Goal: Task Accomplishment & Management: Complete application form

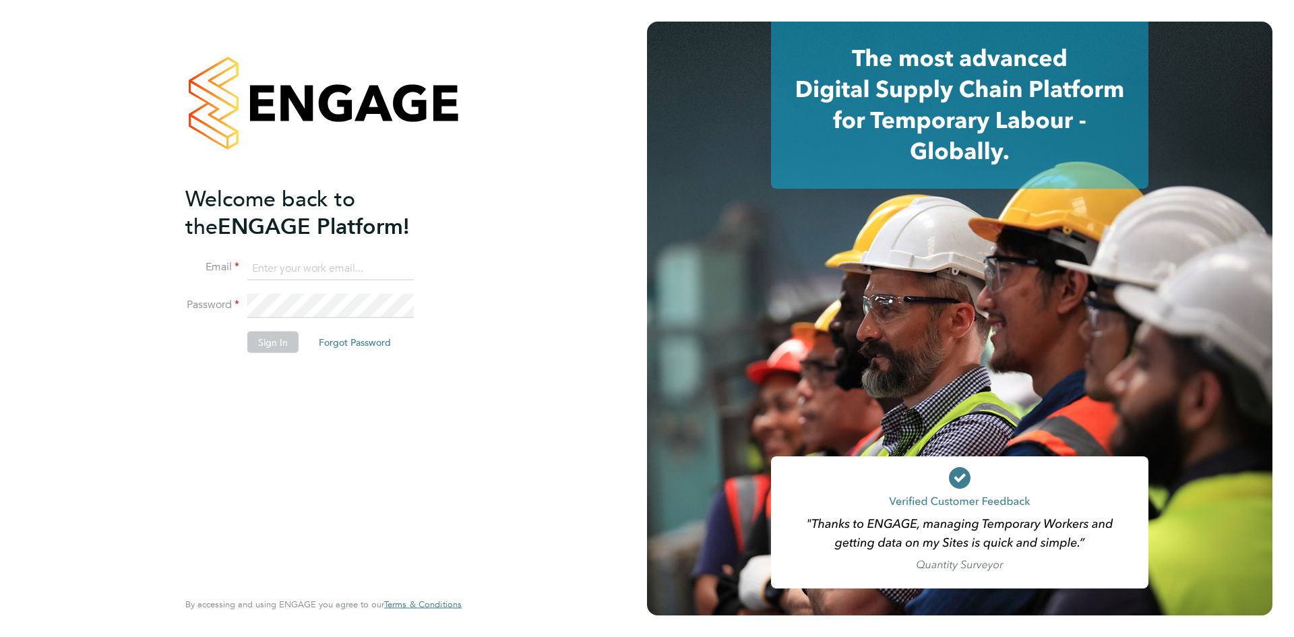
type input "cosmin.balan@bluearrow.co.uk"
click at [264, 345] on button "Sign In" at bounding box center [272, 342] width 51 height 22
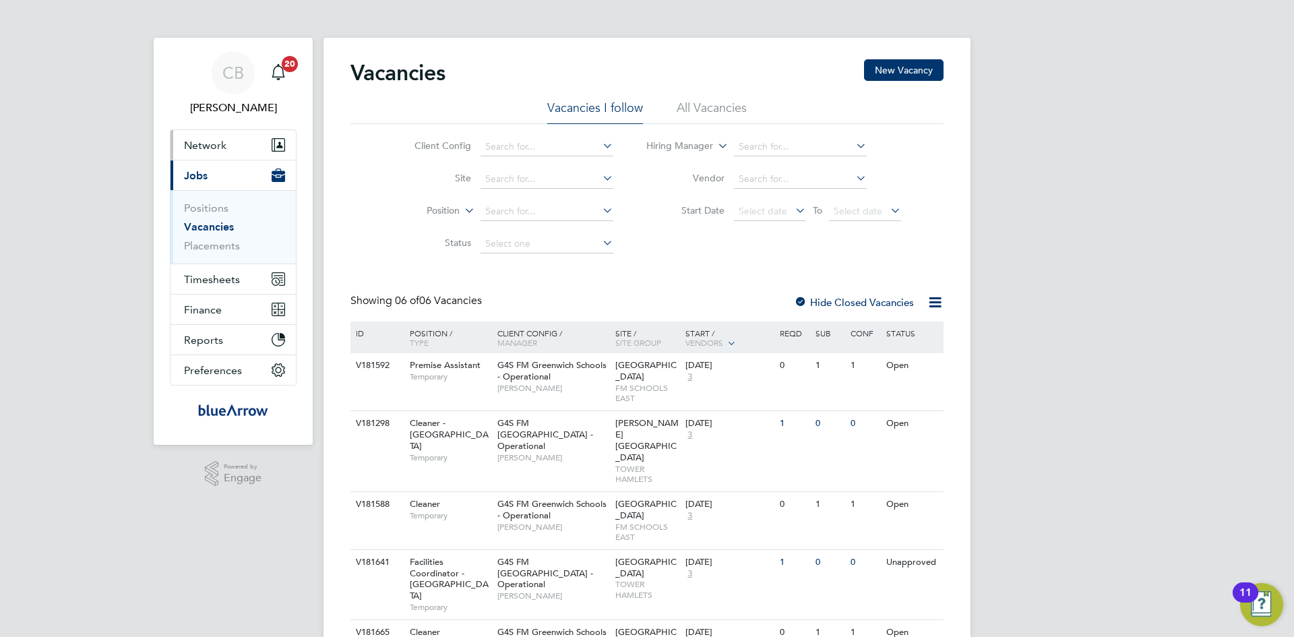
click at [201, 150] on span "Network" at bounding box center [205, 145] width 42 height 13
click at [218, 141] on span "Network" at bounding box center [205, 145] width 42 height 13
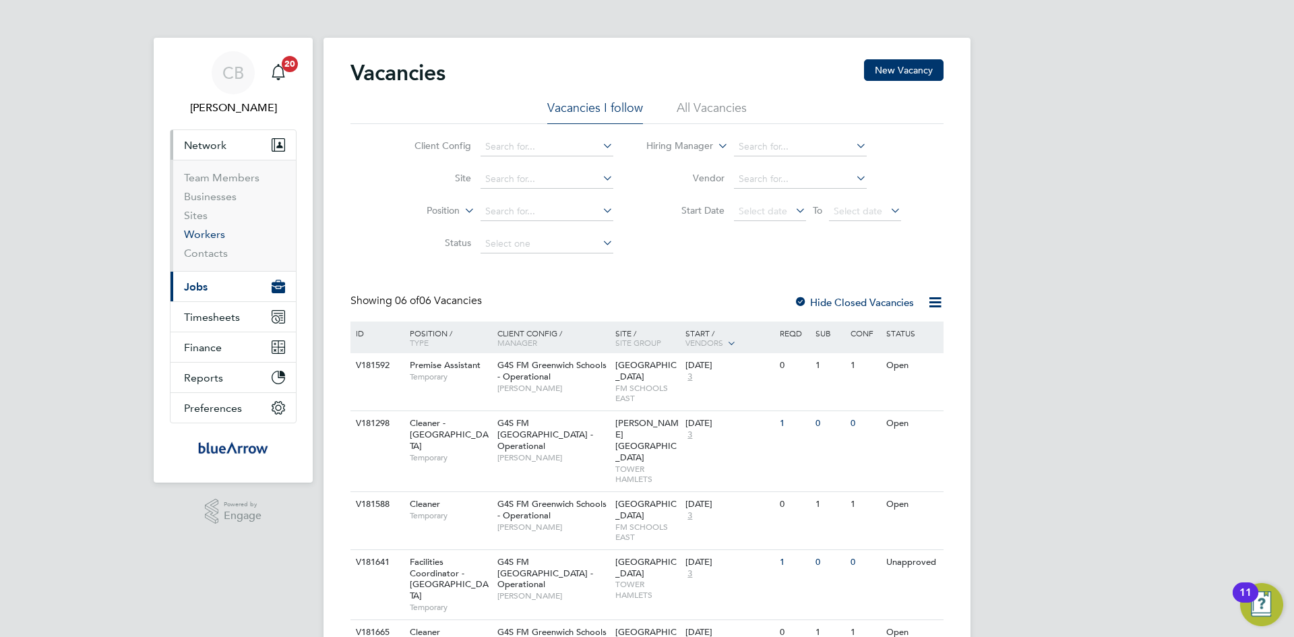
click at [208, 235] on link "Workers" at bounding box center [204, 234] width 41 height 13
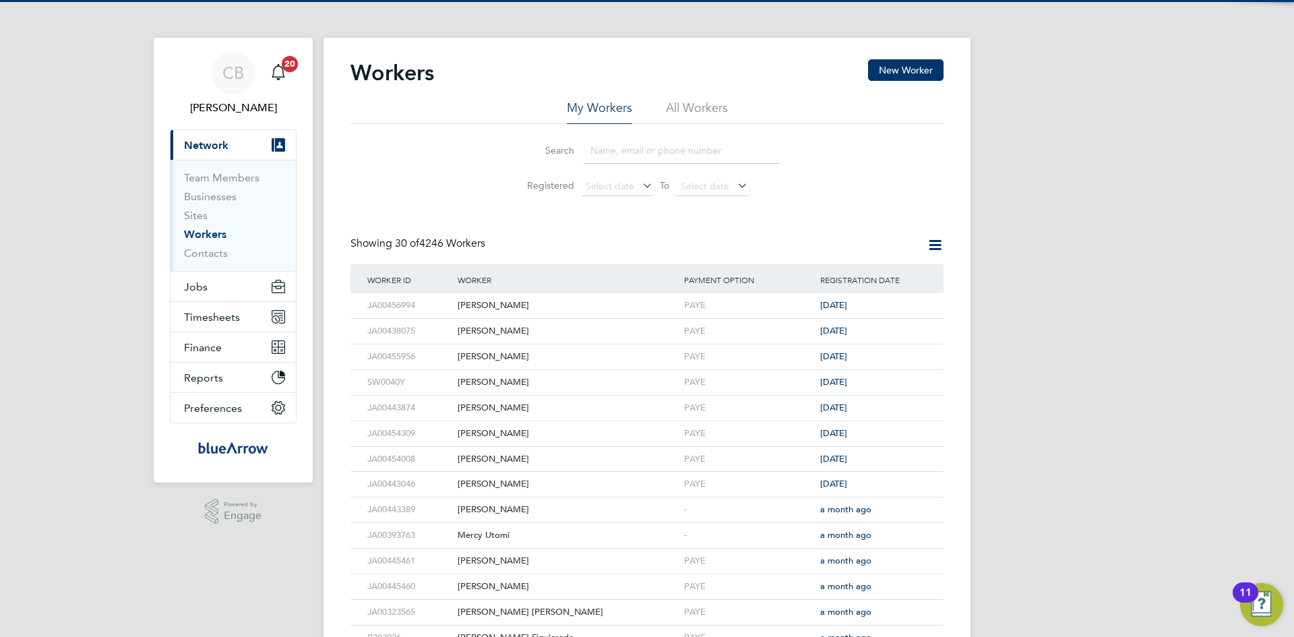
click at [678, 154] on input at bounding box center [682, 150] width 197 height 26
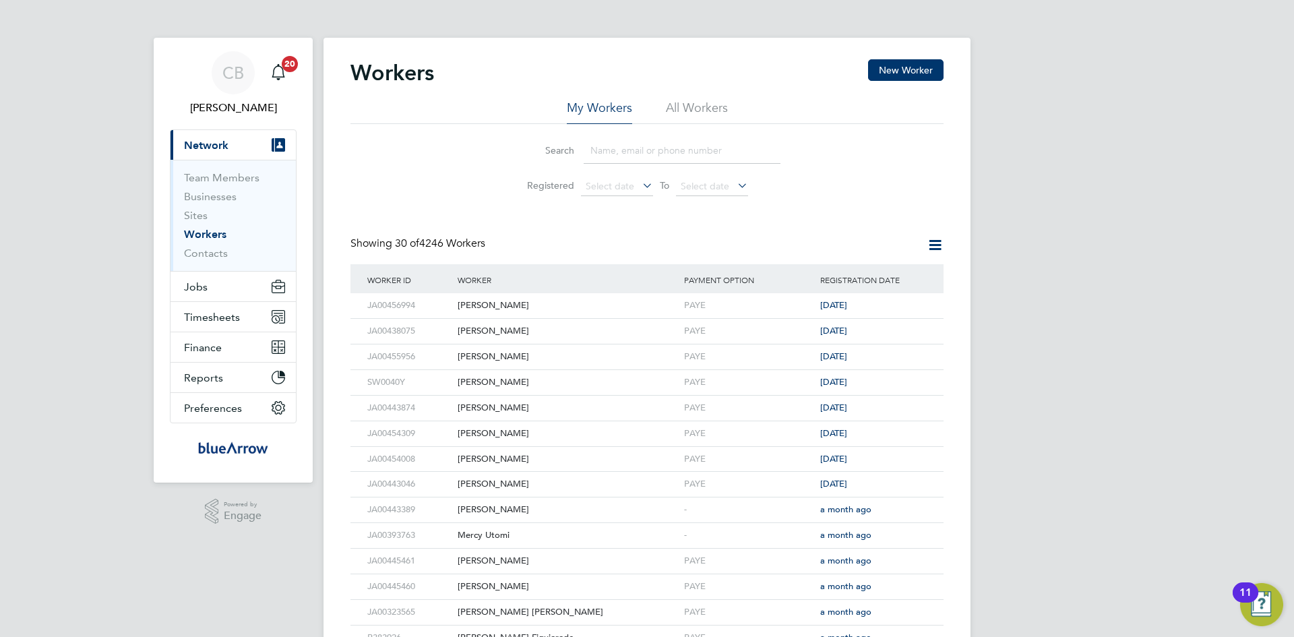
paste input "Chinonyerem Ogunka"
type input "Chinonyerem Ogunka"
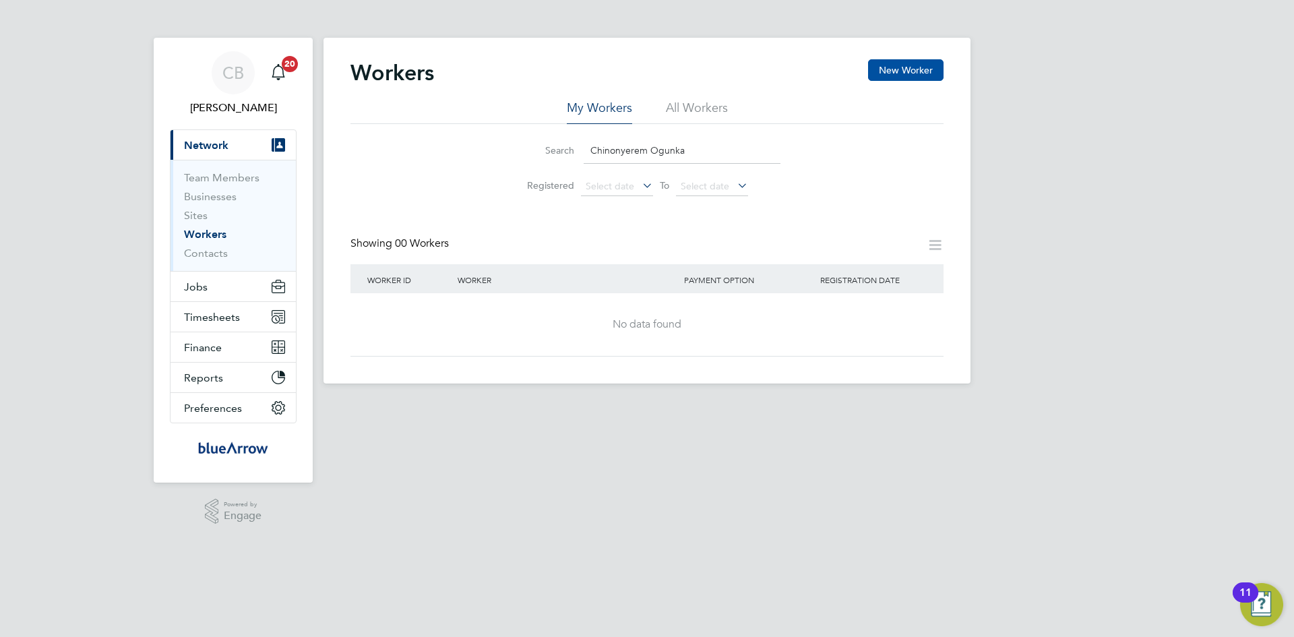
click at [922, 65] on button "New Worker" at bounding box center [905, 70] width 75 height 22
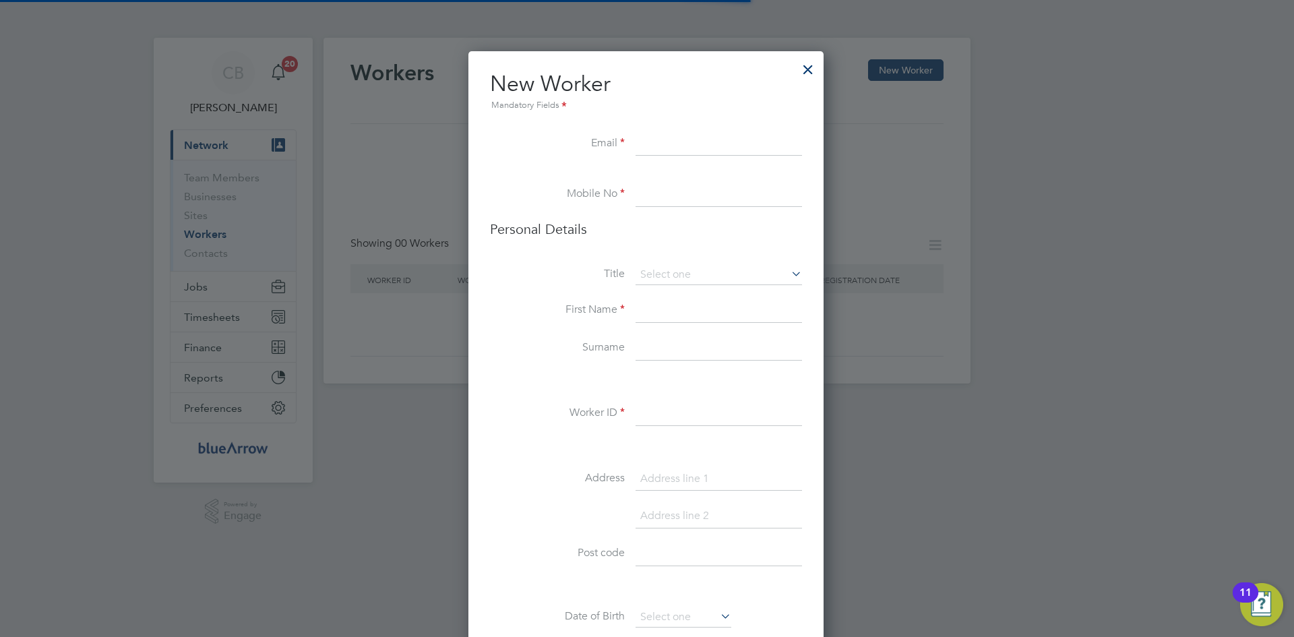
scroll to position [1140, 357]
click at [659, 144] on input at bounding box center [719, 144] width 166 height 24
paste input "nollynwadyke@gmail.com"
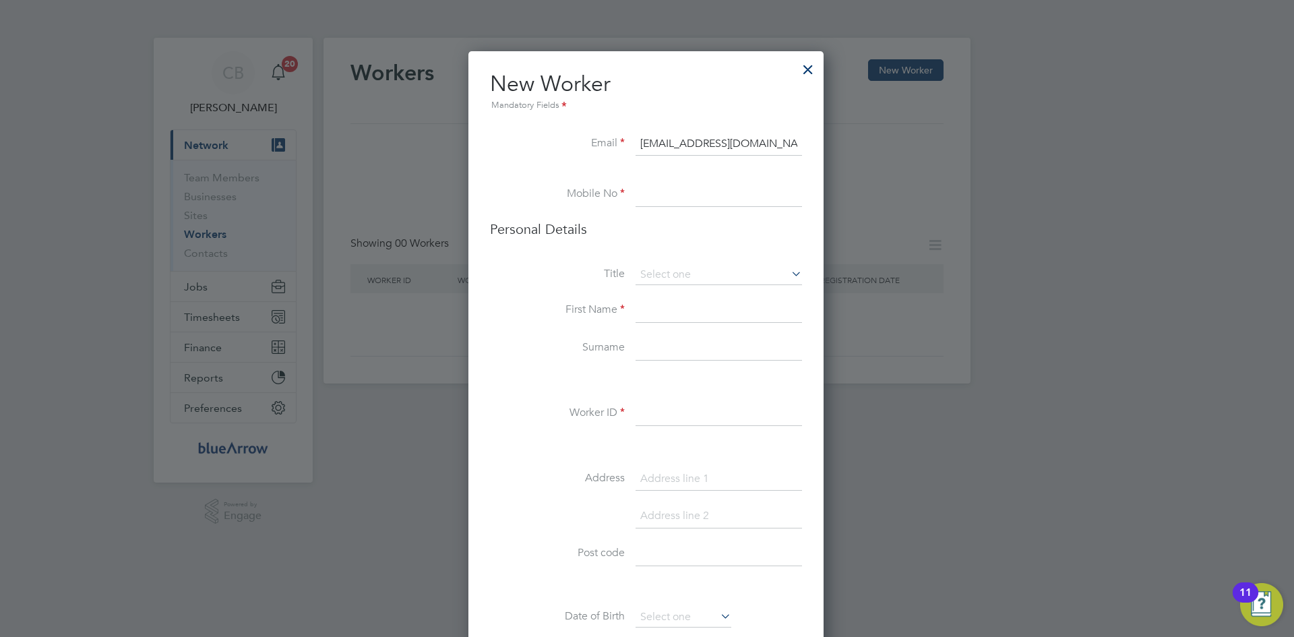
type input "nollynwadyke@gmail.com"
click at [685, 191] on input at bounding box center [719, 195] width 166 height 24
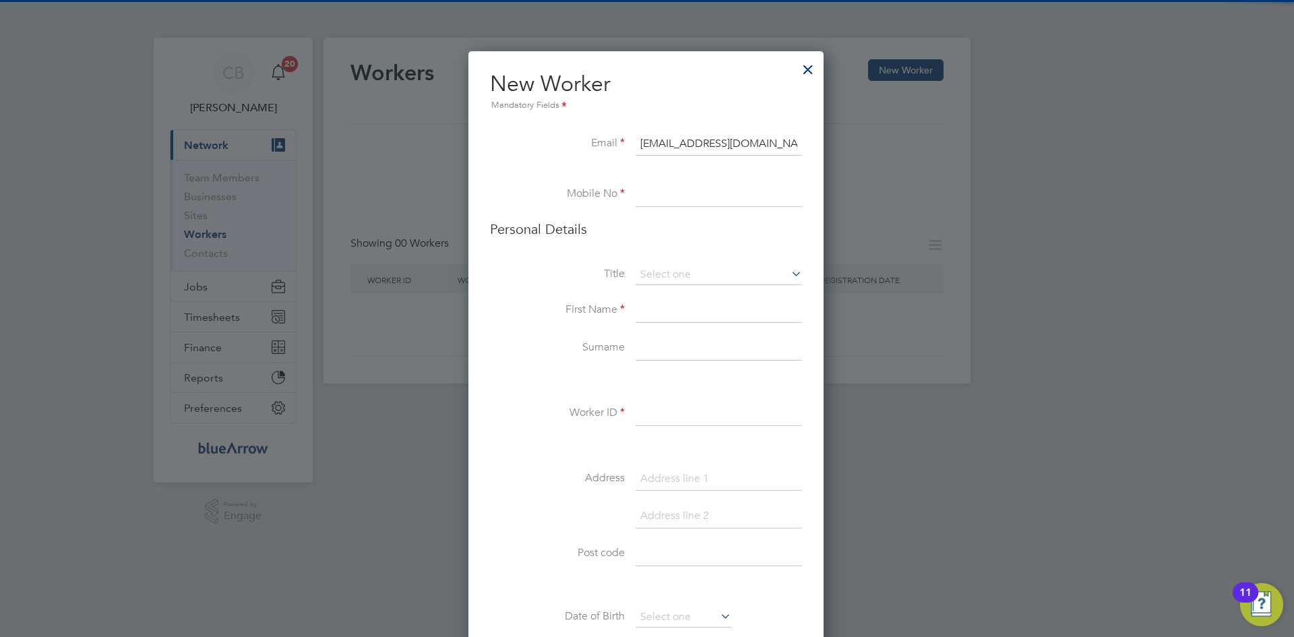
paste input "07828622197"
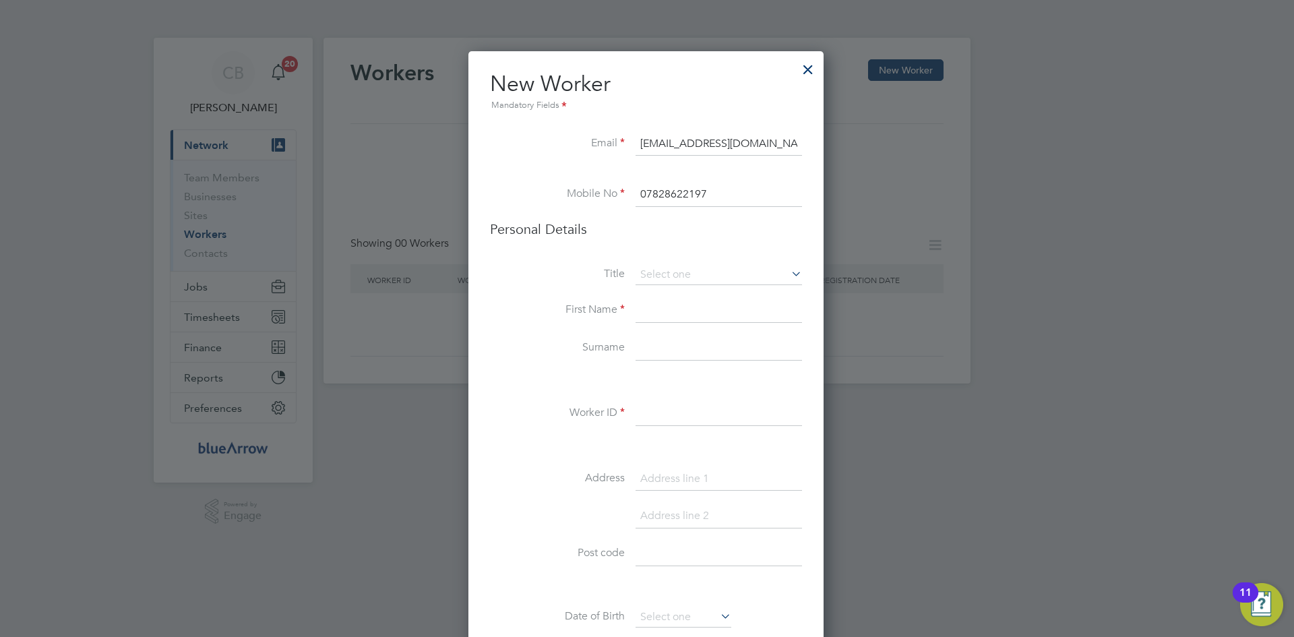
type input "07828622197"
click at [686, 311] on input at bounding box center [719, 311] width 166 height 24
paste input "Chinonyerem Ogunka"
drag, startPoint x: 749, startPoint y: 311, endPoint x: 710, endPoint y: 308, distance: 38.6
click at [710, 308] on input "Chinonyerem Ogunka" at bounding box center [719, 311] width 166 height 24
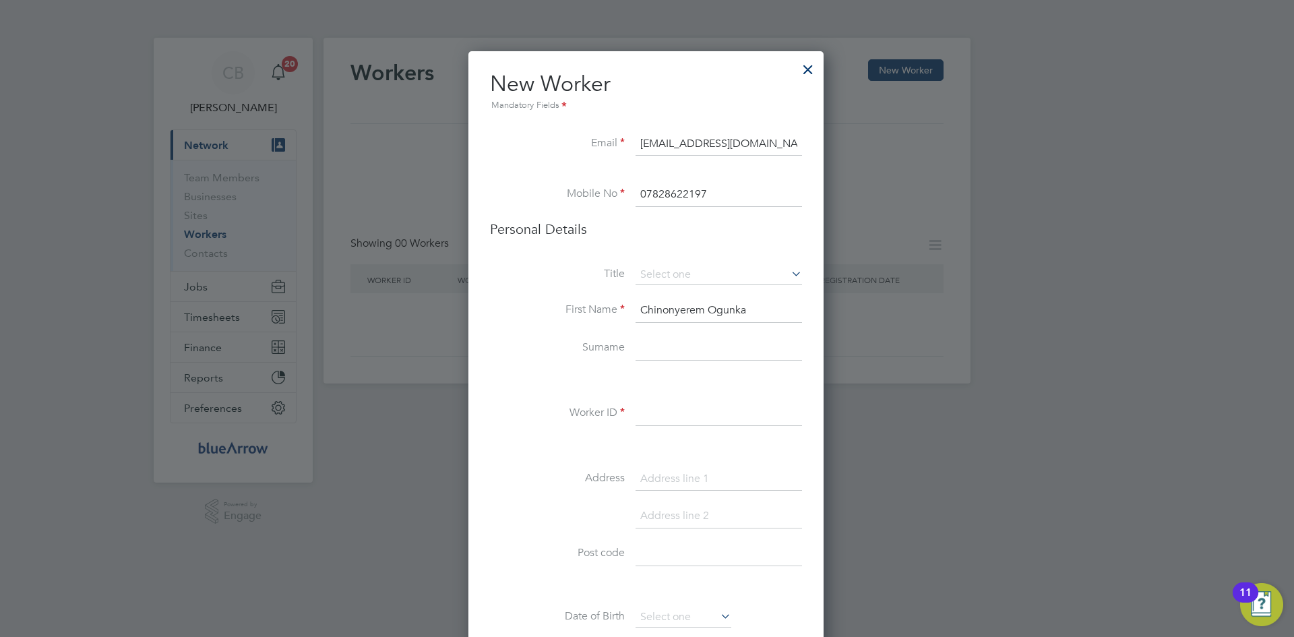
type input "Chinonyerem Ogunka"
click at [667, 344] on input at bounding box center [719, 348] width 166 height 24
paste input "Ogunka"
type input "Ogunka"
click at [773, 274] on input at bounding box center [719, 275] width 166 height 20
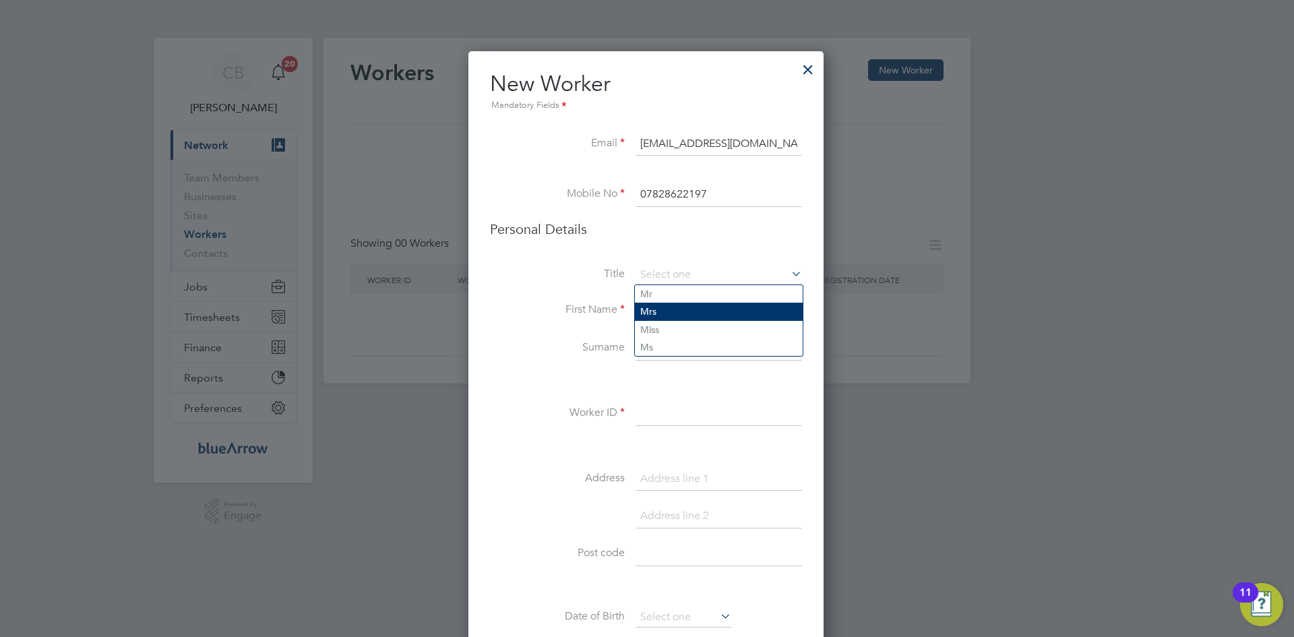
click at [658, 317] on li "Mrs" at bounding box center [719, 312] width 168 height 18
type input "Mrs"
click at [677, 415] on input at bounding box center [719, 414] width 166 height 24
paste input "JA00455112"
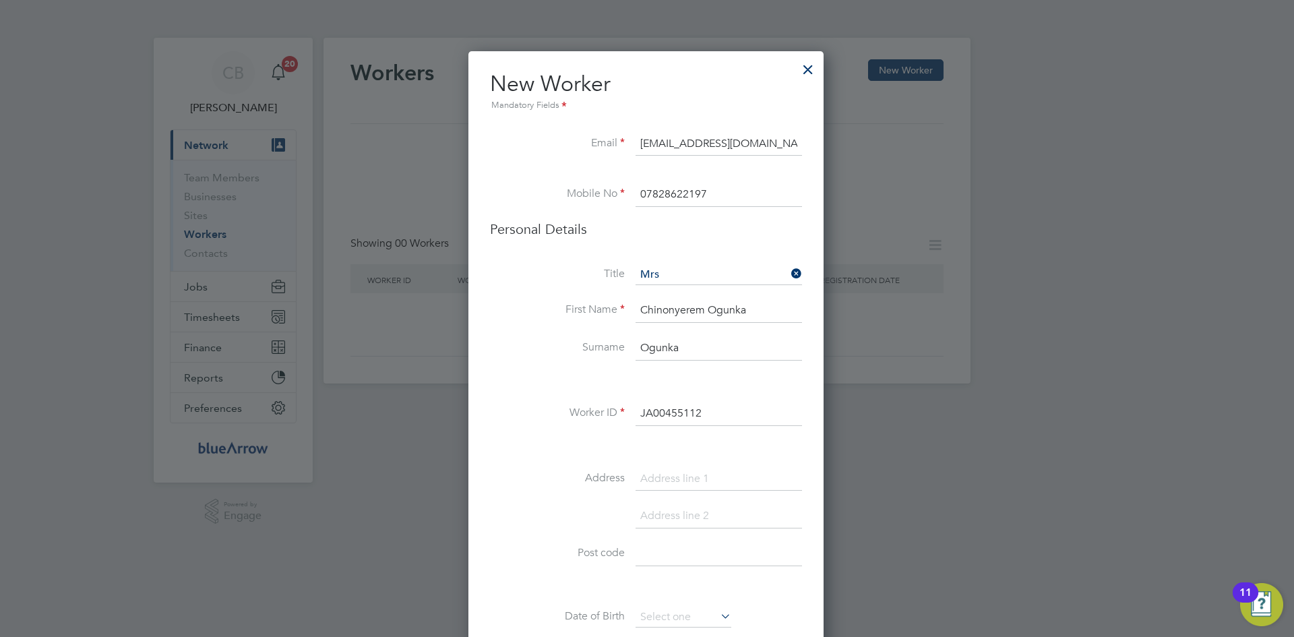
type input "JA00455112"
click at [656, 484] on input at bounding box center [719, 479] width 166 height 24
paste input "Flat 5, Willowdean Court, 300 Grove Green Road"
type input "Flat 5, Willowdean Court, 300 Grove Green Road"
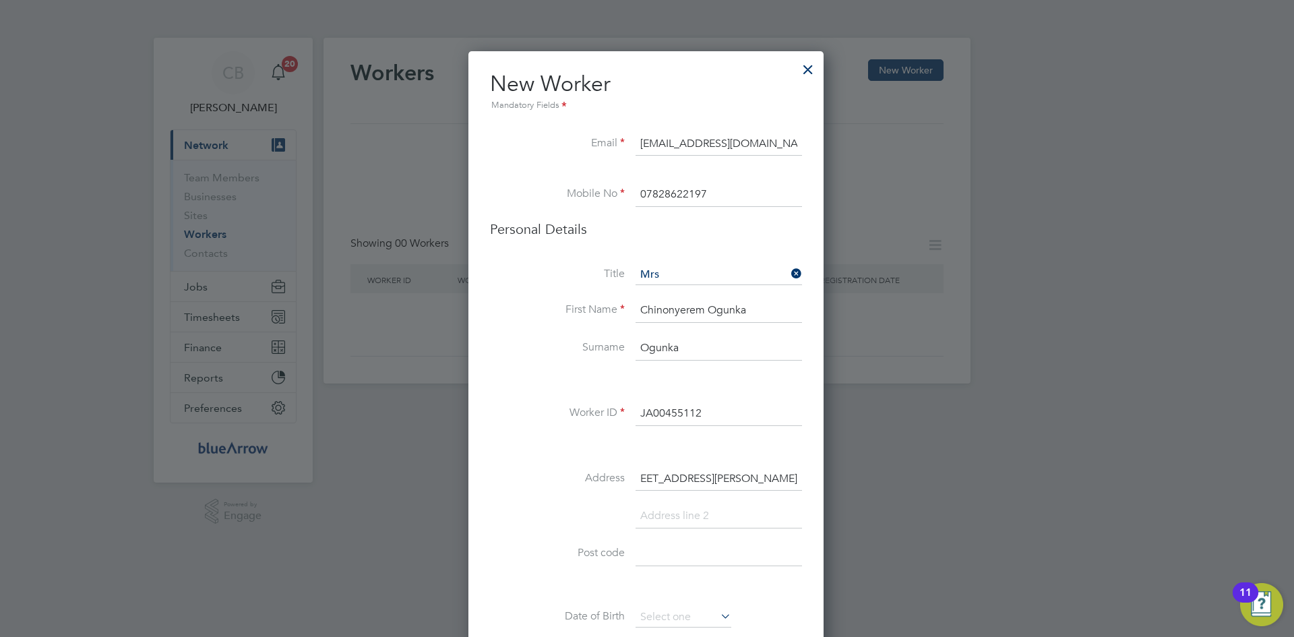
scroll to position [0, 0]
click at [683, 548] on input at bounding box center [719, 554] width 166 height 24
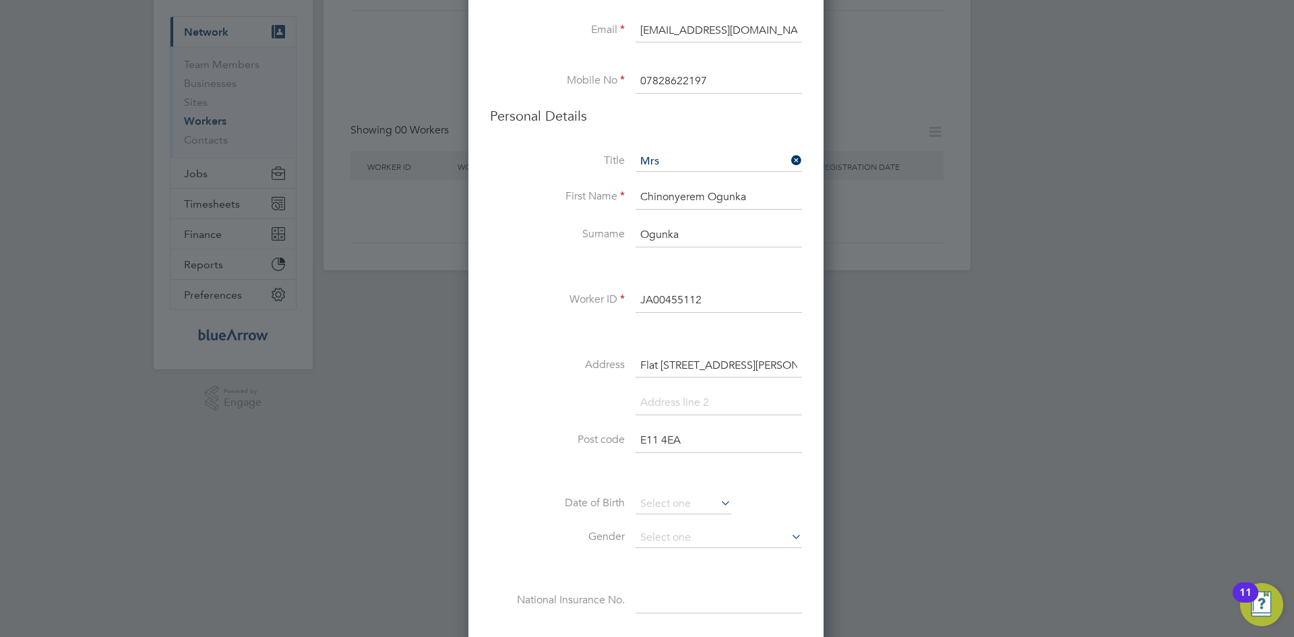
scroll to position [135, 0]
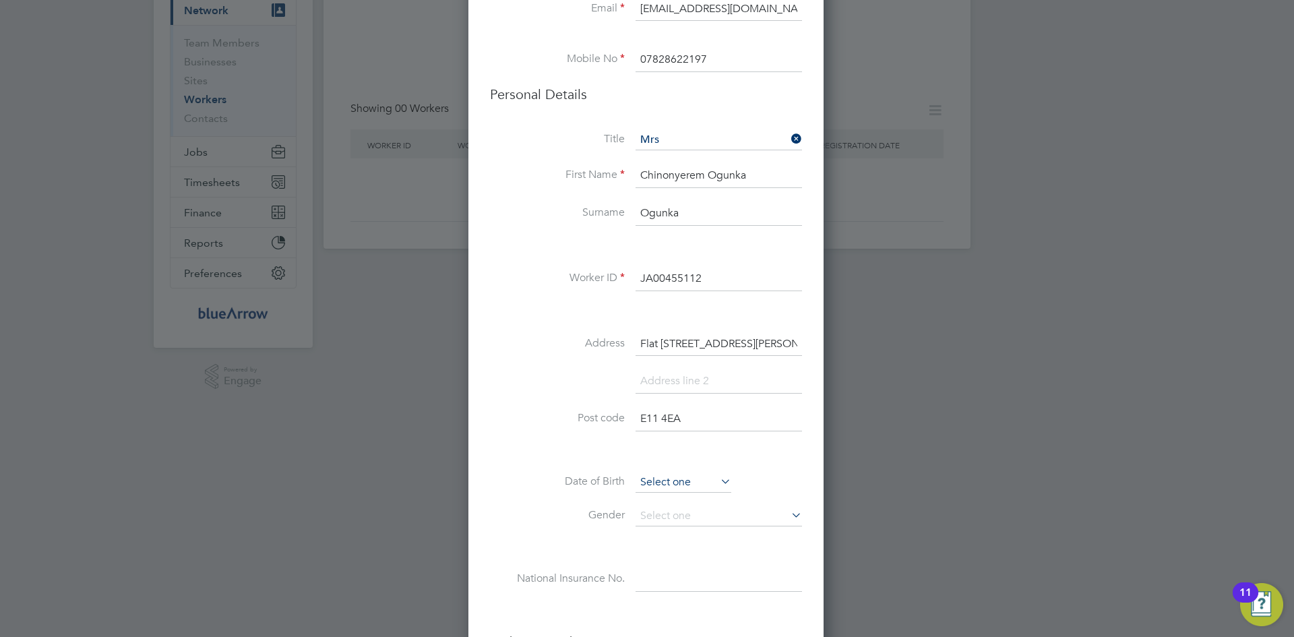
type input "E11 4EA"
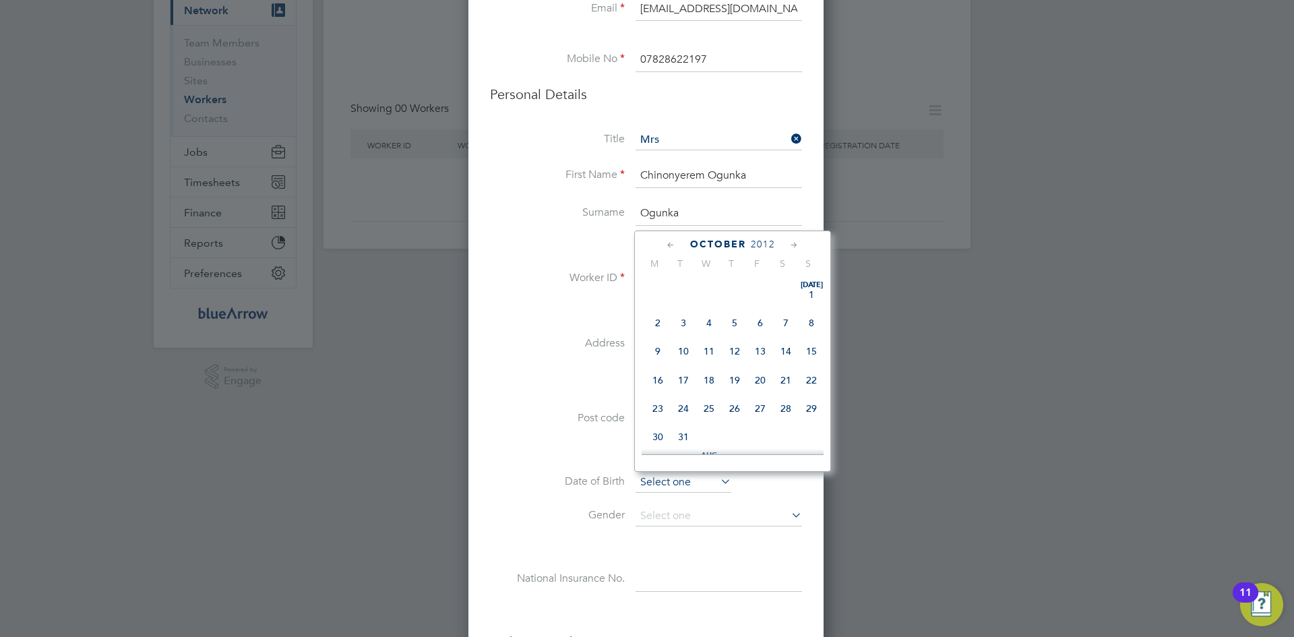
scroll to position [408, 0]
click at [668, 484] on input at bounding box center [684, 482] width 96 height 20
click at [765, 242] on span "2012" at bounding box center [763, 244] width 24 height 11
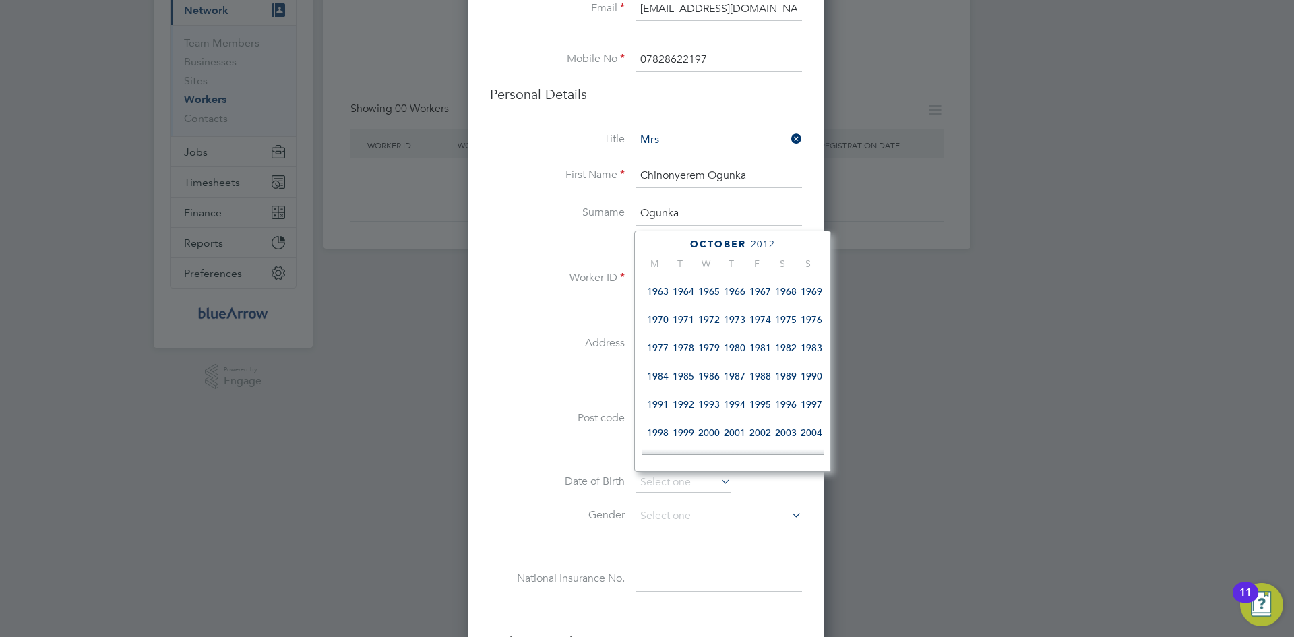
scroll to position [222, 0]
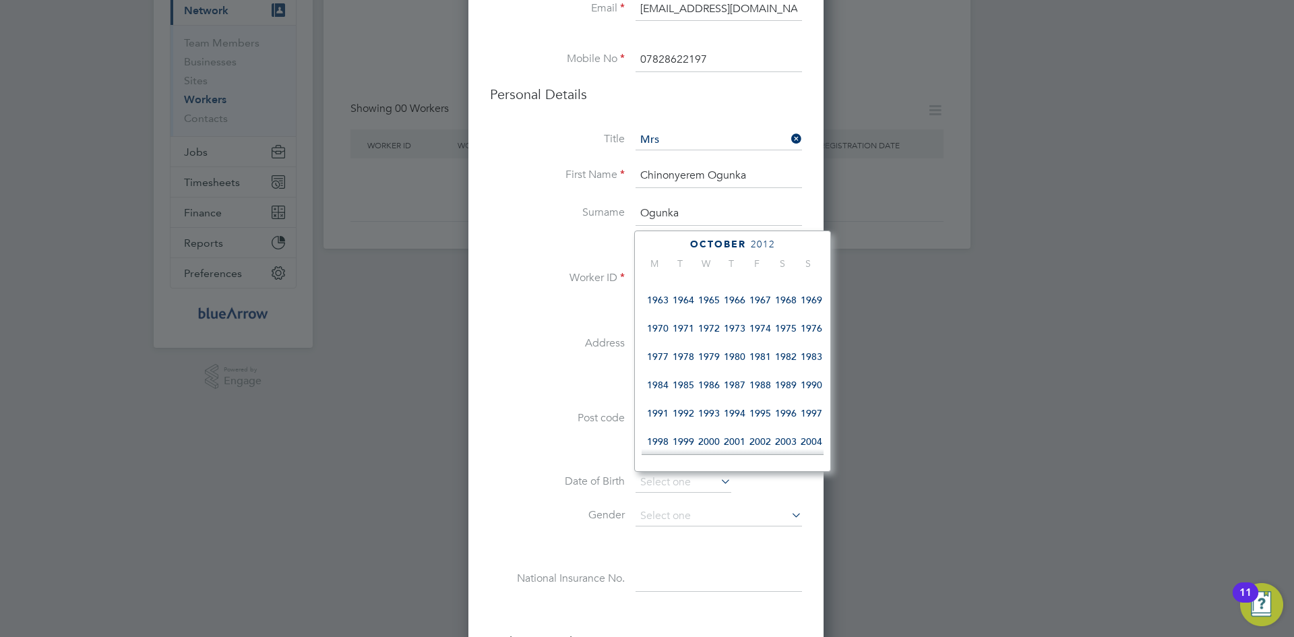
click at [653, 420] on span "1991" at bounding box center [658, 413] width 26 height 26
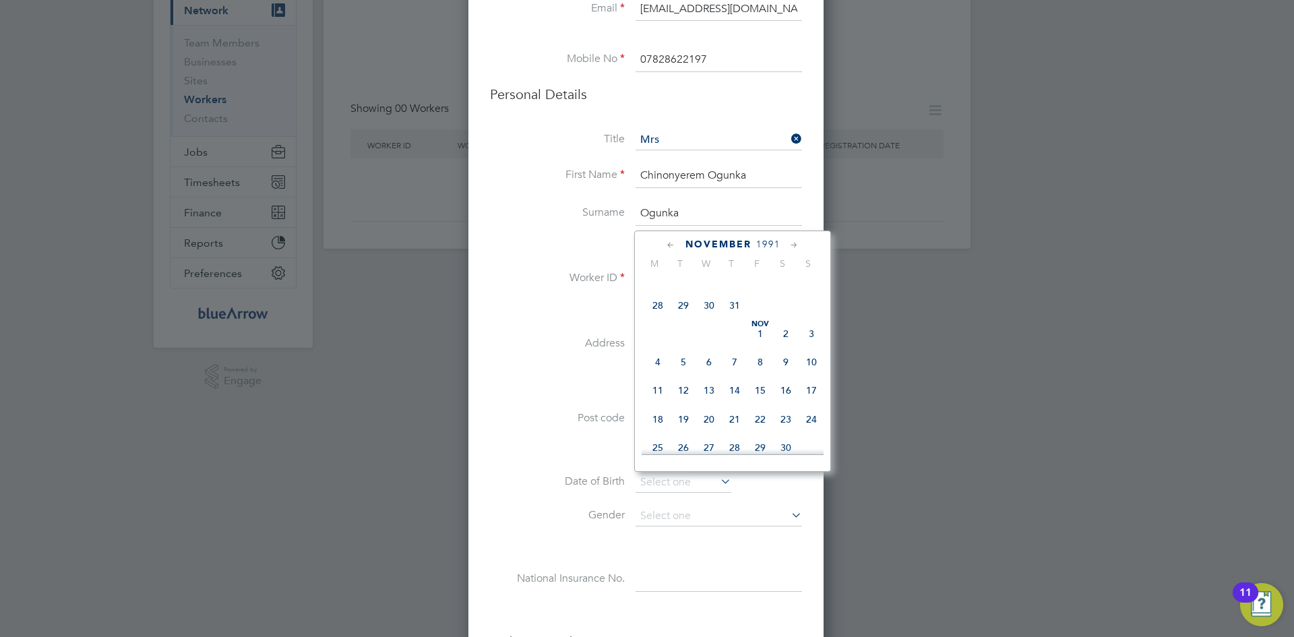
scroll to position [559, 0]
click at [656, 373] on span "4" at bounding box center [658, 361] width 26 height 26
type input "04 Nov 1991"
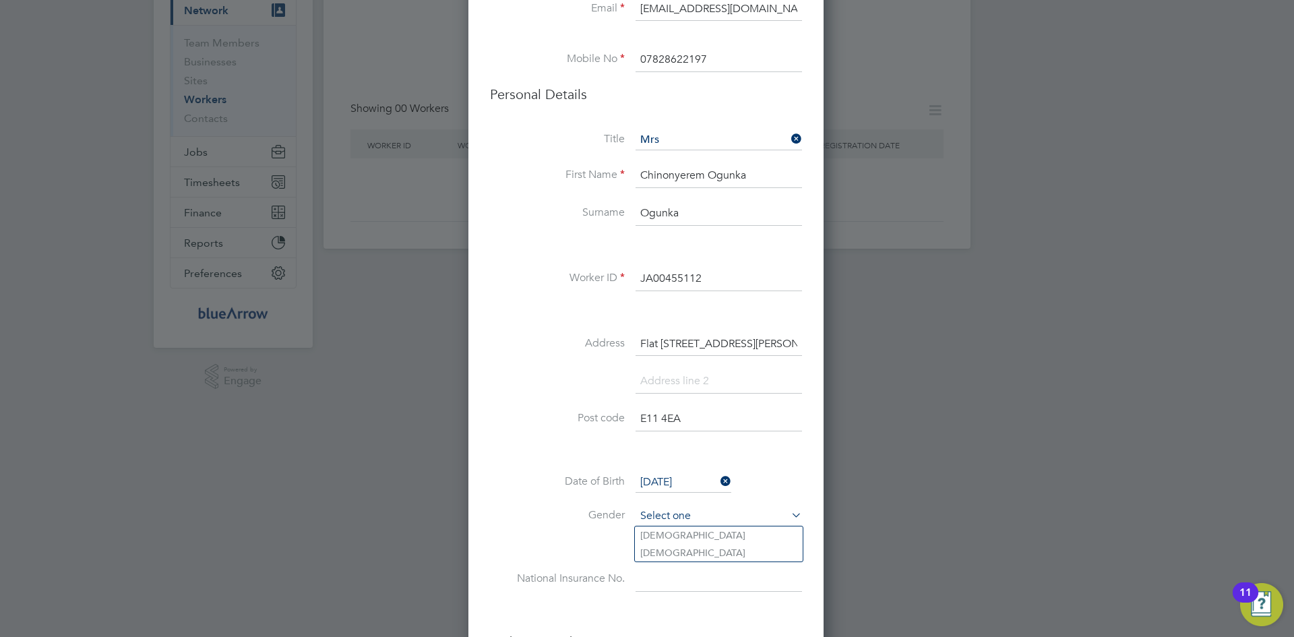
click at [706, 519] on input at bounding box center [719, 516] width 166 height 20
click at [692, 550] on li "Female" at bounding box center [719, 553] width 168 height 18
type input "Female"
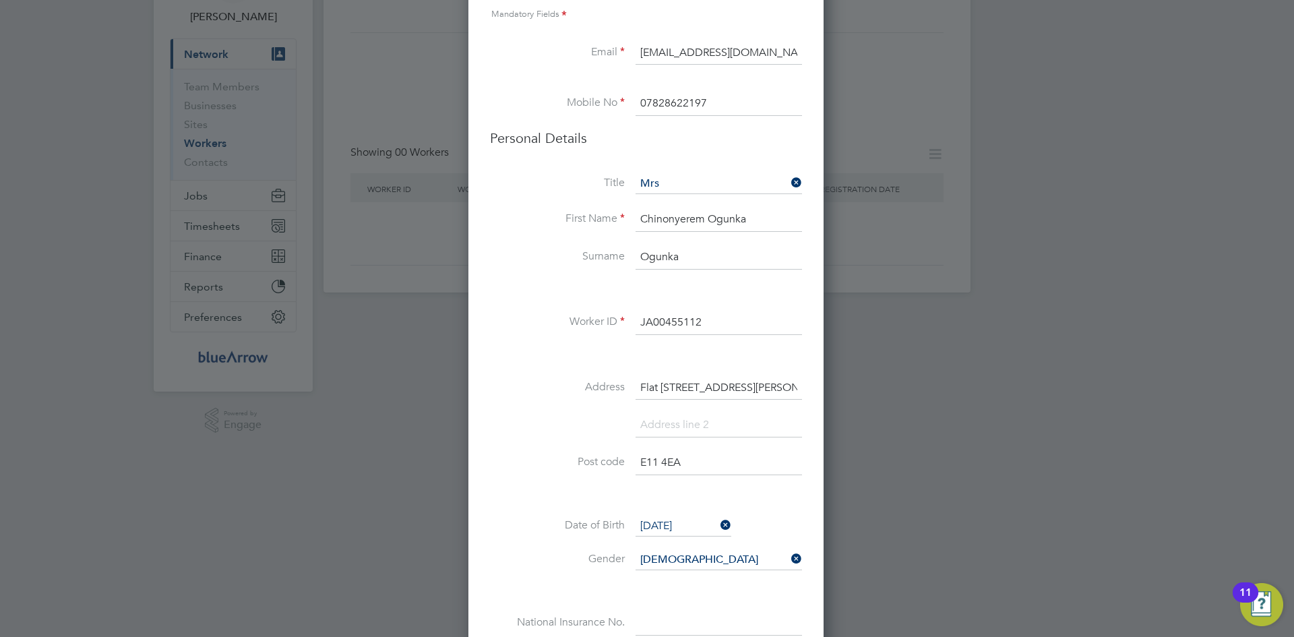
scroll to position [67, 0]
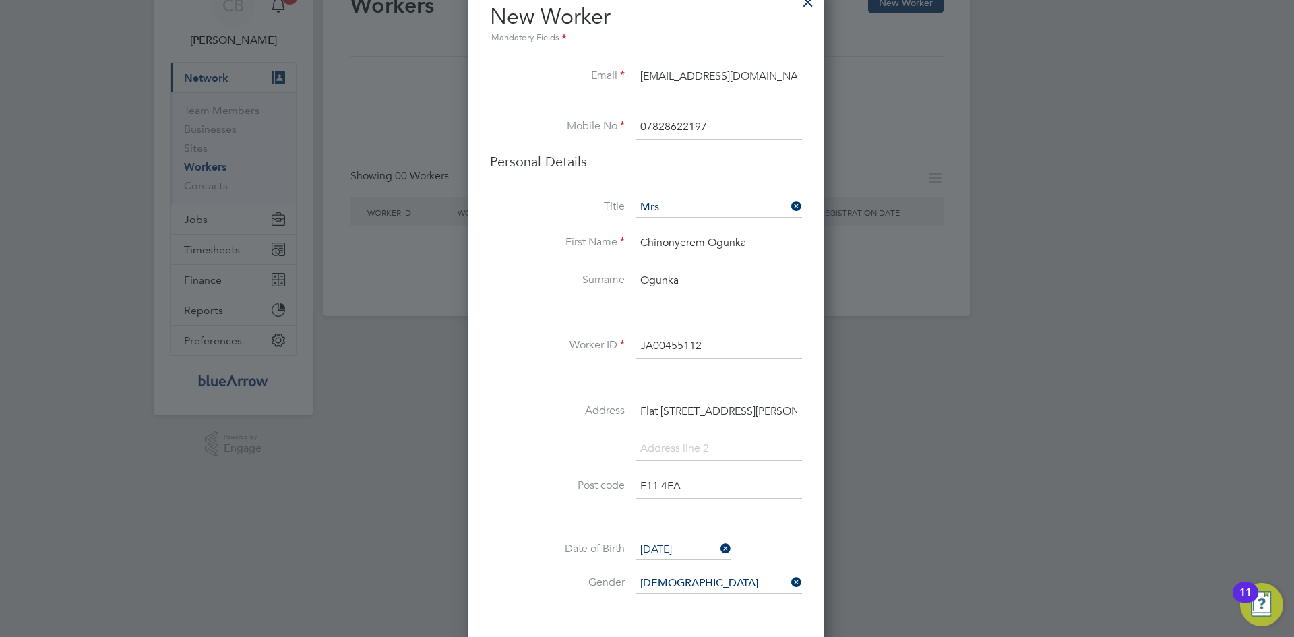
drag, startPoint x: 706, startPoint y: 129, endPoint x: 605, endPoint y: 135, distance: 101.2
click at [603, 140] on li "Mobile No 07828622197" at bounding box center [646, 134] width 312 height 38
click at [704, 74] on input "nollynwadyke@gmail.com" at bounding box center [719, 77] width 166 height 24
type input "[EMAIL_ADDRESS][DOMAIN_NAME]"
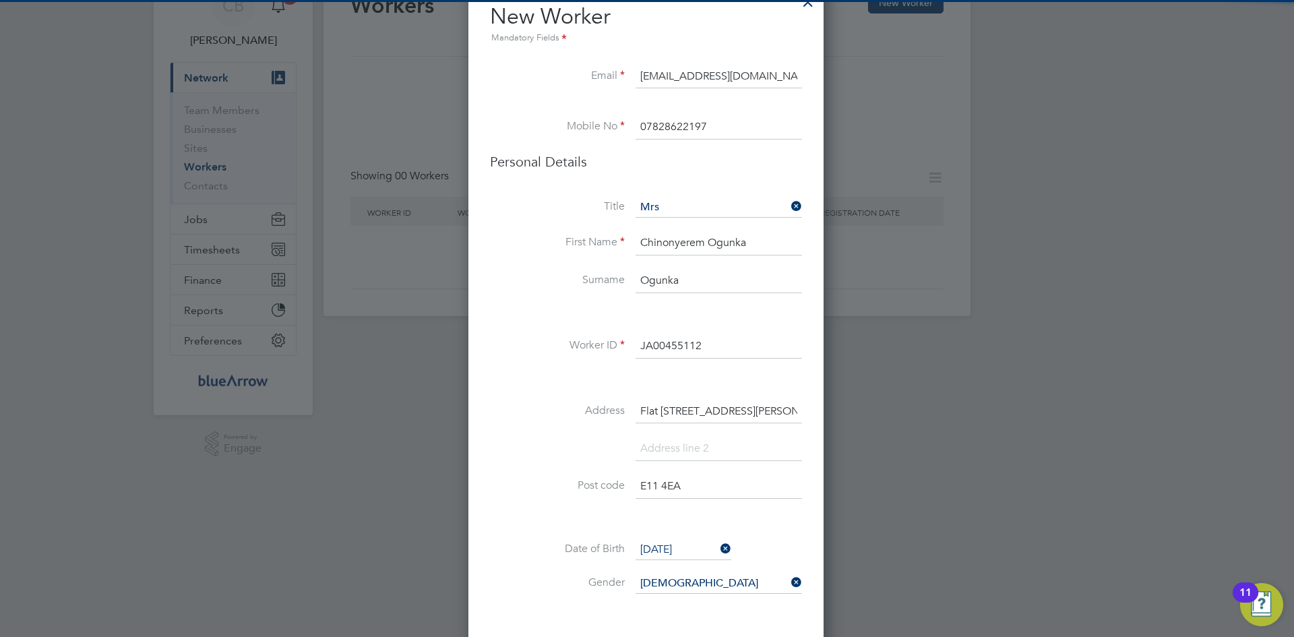
drag, startPoint x: 712, startPoint y: 127, endPoint x: 624, endPoint y: 129, distance: 88.3
click at [624, 129] on li "Mobile No 07828622197" at bounding box center [646, 134] width 312 height 38
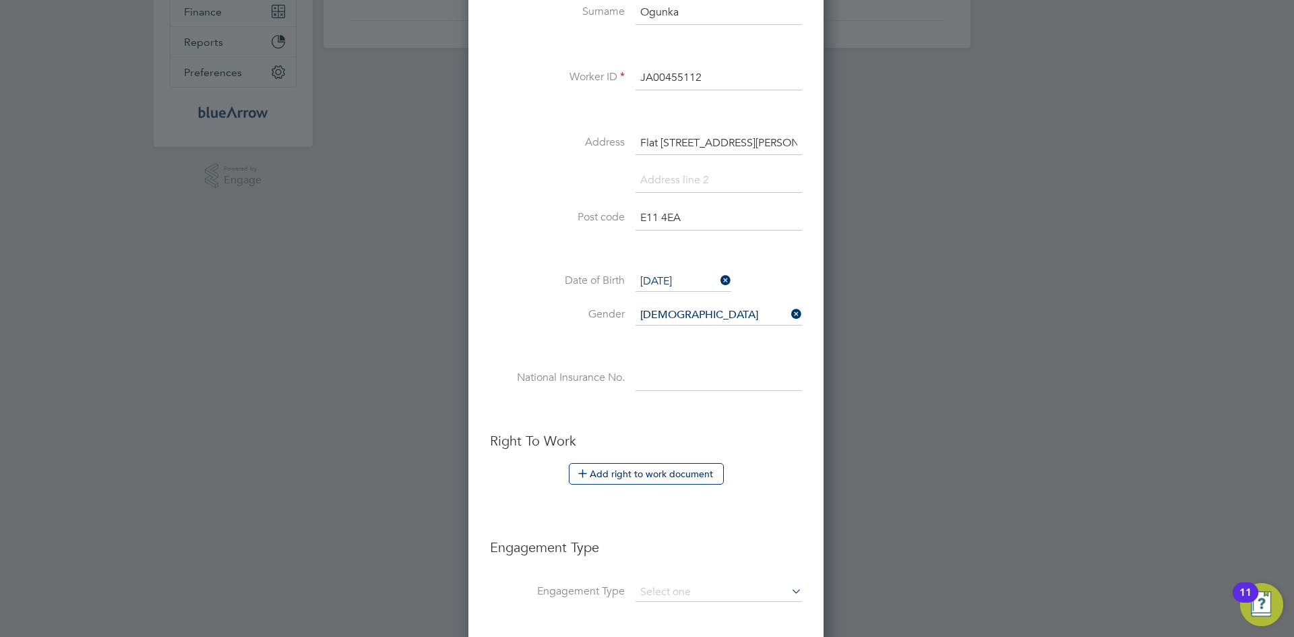
scroll to position [337, 0]
type input "07777777778"
click at [690, 382] on input at bounding box center [719, 377] width 166 height 24
paste input "RZ305569B"
type input "RZ 30 55 69 B"
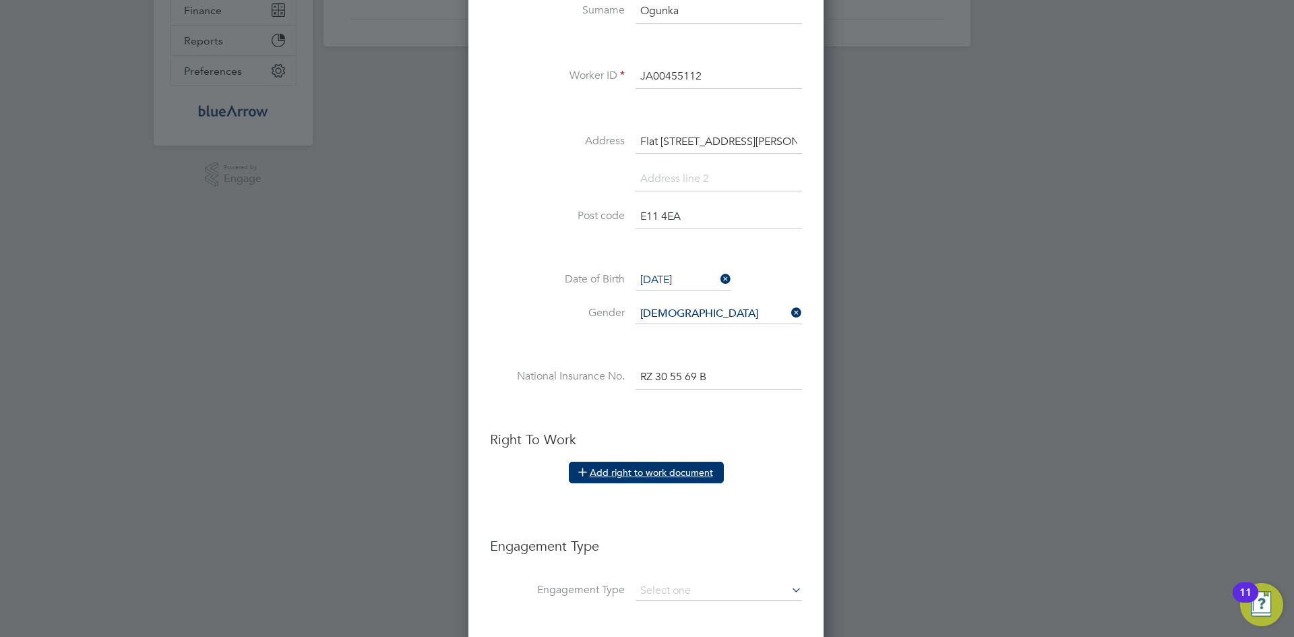
click at [625, 463] on button "Add right to work document" at bounding box center [646, 473] width 155 height 22
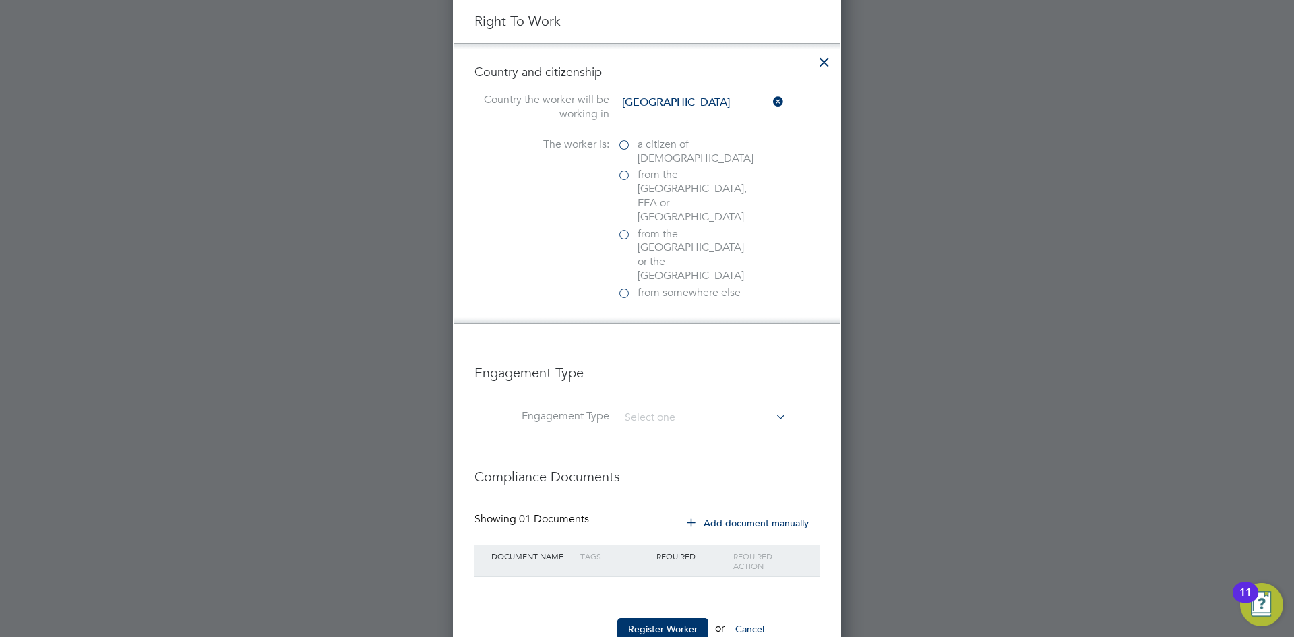
scroll to position [757, 0]
click at [689, 407] on input at bounding box center [703, 416] width 166 height 19
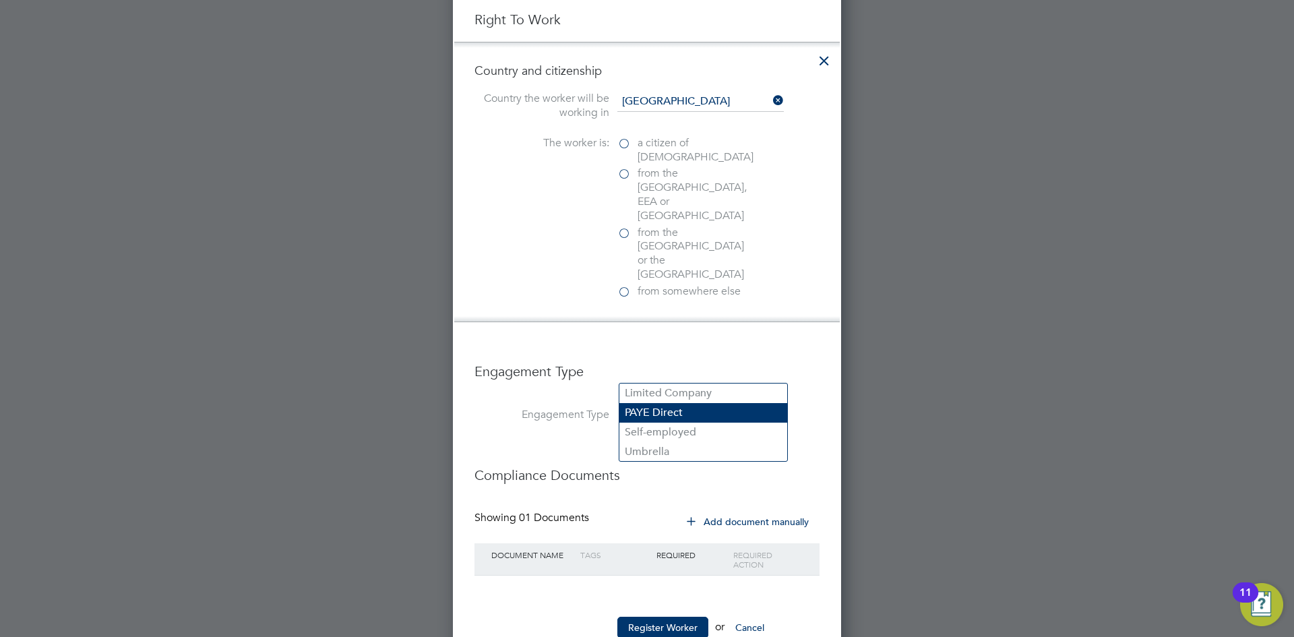
click at [659, 410] on li "PAYE Direct" at bounding box center [703, 413] width 168 height 20
type input "PAYE Direct"
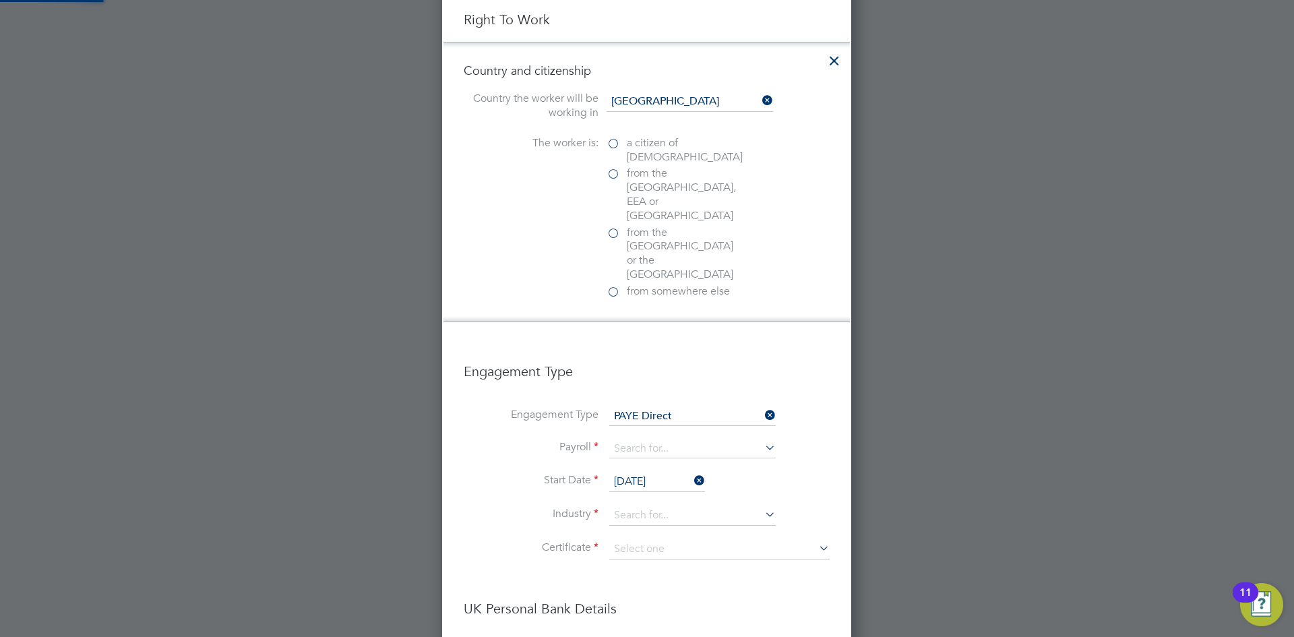
scroll to position [1736, 410]
click at [665, 506] on input at bounding box center [692, 516] width 166 height 20
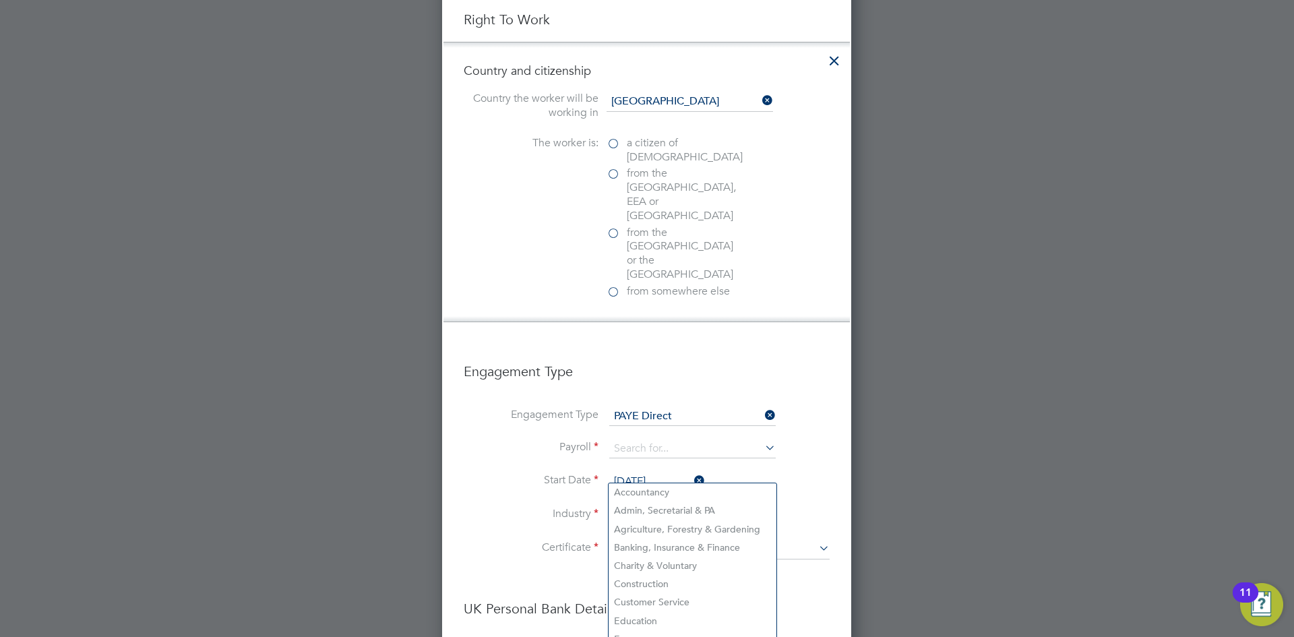
click at [665, 506] on input at bounding box center [692, 516] width 166 height 20
drag, startPoint x: 650, startPoint y: 601, endPoint x: 652, endPoint y: 590, distance: 11.0
click at [650, 601] on li "Customer Service" at bounding box center [693, 602] width 168 height 18
type input "Customer Service"
click at [656, 539] on input at bounding box center [719, 549] width 220 height 20
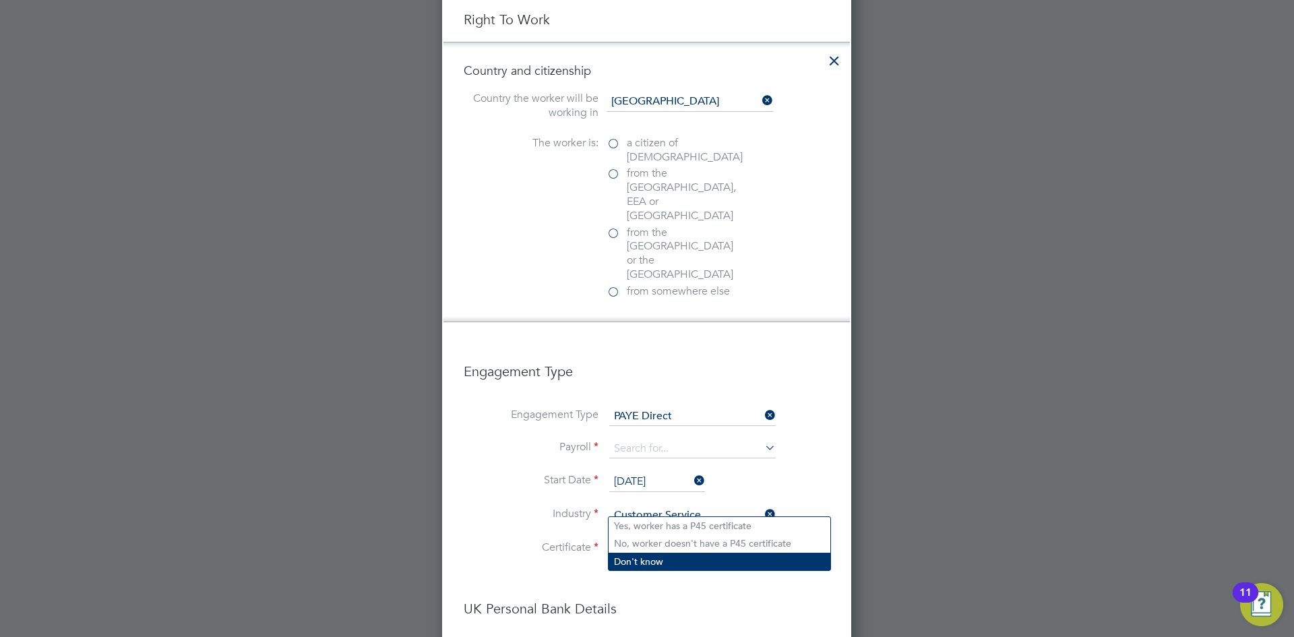
click at [648, 560] on li "Don't know" at bounding box center [720, 562] width 222 height 18
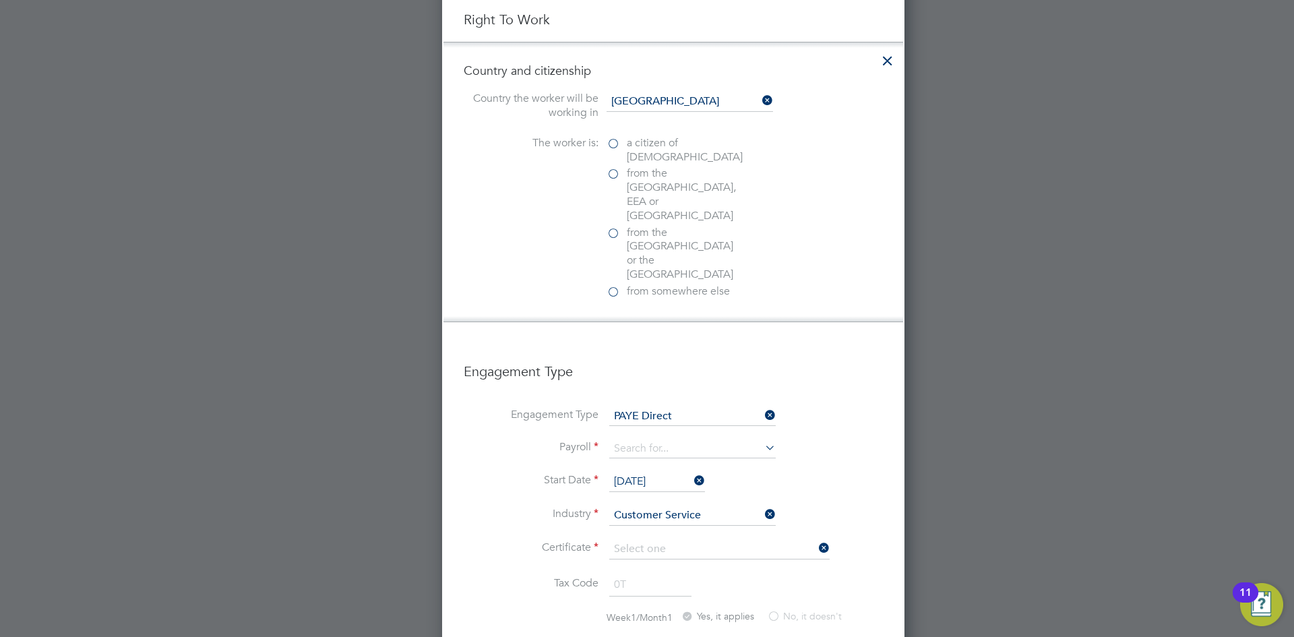
type input "Don't know"
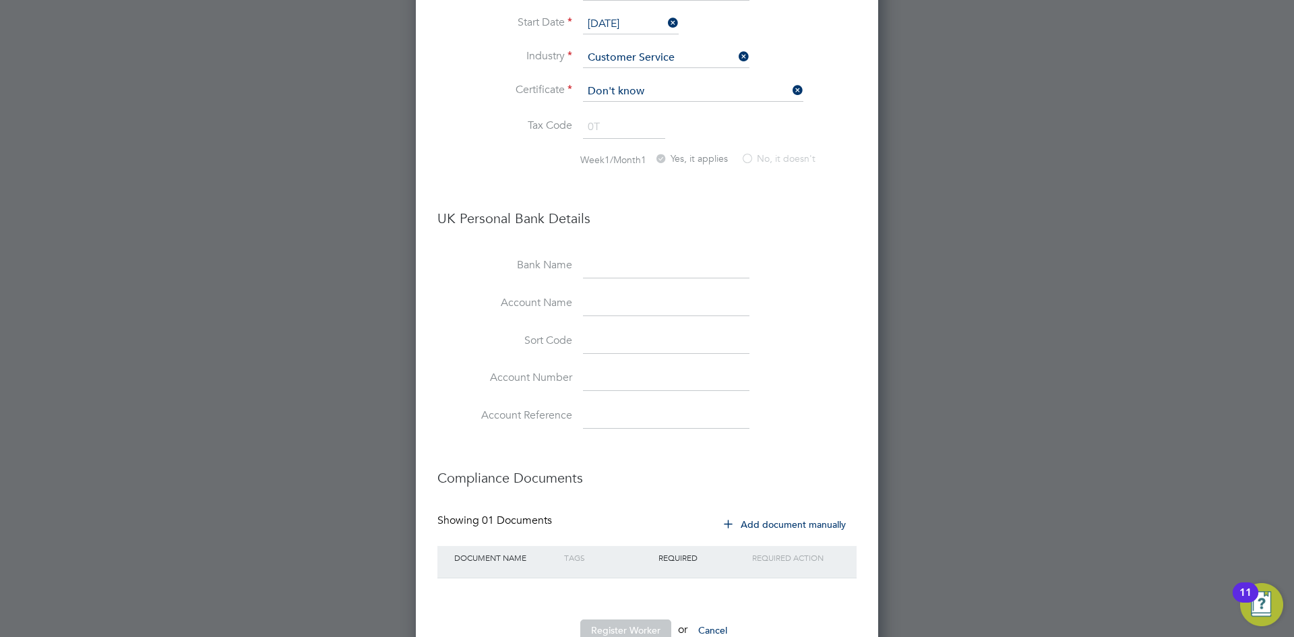
scroll to position [1217, 0]
click at [729, 516] on icon at bounding box center [728, 521] width 10 height 10
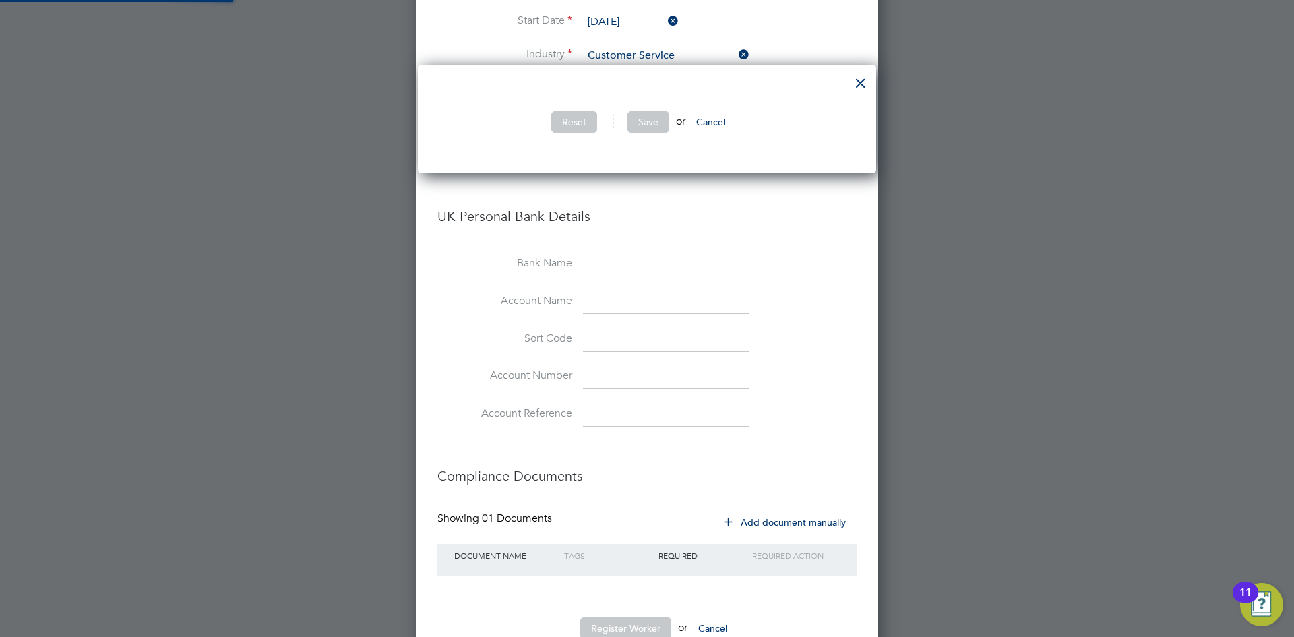
scroll to position [404, 458]
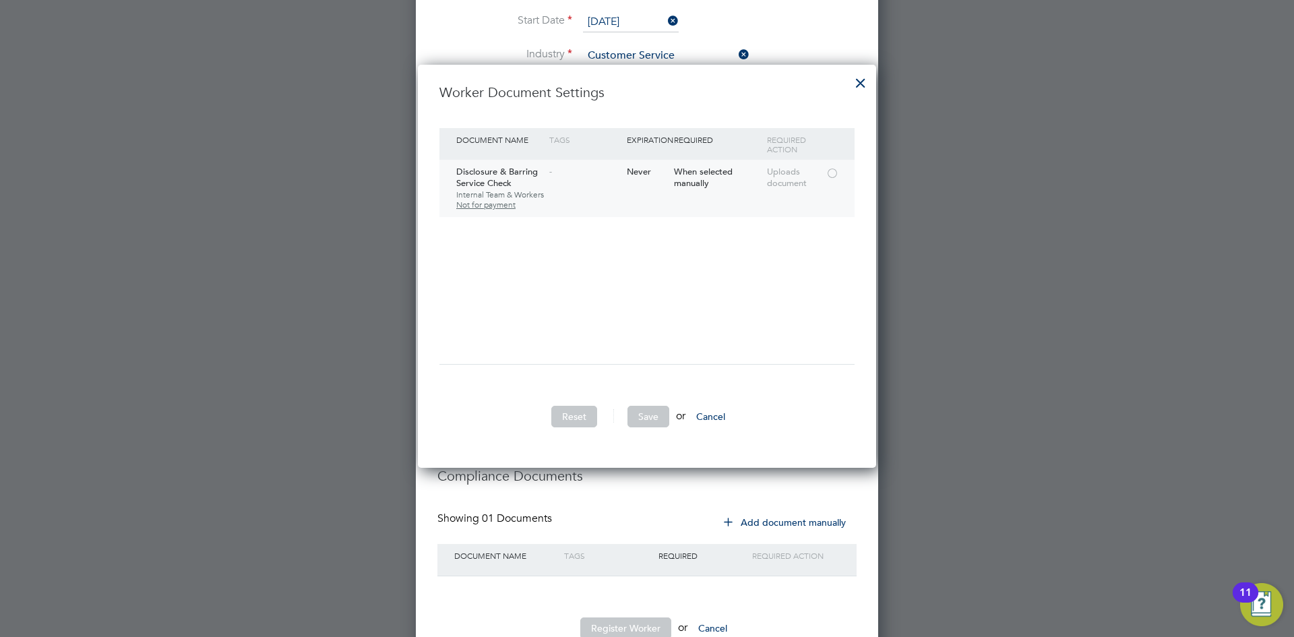
click at [830, 174] on div at bounding box center [832, 172] width 13 height 10
click at [653, 410] on button "Save" at bounding box center [648, 417] width 42 height 22
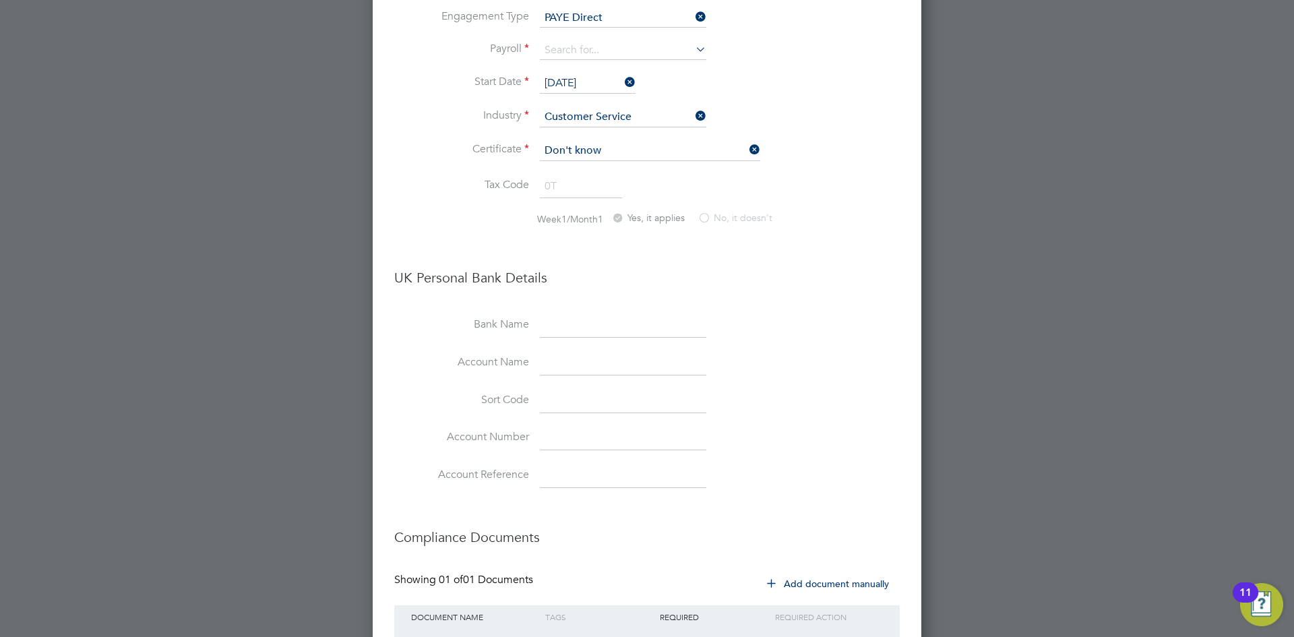
scroll to position [1400, 0]
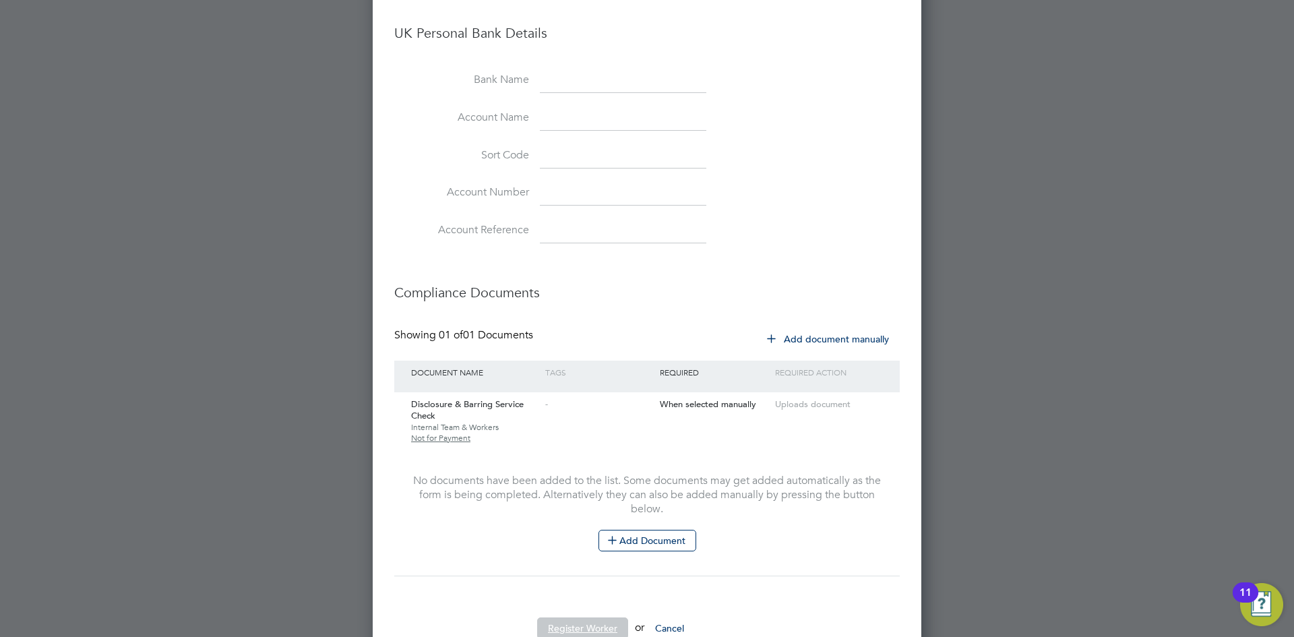
click at [584, 617] on button "Register Worker" at bounding box center [582, 628] width 91 height 22
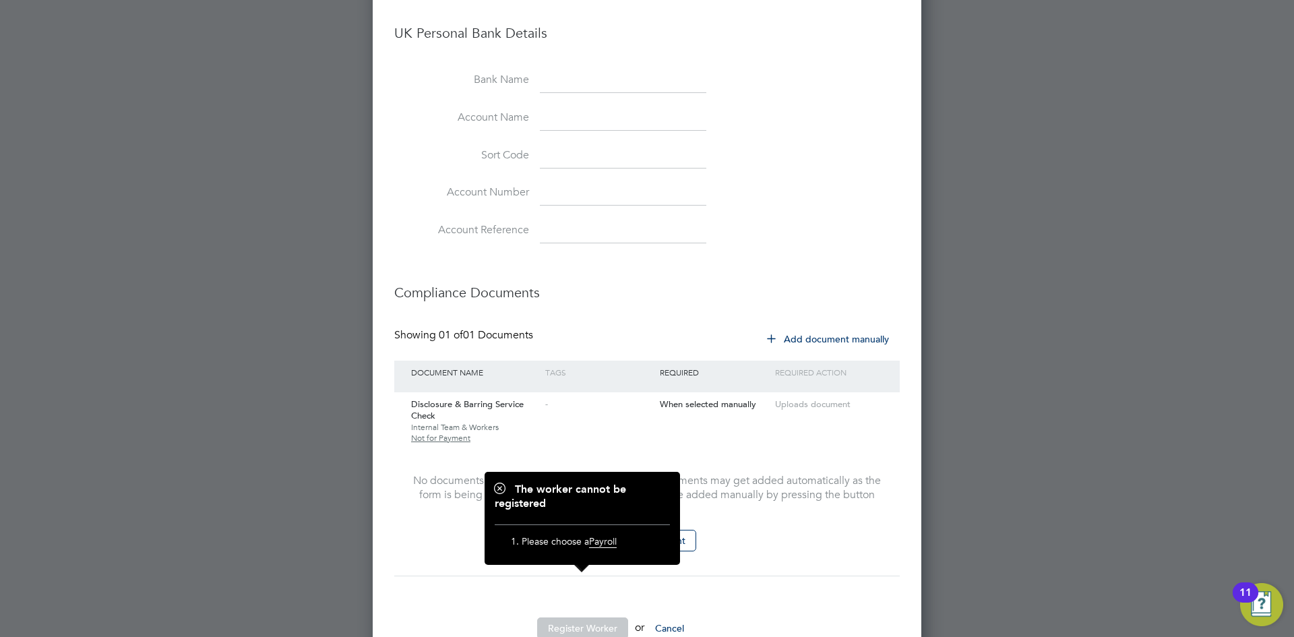
click at [584, 617] on button "Register Worker" at bounding box center [582, 628] width 91 height 22
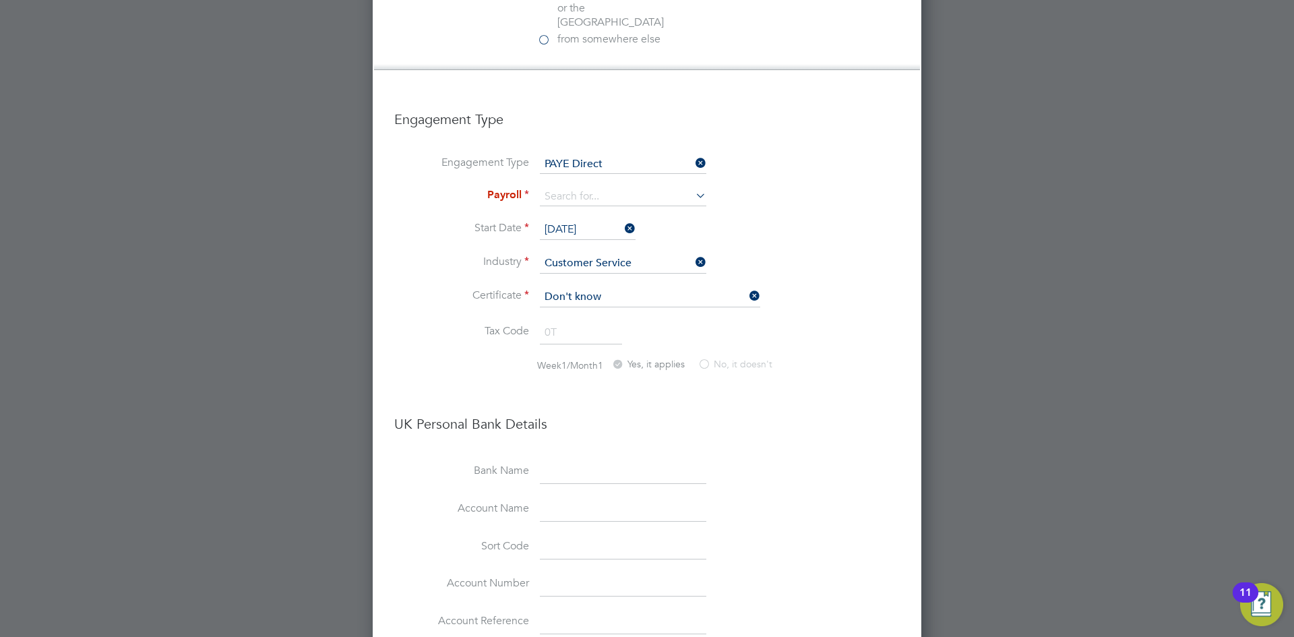
scroll to position [995, 0]
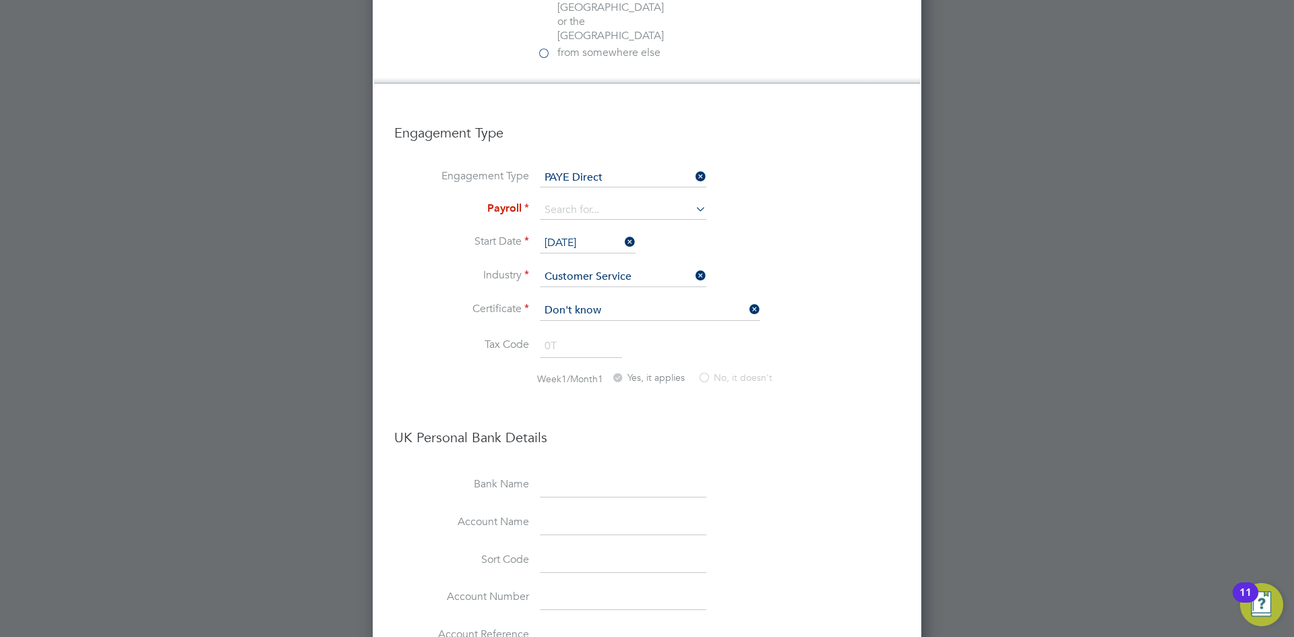
click at [635, 169] on li "Engagement Type PAYE Direct" at bounding box center [647, 185] width 506 height 32
click at [630, 201] on input at bounding box center [623, 210] width 166 height 19
click at [605, 187] on li "PAYE" at bounding box center [623, 187] width 168 height 20
type input "PAYE"
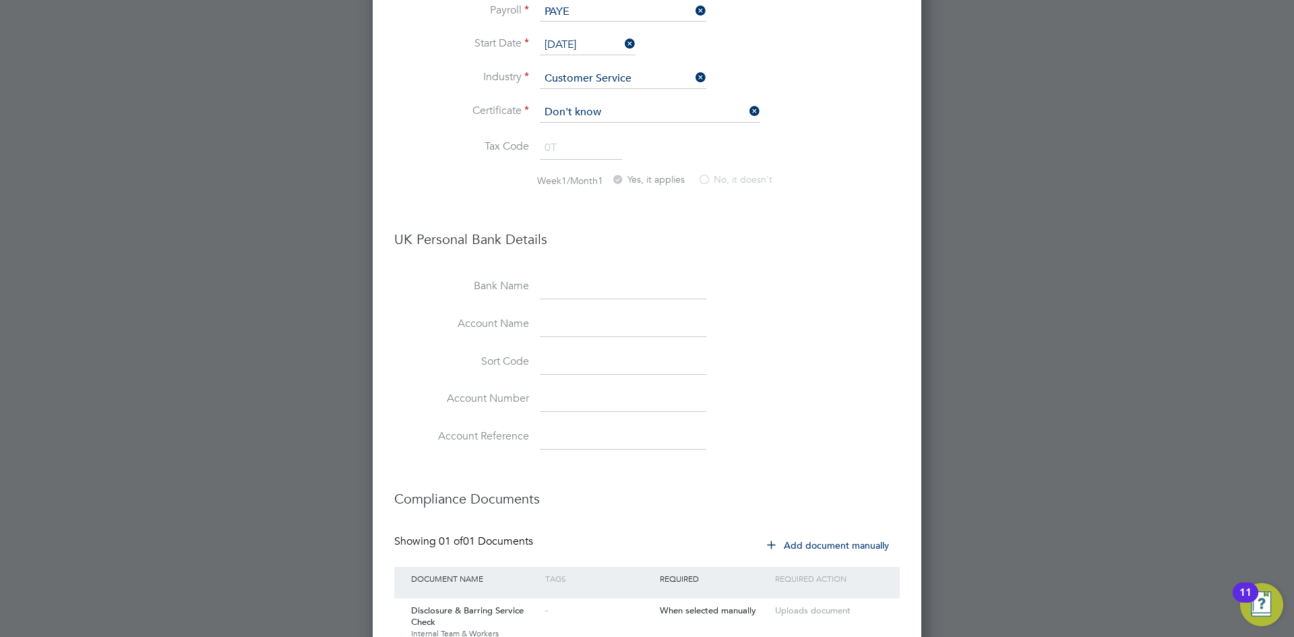
scroll to position [1400, 0]
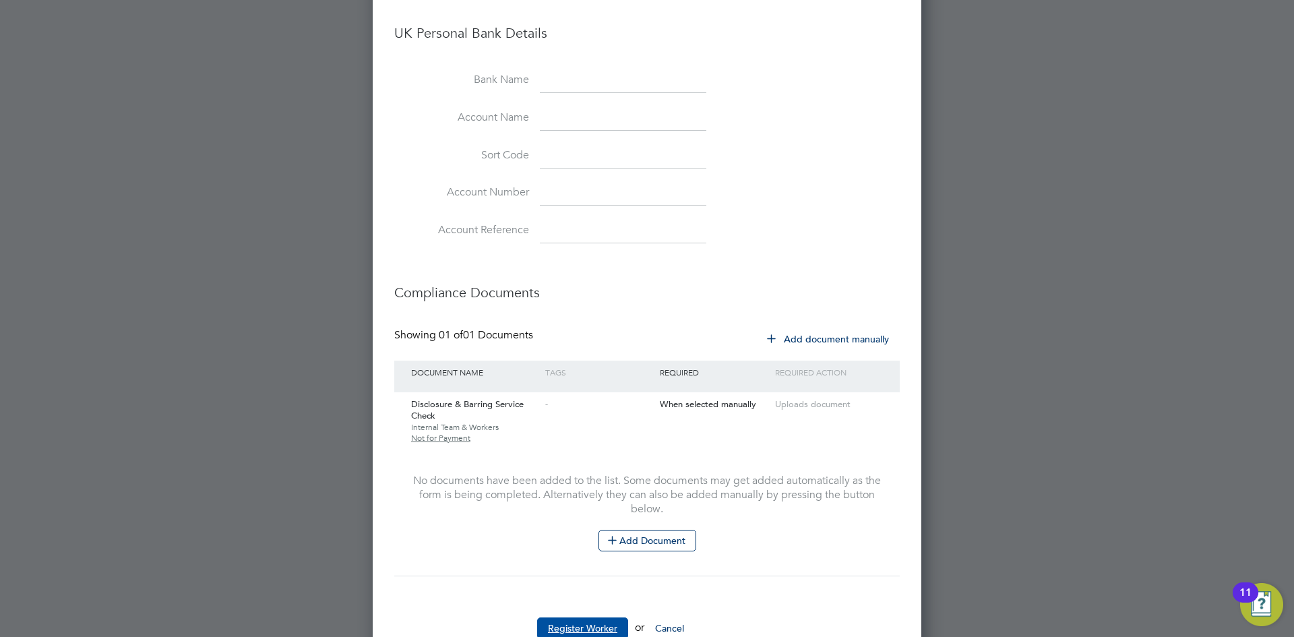
click at [591, 617] on button "Register Worker" at bounding box center [582, 628] width 91 height 22
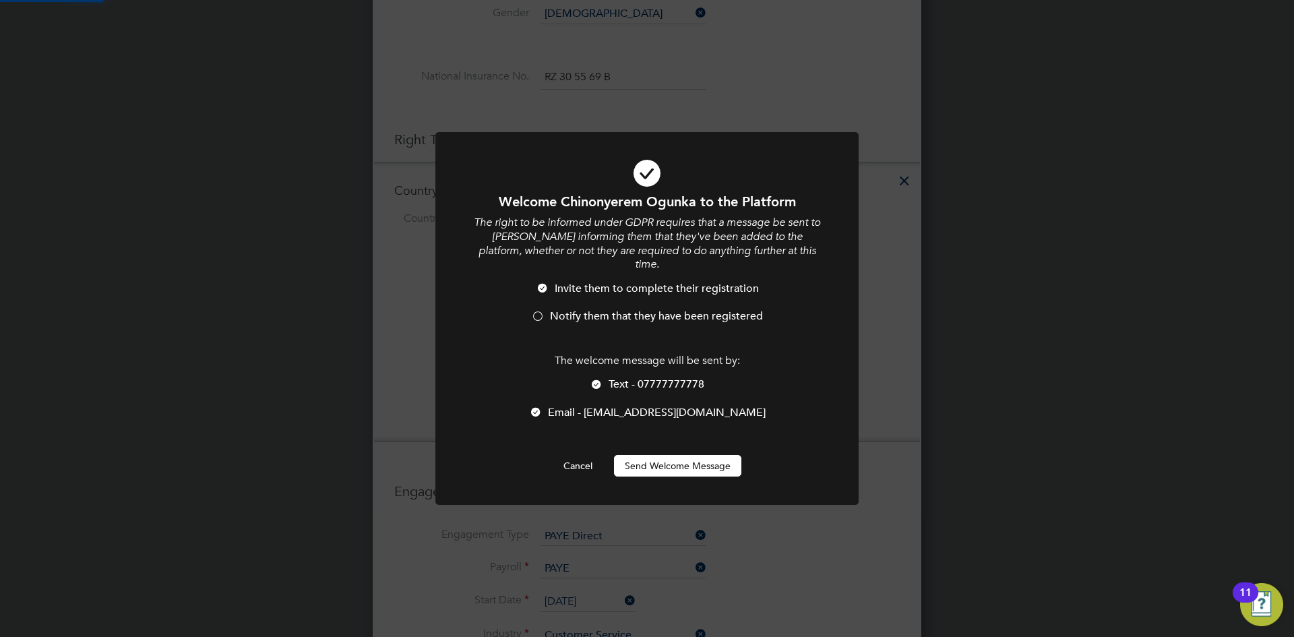
scroll to position [0, 0]
click at [540, 312] on div at bounding box center [537, 317] width 13 height 13
click at [596, 384] on div at bounding box center [596, 385] width 13 height 13
click at [657, 466] on button "Send Welcome Message" at bounding box center [677, 466] width 127 height 22
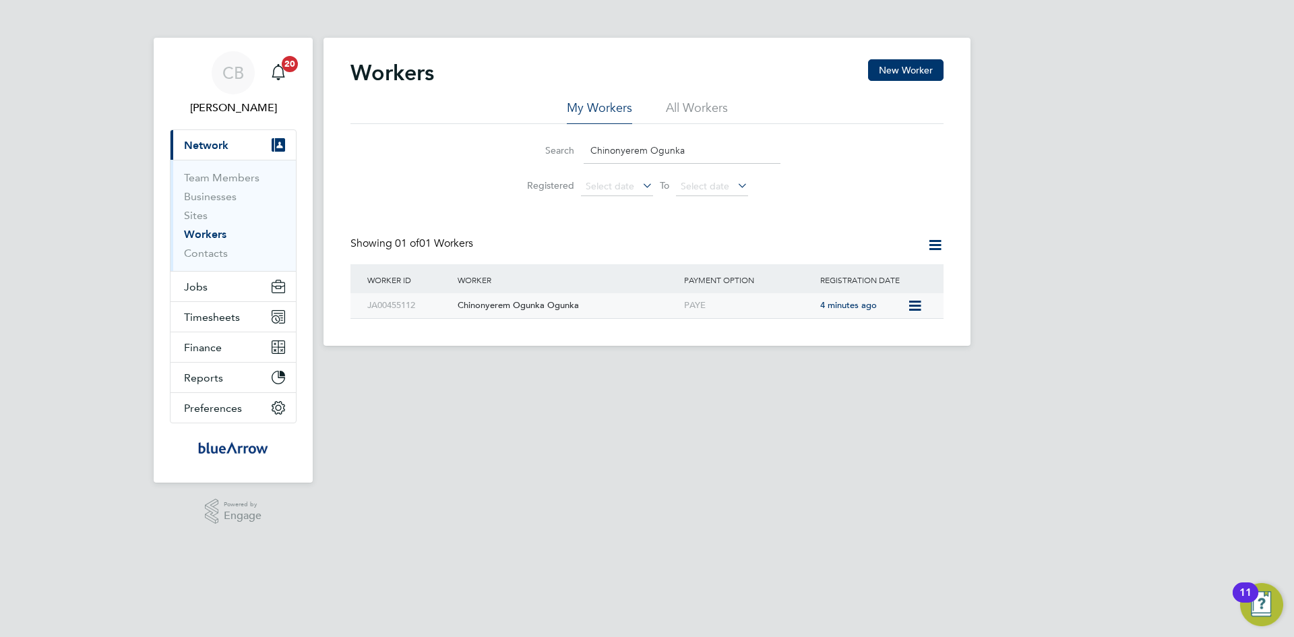
click at [505, 309] on div "Chinonyerem Ogunka Ogunka" at bounding box center [567, 305] width 226 height 25
click at [199, 288] on span "Jobs" at bounding box center [196, 286] width 24 height 13
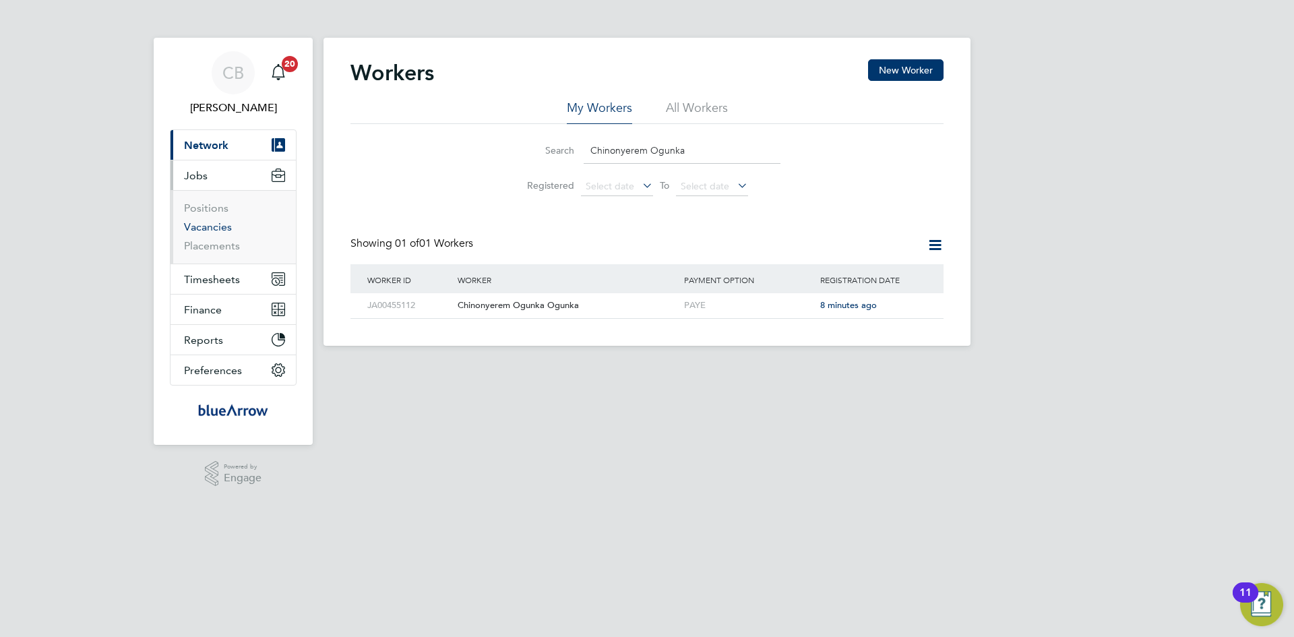
click at [205, 226] on link "Vacancies" at bounding box center [208, 226] width 48 height 13
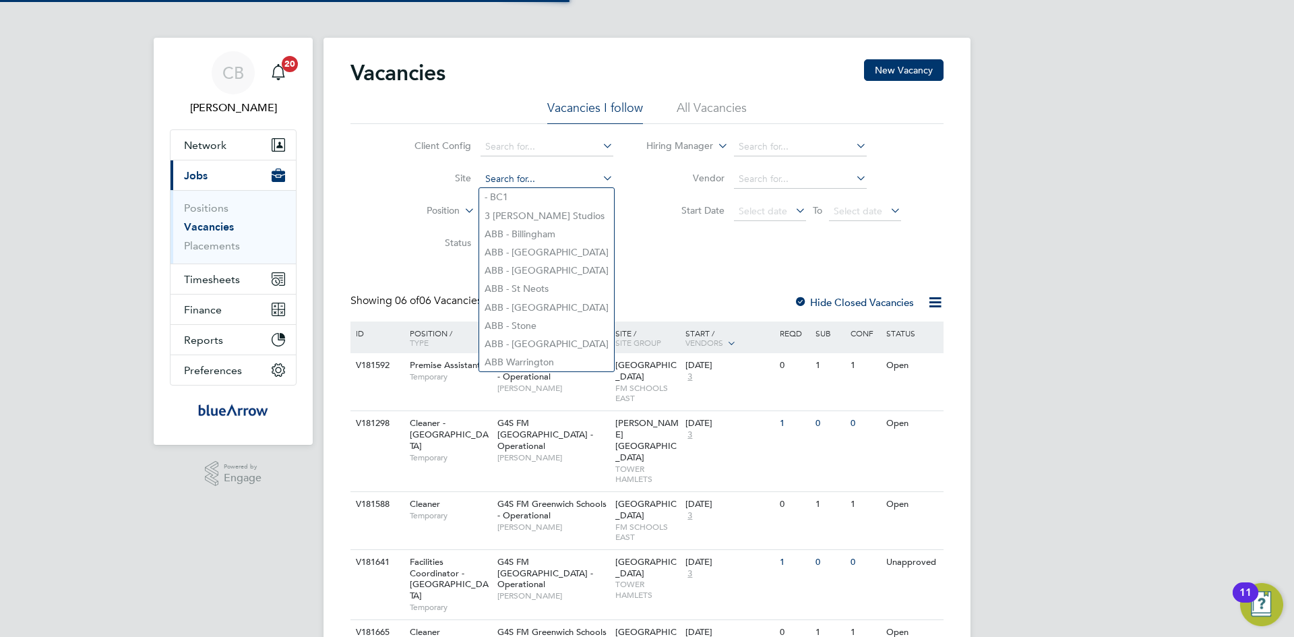
click at [532, 177] on input at bounding box center [547, 179] width 133 height 19
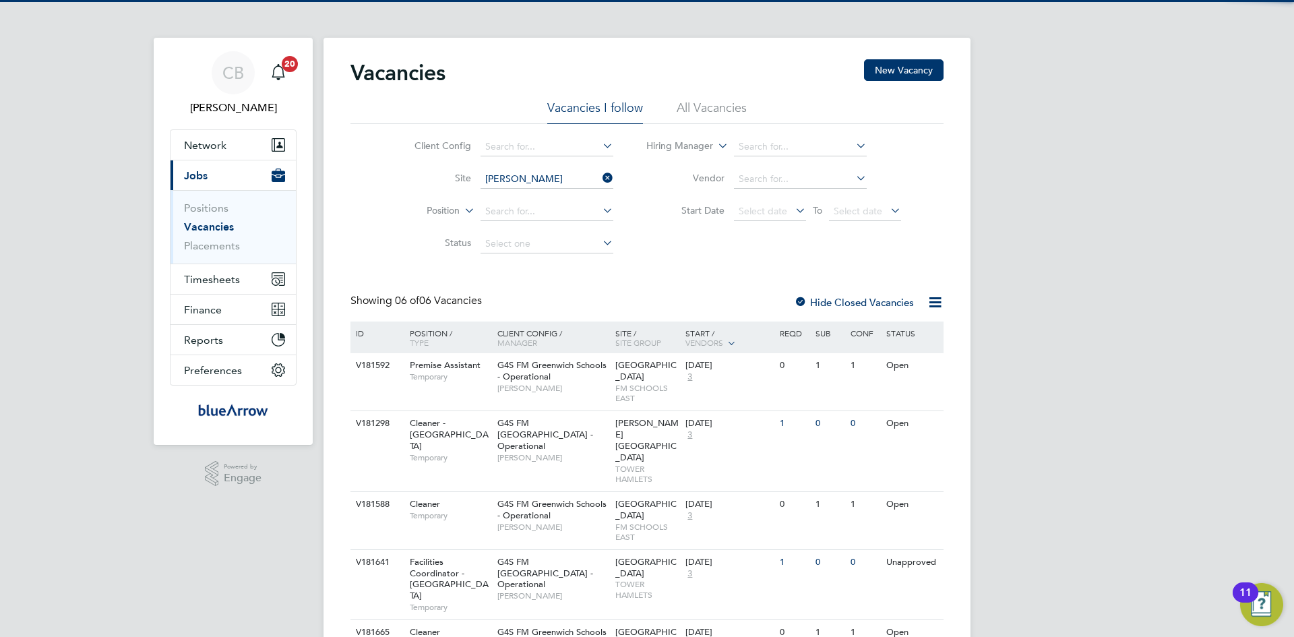
click at [529, 192] on li "Clara Grant Primary School" at bounding box center [572, 197] width 186 height 18
type input "Clara Grant Primary School"
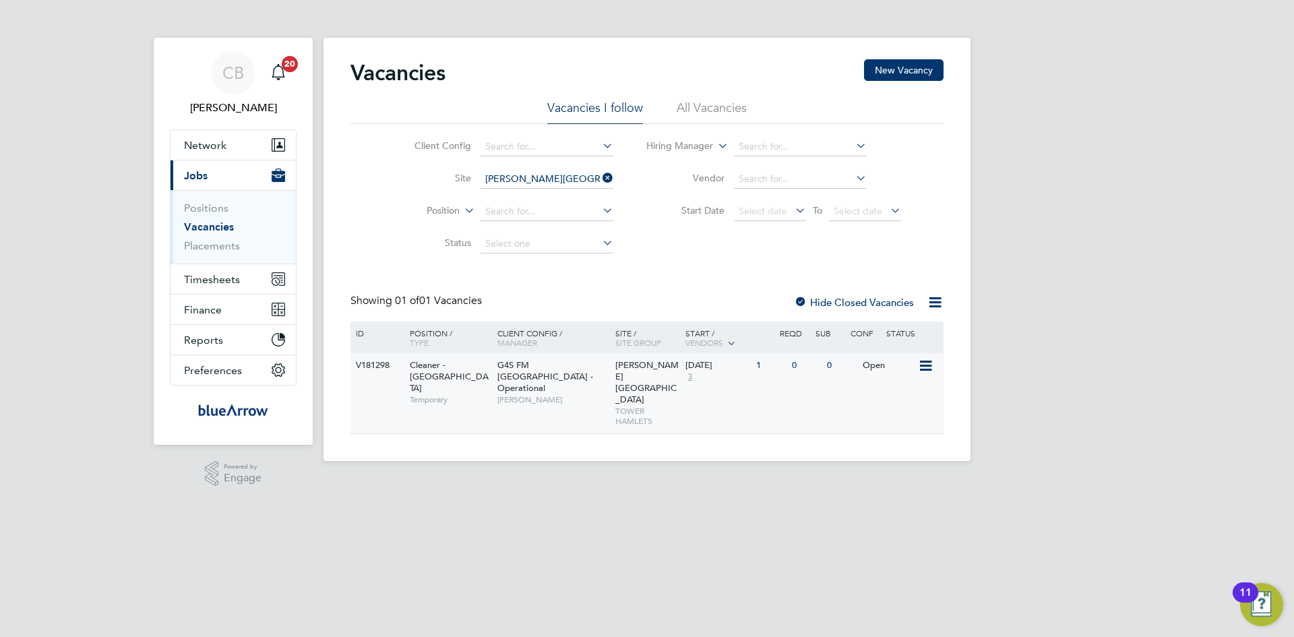
click at [592, 373] on div "G4S FM Tower Hamlets - Operational Teresa Cannon" at bounding box center [553, 382] width 118 height 58
click at [545, 177] on input at bounding box center [547, 179] width 133 height 19
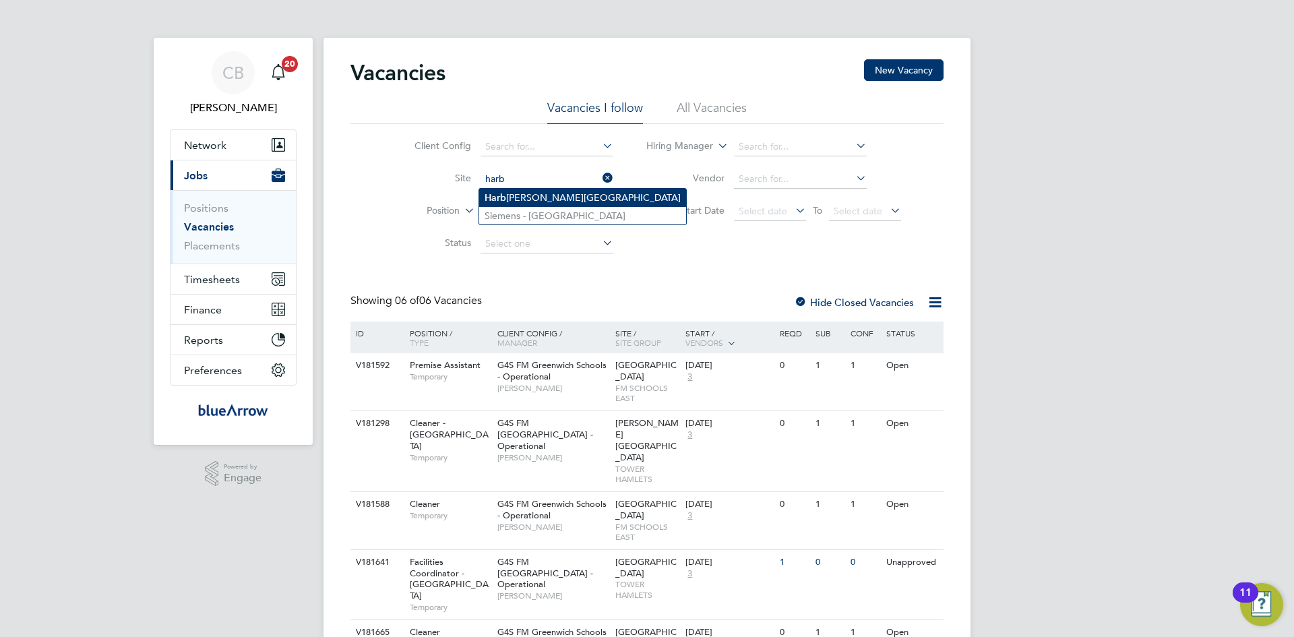
click at [530, 202] on li "Harb inger Primary School" at bounding box center [582, 198] width 207 height 18
type input "[GEOGRAPHIC_DATA]"
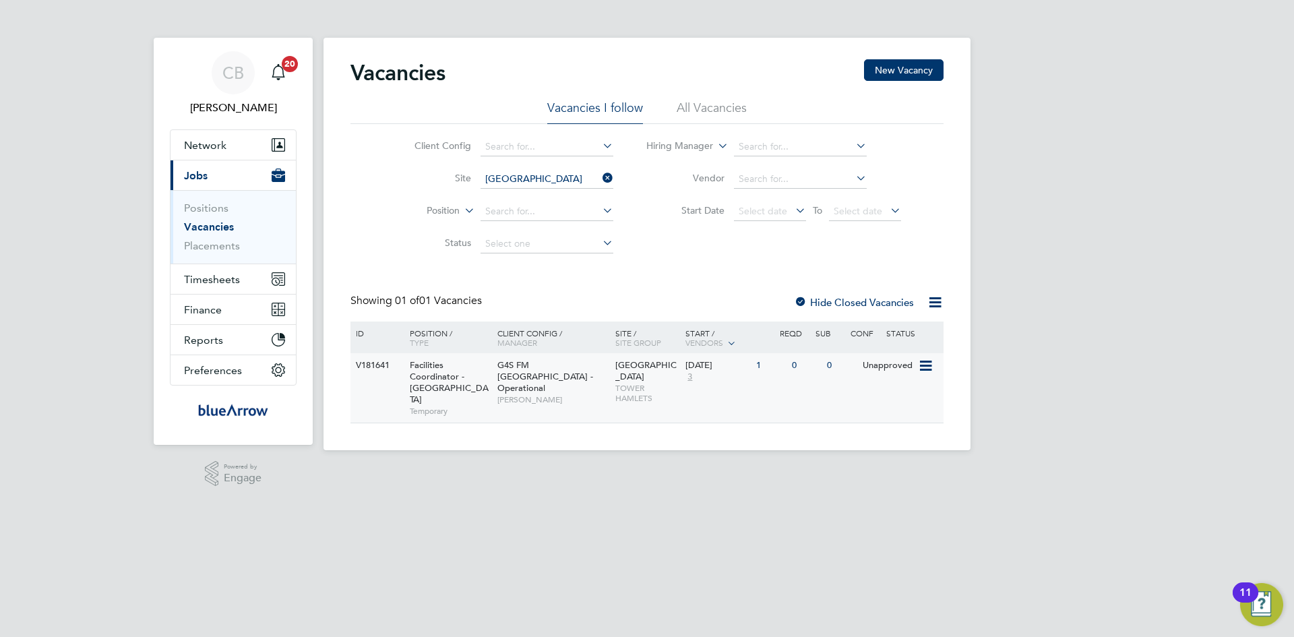
click at [521, 373] on span "G4S FM [GEOGRAPHIC_DATA] - Operational" at bounding box center [545, 376] width 96 height 34
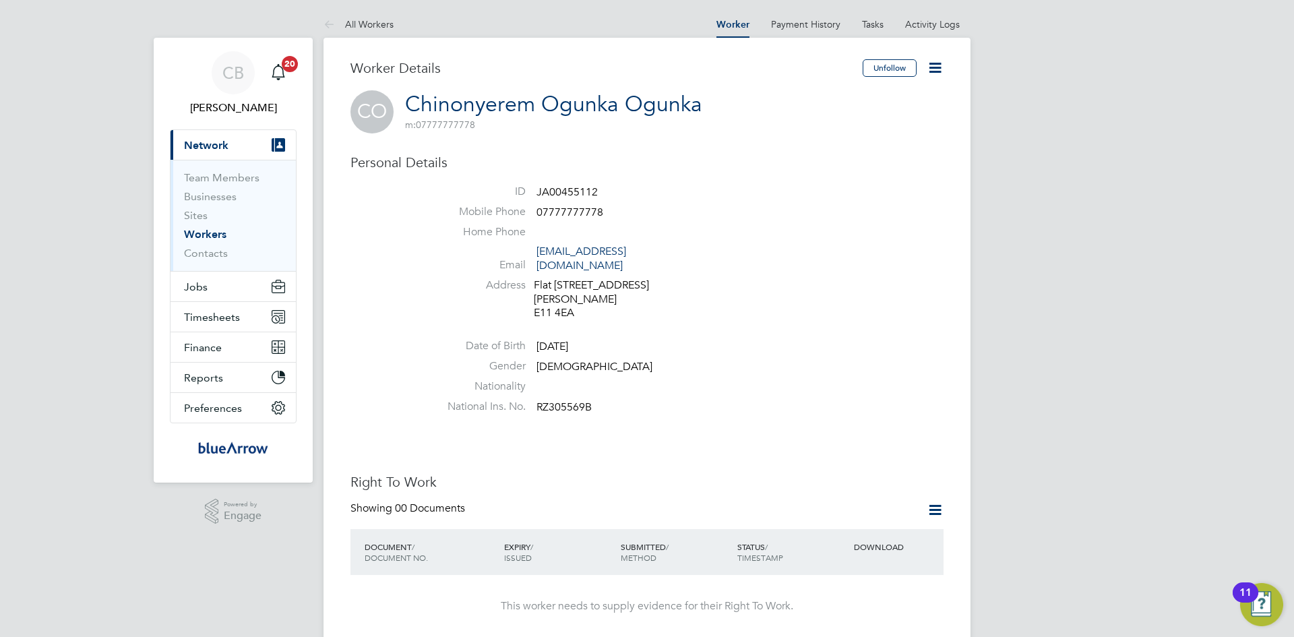
click at [930, 72] on icon at bounding box center [935, 67] width 17 height 17
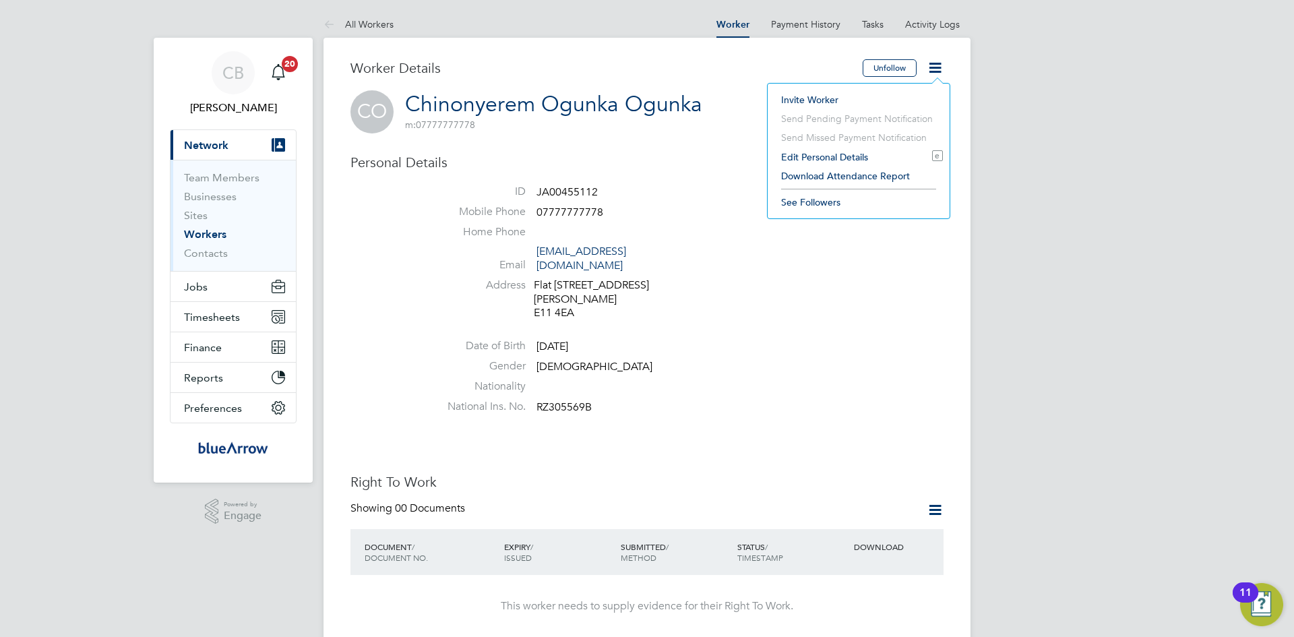
click at [797, 156] on li "Edit Personal Details e" at bounding box center [858, 157] width 169 height 19
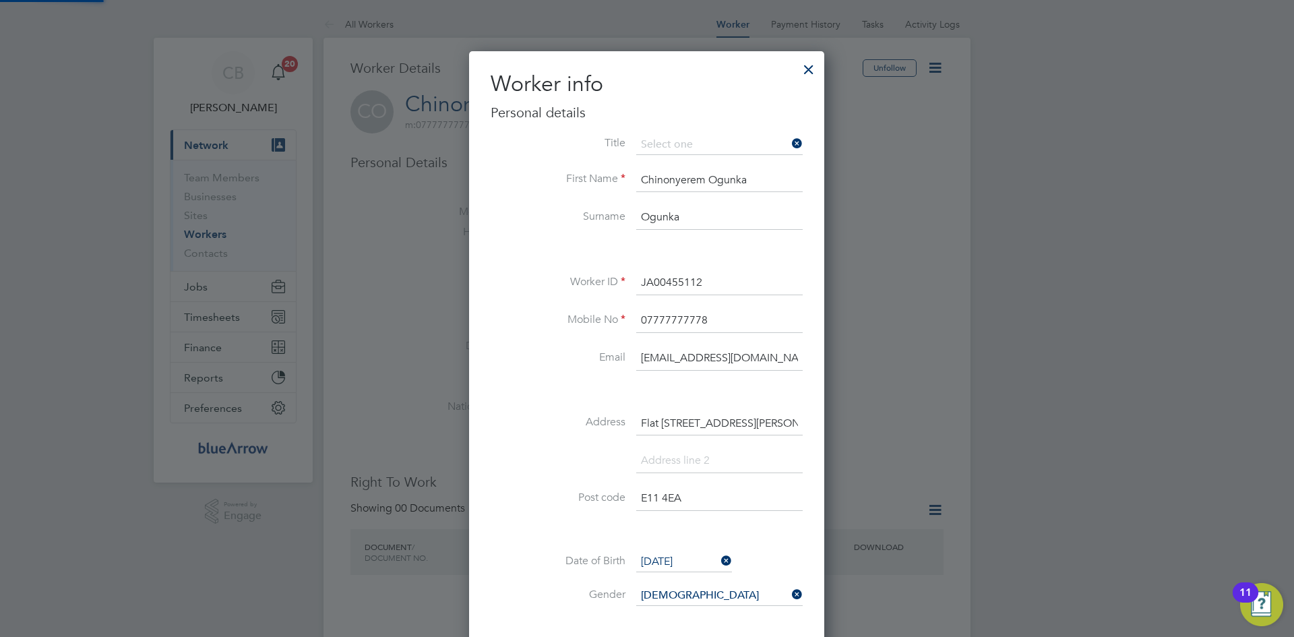
scroll to position [762, 357]
click at [703, 274] on input "JA00455112" at bounding box center [719, 283] width 166 height 24
drag, startPoint x: 752, startPoint y: 180, endPoint x: 711, endPoint y: 175, distance: 41.5
click at [711, 175] on input "Chinonyerem Ogunka" at bounding box center [719, 181] width 166 height 24
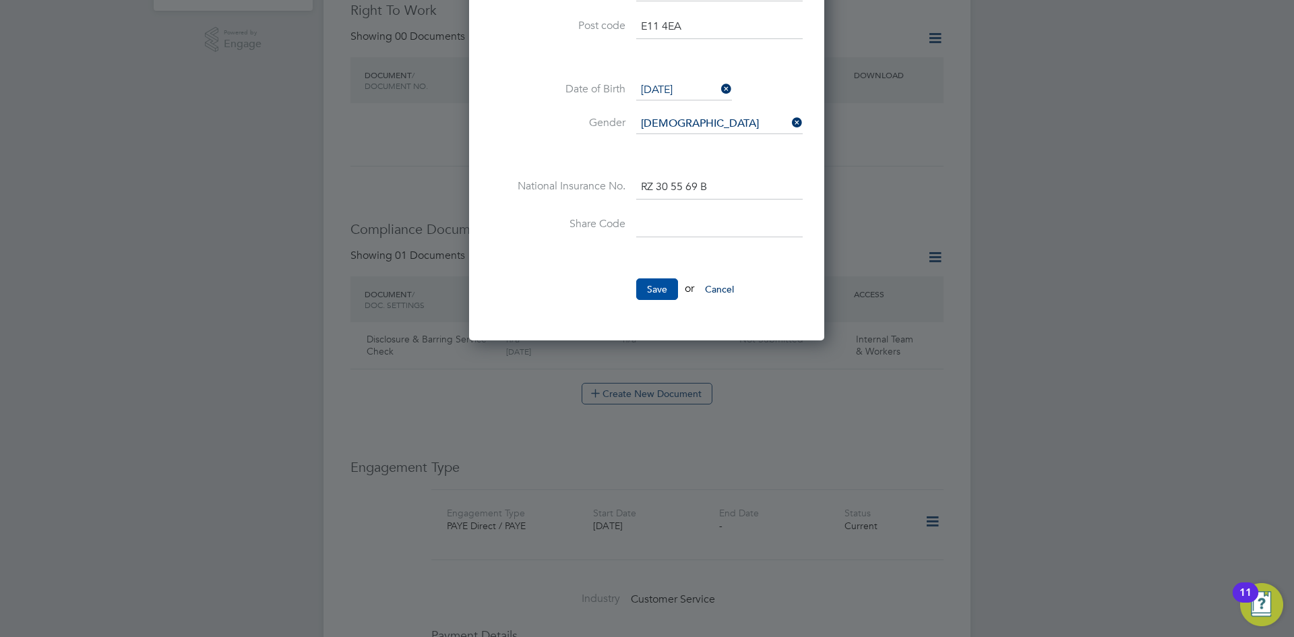
type input "Chinonyerem"
click at [655, 282] on button "Save" at bounding box center [657, 289] width 42 height 22
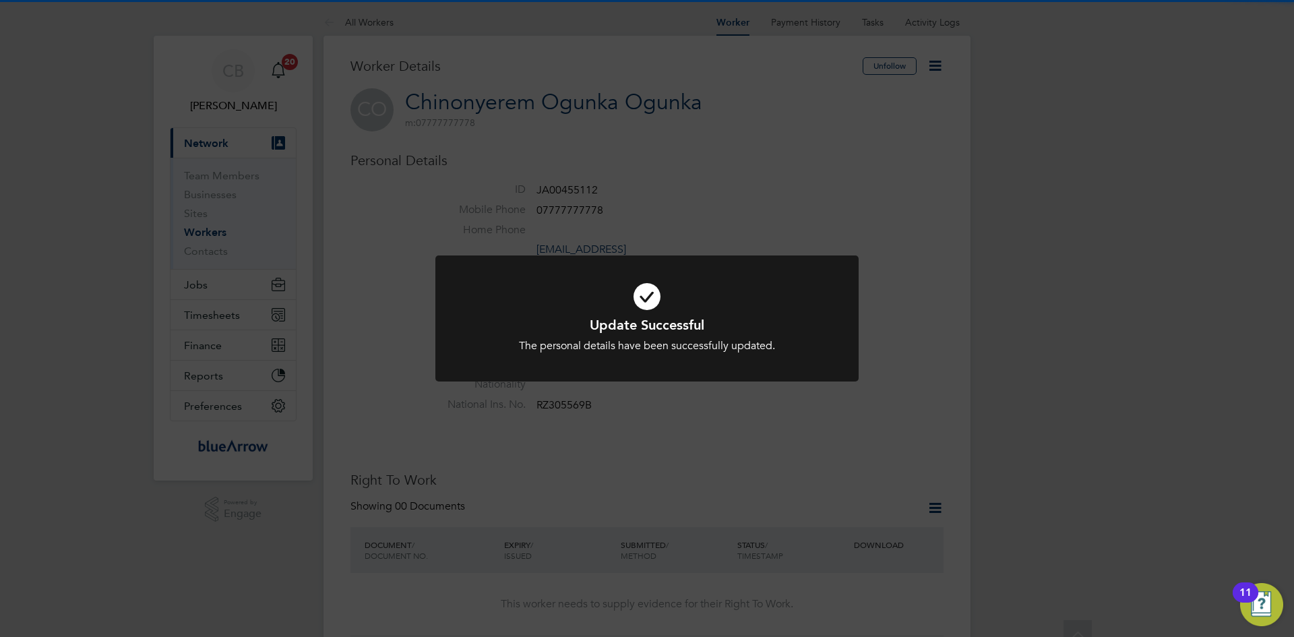
scroll to position [0, 0]
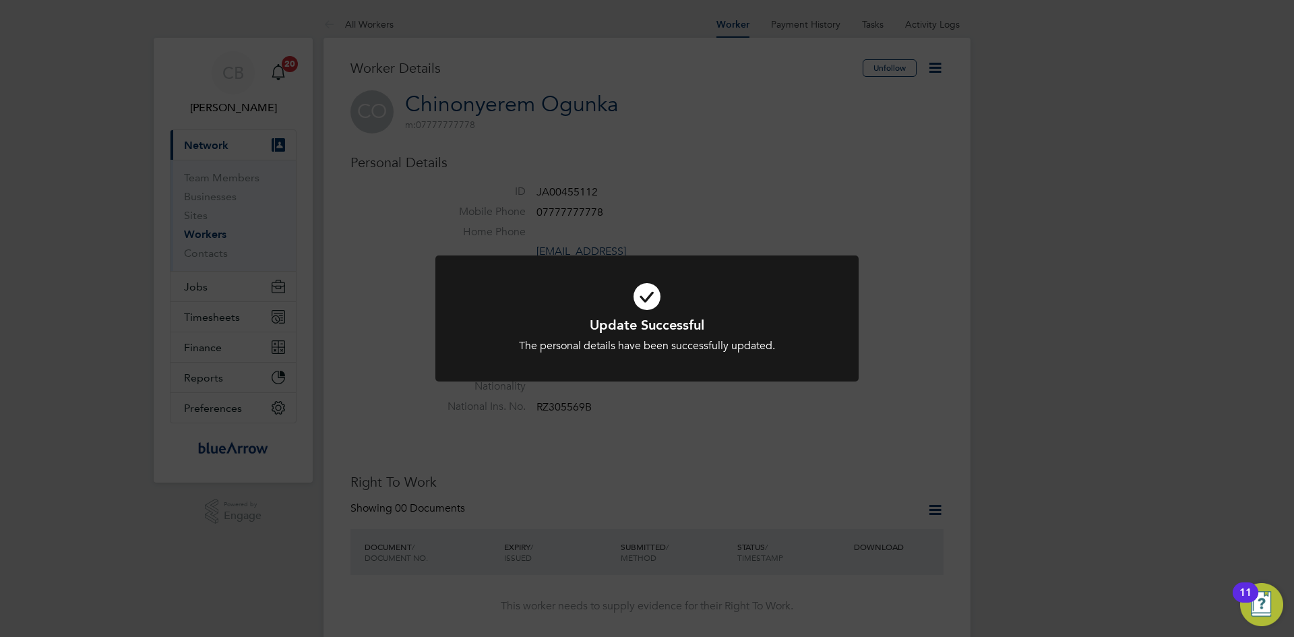
click at [780, 187] on div "Update Successful The personal details have been successfully updated. Cancel O…" at bounding box center [647, 318] width 1294 height 637
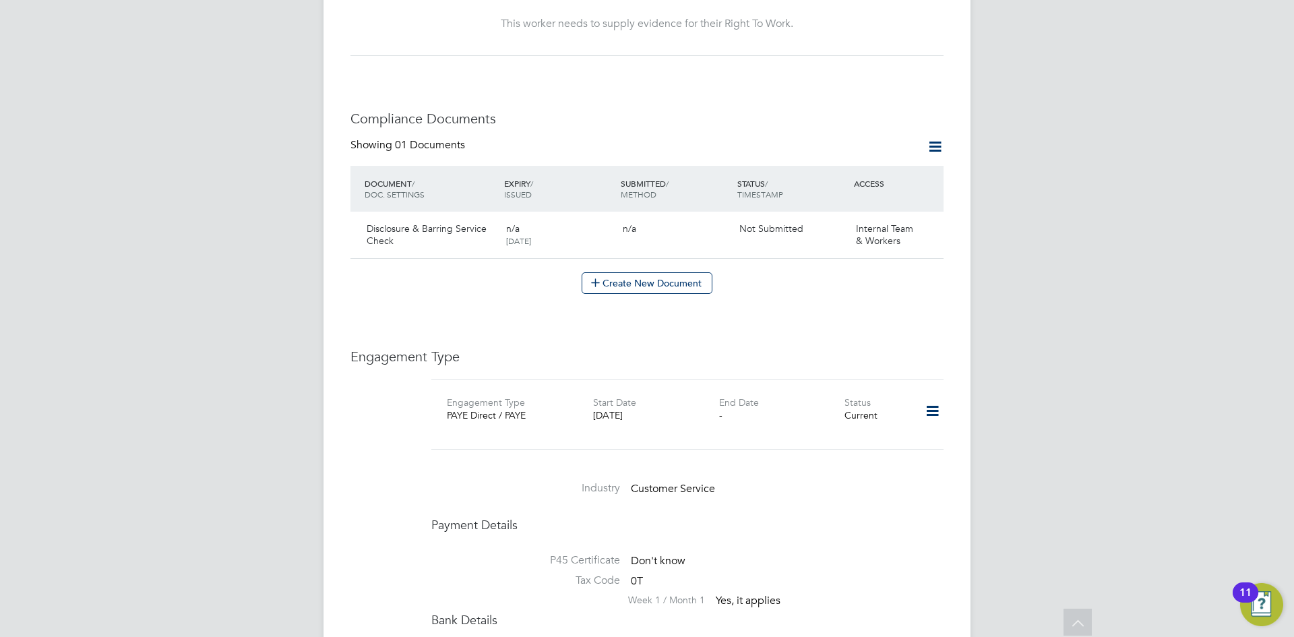
scroll to position [607, 0]
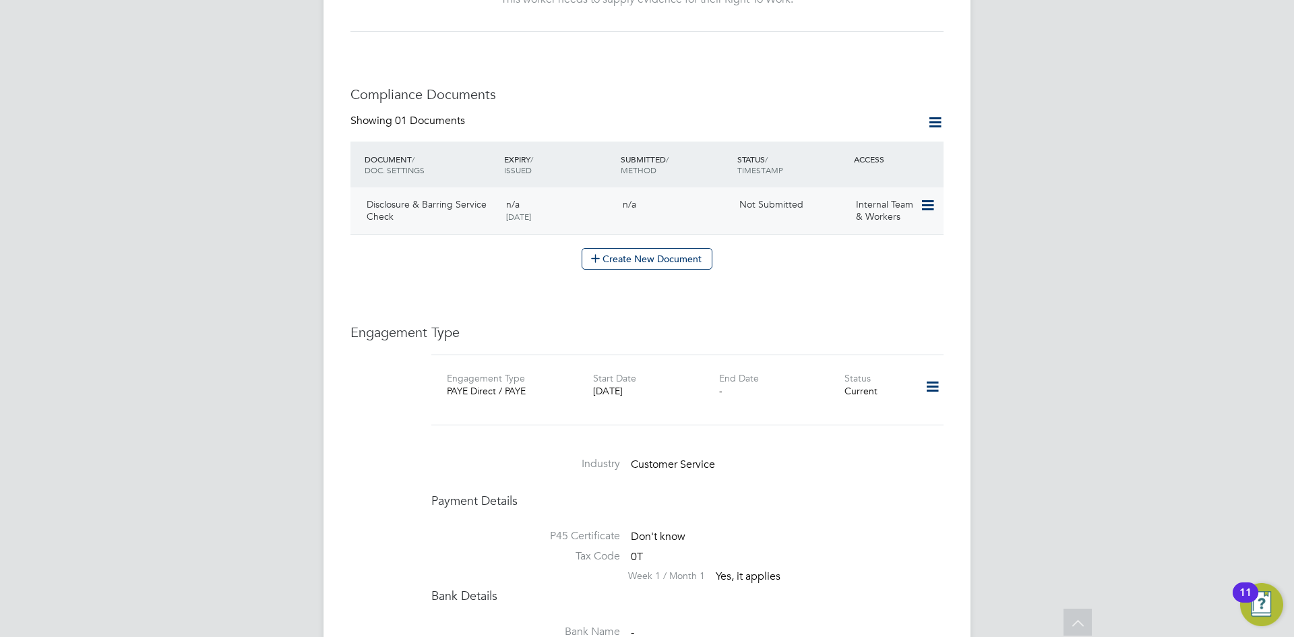
click at [928, 197] on icon at bounding box center [926, 205] width 13 height 16
click at [904, 227] on li "Edit Document" at bounding box center [884, 223] width 100 height 19
type input "Disclosure & Barring Service Check"
type textarea "Disclosure & Barring Service Check"
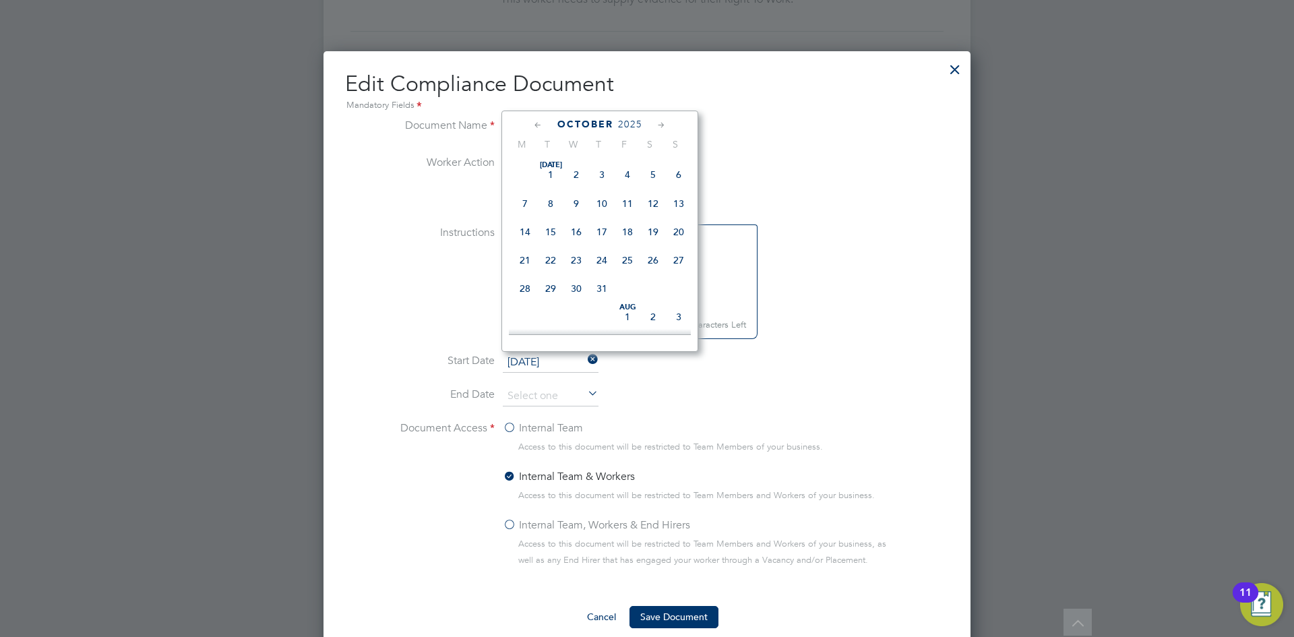
scroll to position [379, 0]
click at [543, 359] on input "[DATE]" at bounding box center [551, 363] width 96 height 20
click at [602, 177] on span "25" at bounding box center [602, 165] width 26 height 26
type input "25 Sep 2025"
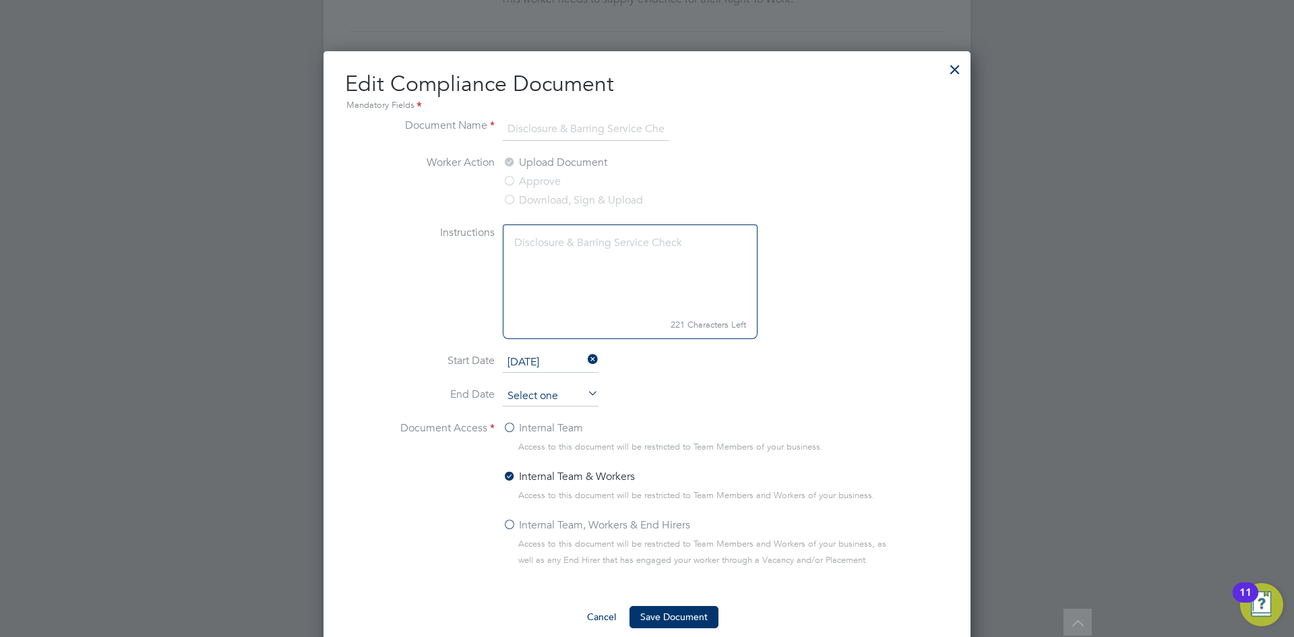
click at [563, 400] on input at bounding box center [551, 396] width 96 height 20
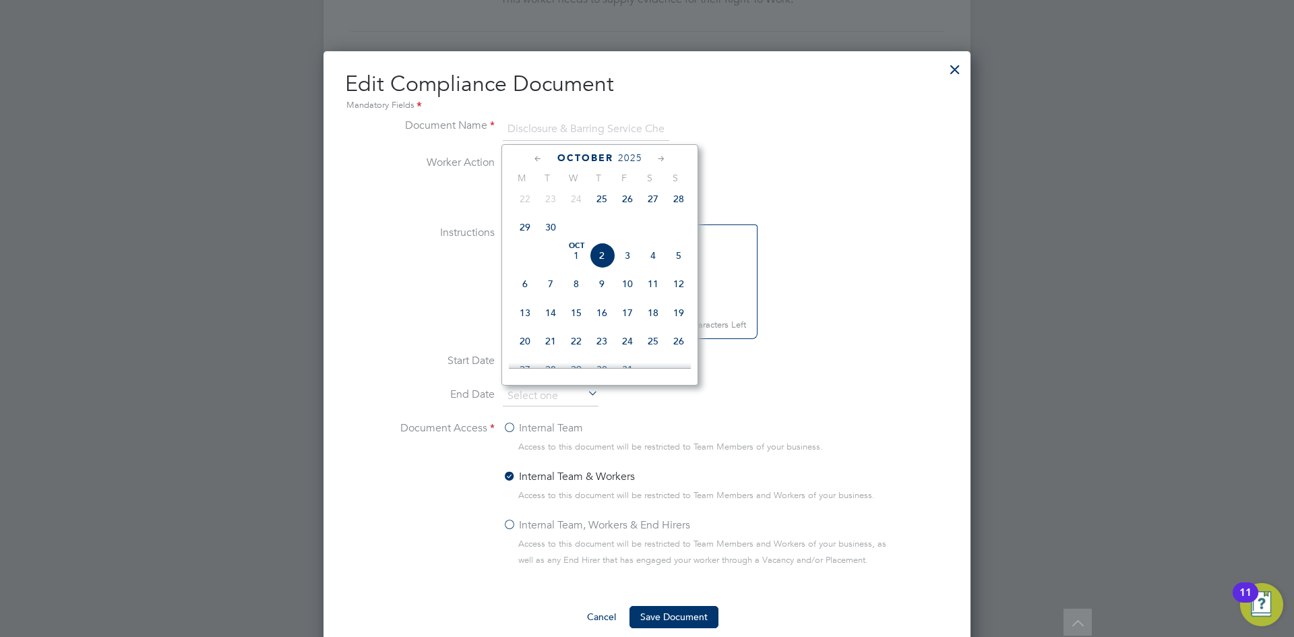
click at [633, 156] on span "2025" at bounding box center [630, 157] width 24 height 11
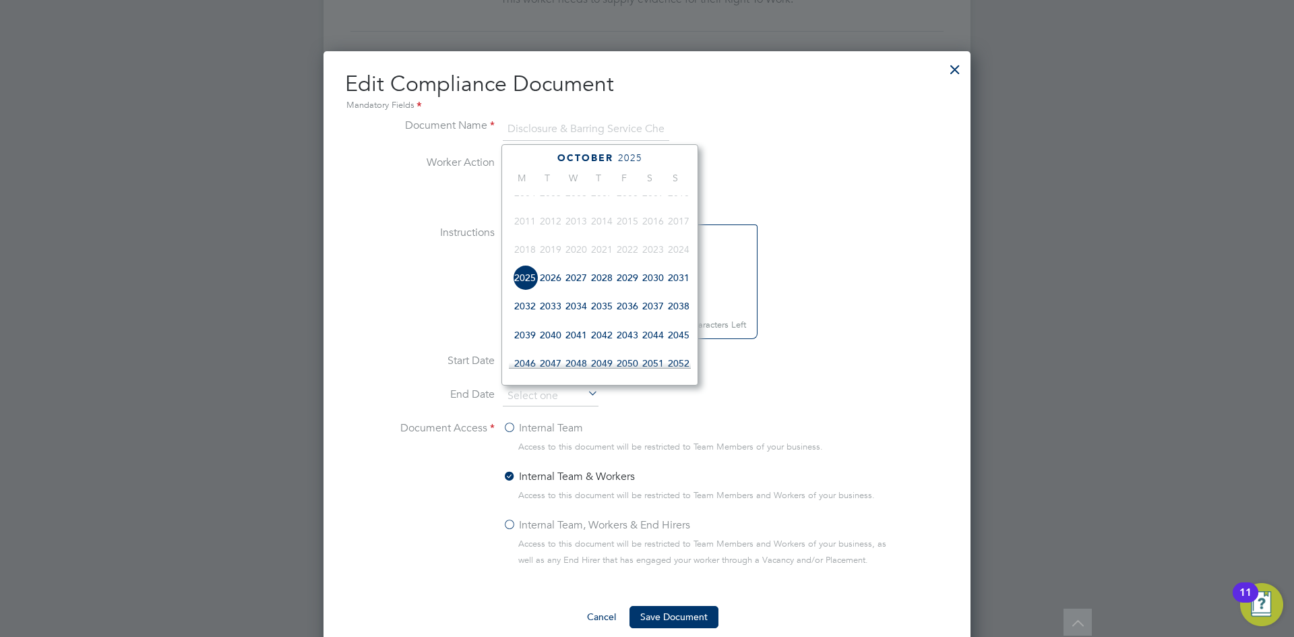
click at [579, 285] on span "2027" at bounding box center [576, 278] width 26 height 26
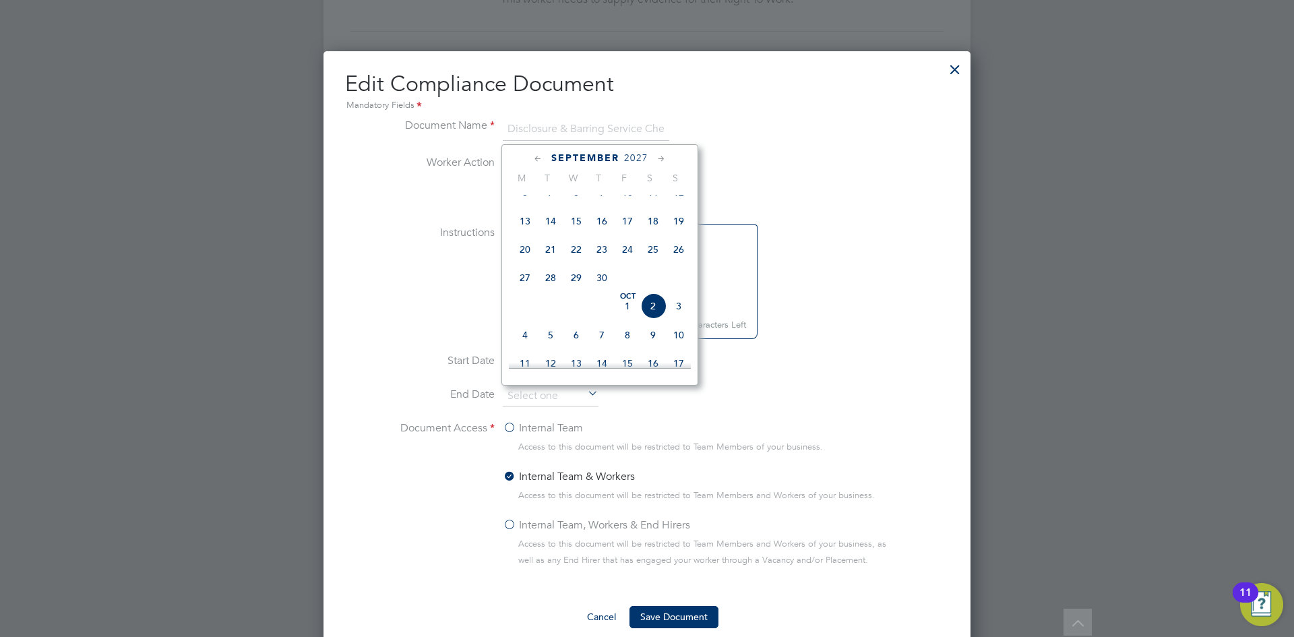
click at [629, 300] on span "Oct" at bounding box center [628, 296] width 26 height 7
type input "01 Oct 2027"
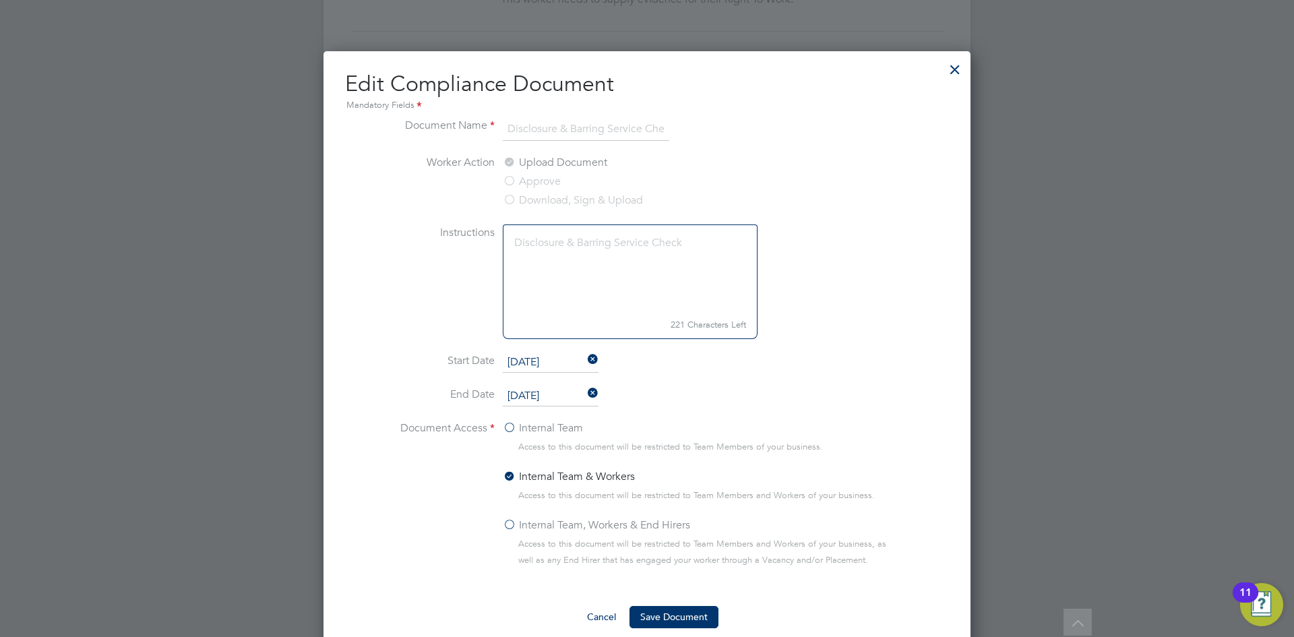
click at [506, 523] on label "Internal Team, Workers & End Hirers" at bounding box center [596, 525] width 187 height 16
click at [0, 0] on input "Internal Team, Workers & End Hirers" at bounding box center [0, 0] width 0 height 0
click at [669, 623] on button "Save Document" at bounding box center [674, 617] width 89 height 22
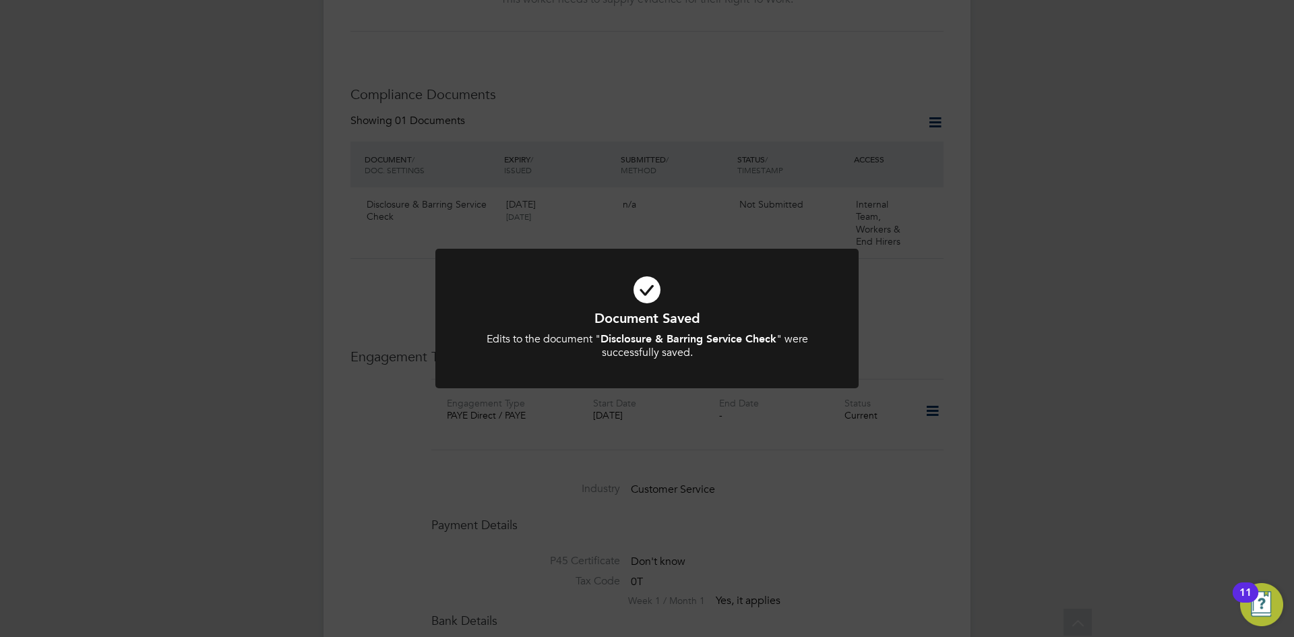
click at [689, 495] on div "Document Saved Edits to the document " Disclosure & Barring Service Check " wer…" at bounding box center [647, 318] width 1294 height 637
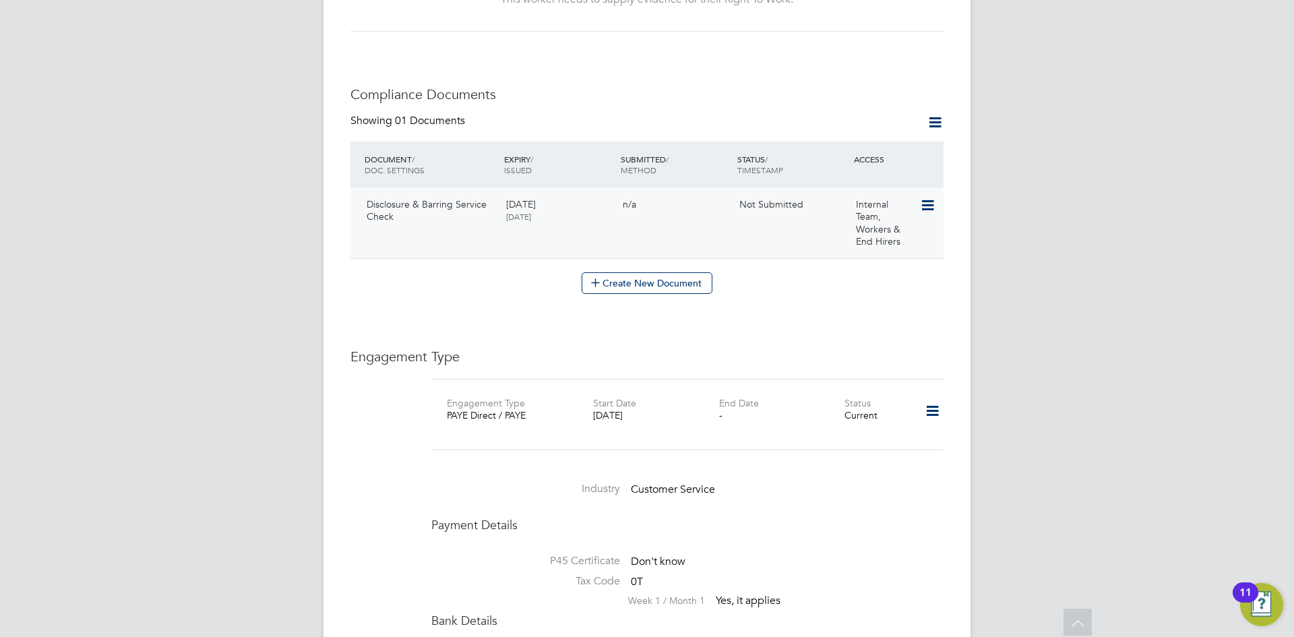
click at [927, 197] on icon at bounding box center [926, 205] width 13 height 16
click at [869, 243] on li "Submit Document" at bounding box center [884, 242] width 100 height 19
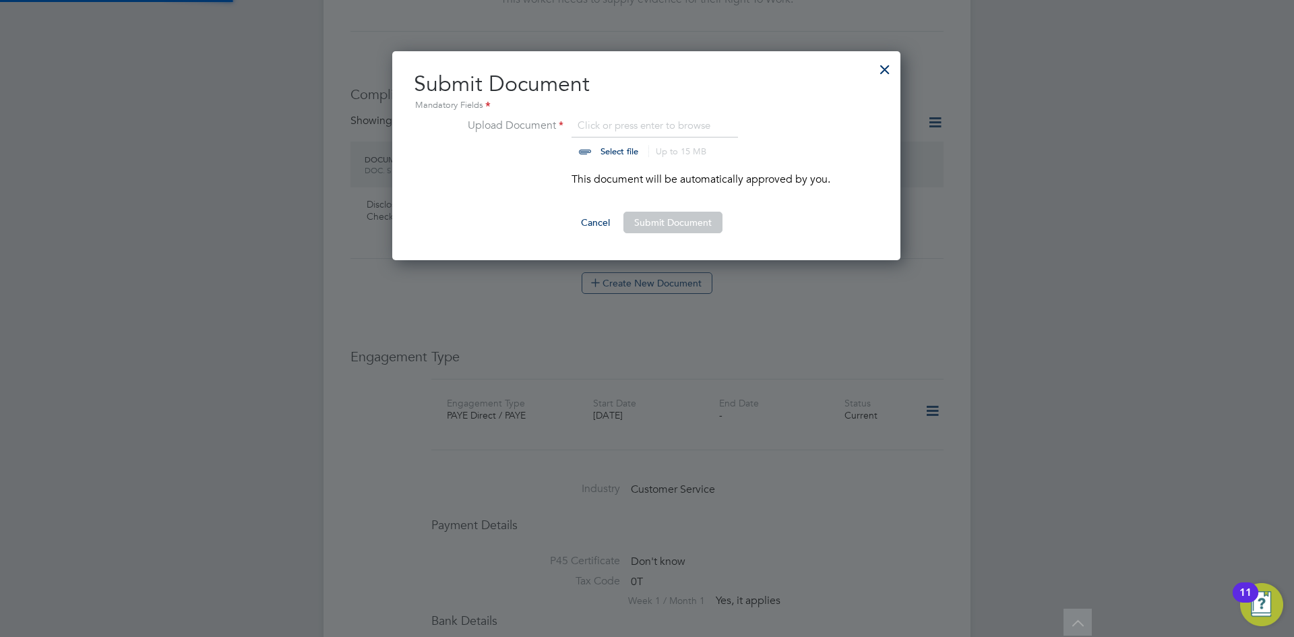
scroll to position [210, 510]
click at [629, 150] on input "file" at bounding box center [632, 137] width 212 height 40
click at [617, 145] on input "file" at bounding box center [632, 137] width 212 height 40
type input "C:\fakepath\Nolly DBS.docx"
click at [677, 225] on button "Submit Document" at bounding box center [672, 223] width 99 height 22
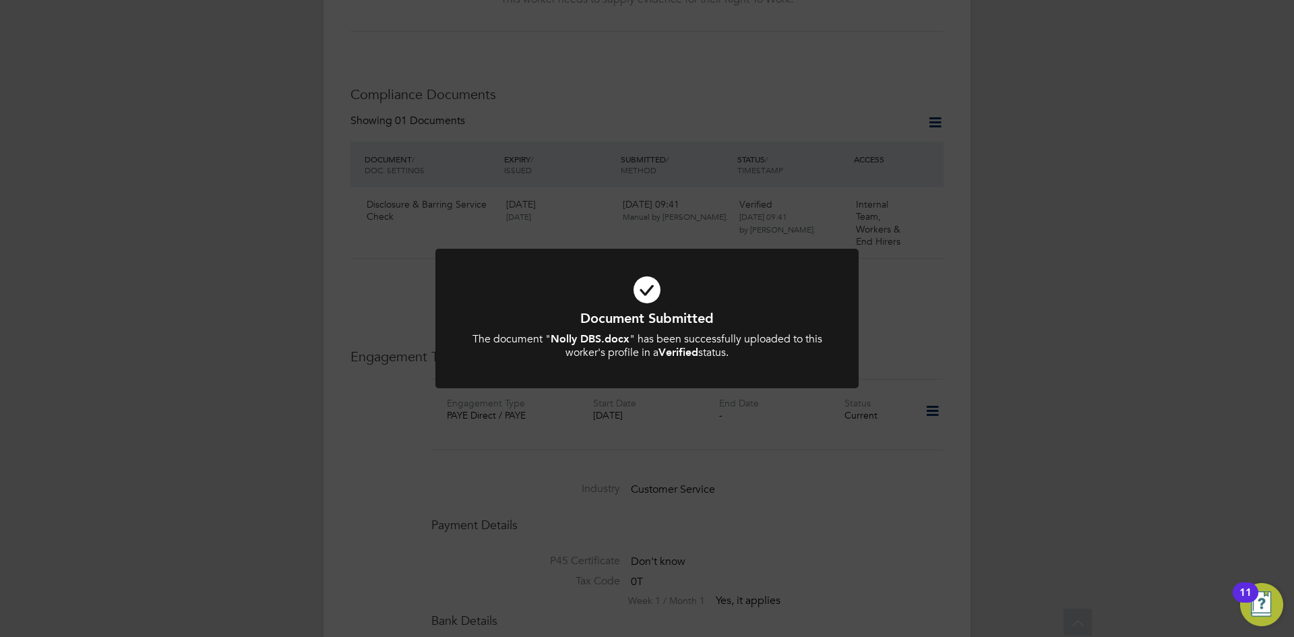
click at [1000, 277] on div "Document Submitted The document " Nolly DBS.docx " has been successfully upload…" at bounding box center [647, 318] width 1294 height 637
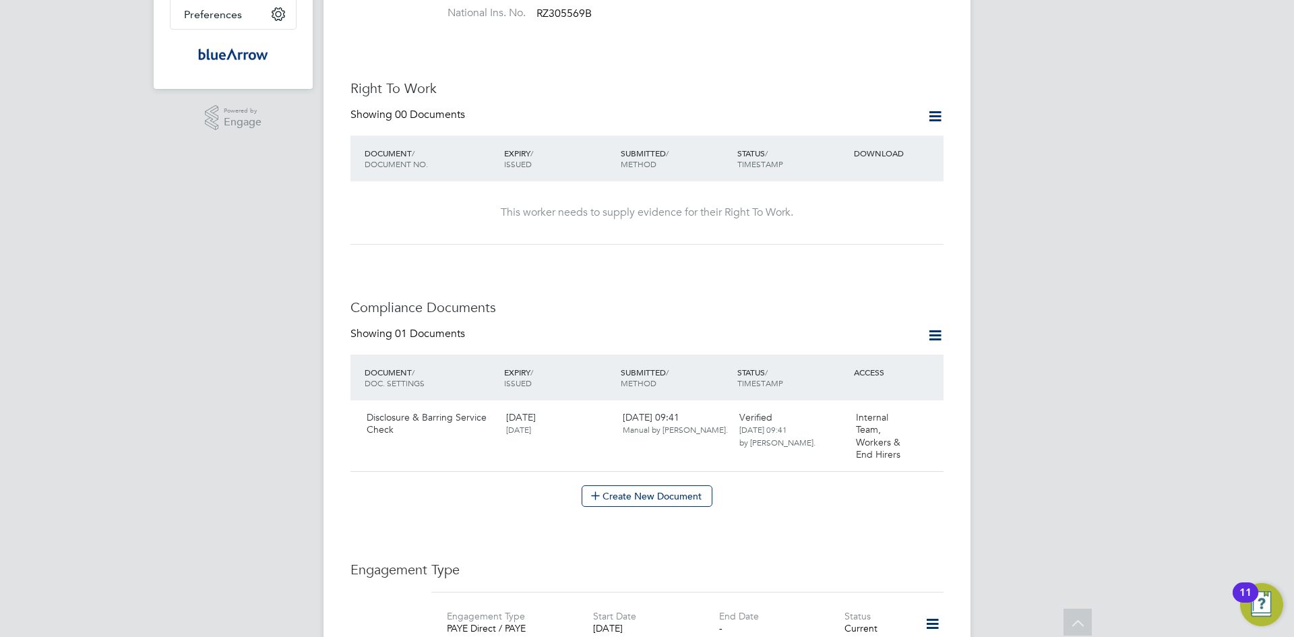
scroll to position [202, 0]
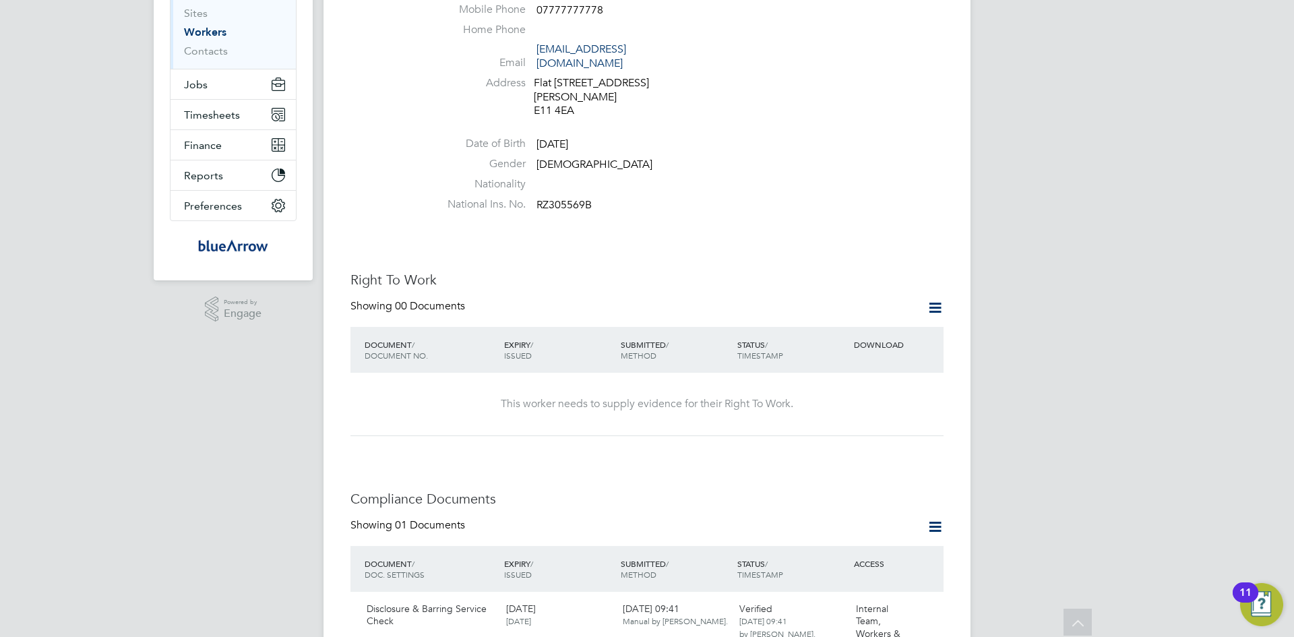
click at [931, 299] on icon at bounding box center [935, 307] width 17 height 17
click at [857, 328] on li "Add Right To Work Document" at bounding box center [860, 326] width 162 height 19
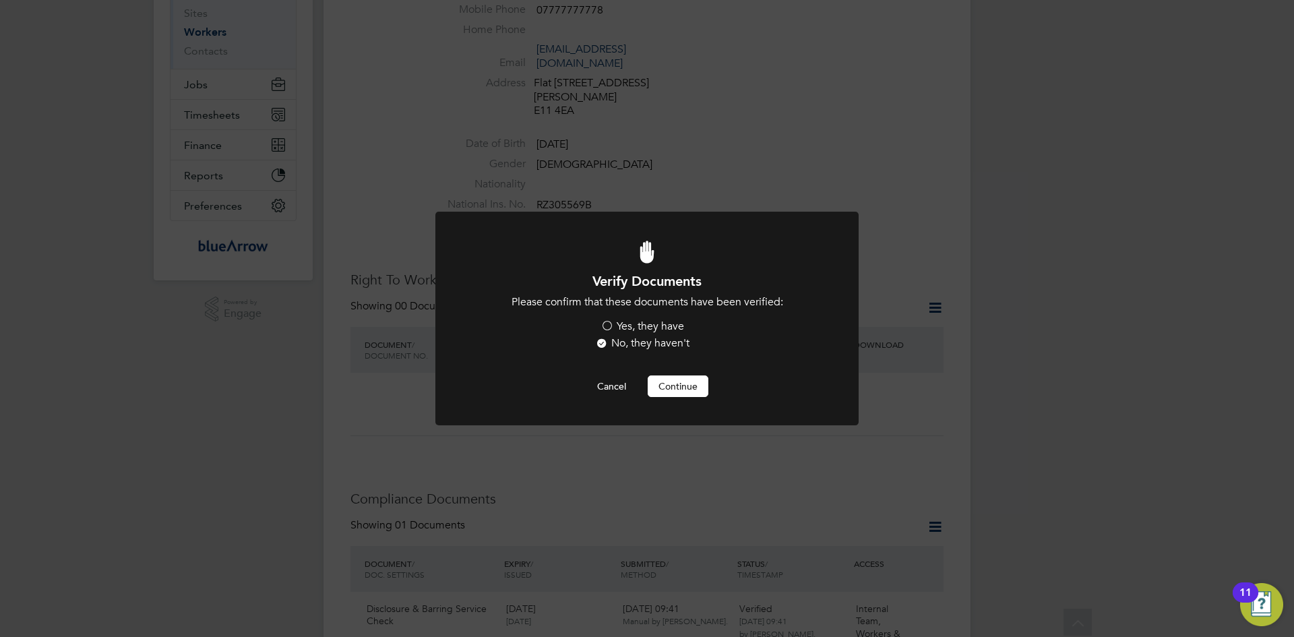
scroll to position [0, 0]
click at [605, 328] on label "Yes, they have" at bounding box center [643, 326] width 84 height 14
click at [0, 0] on input "Yes, they have" at bounding box center [0, 0] width 0 height 0
click at [664, 390] on button "Continue" at bounding box center [678, 386] width 61 height 22
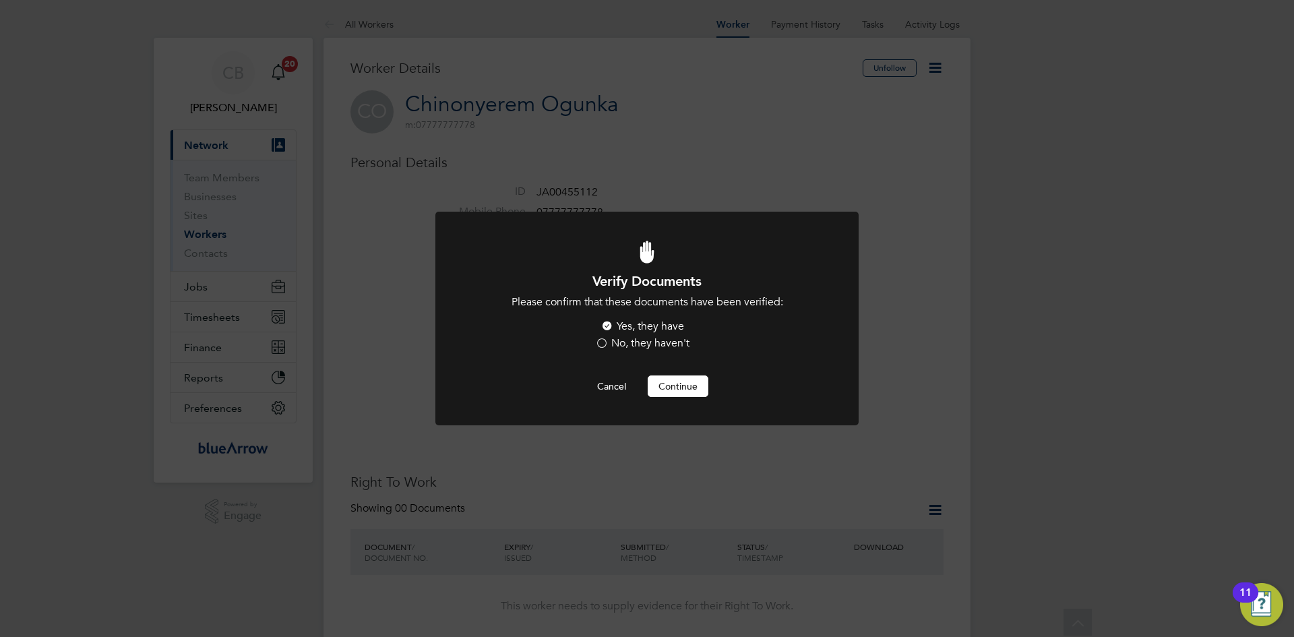
scroll to position [202, 0]
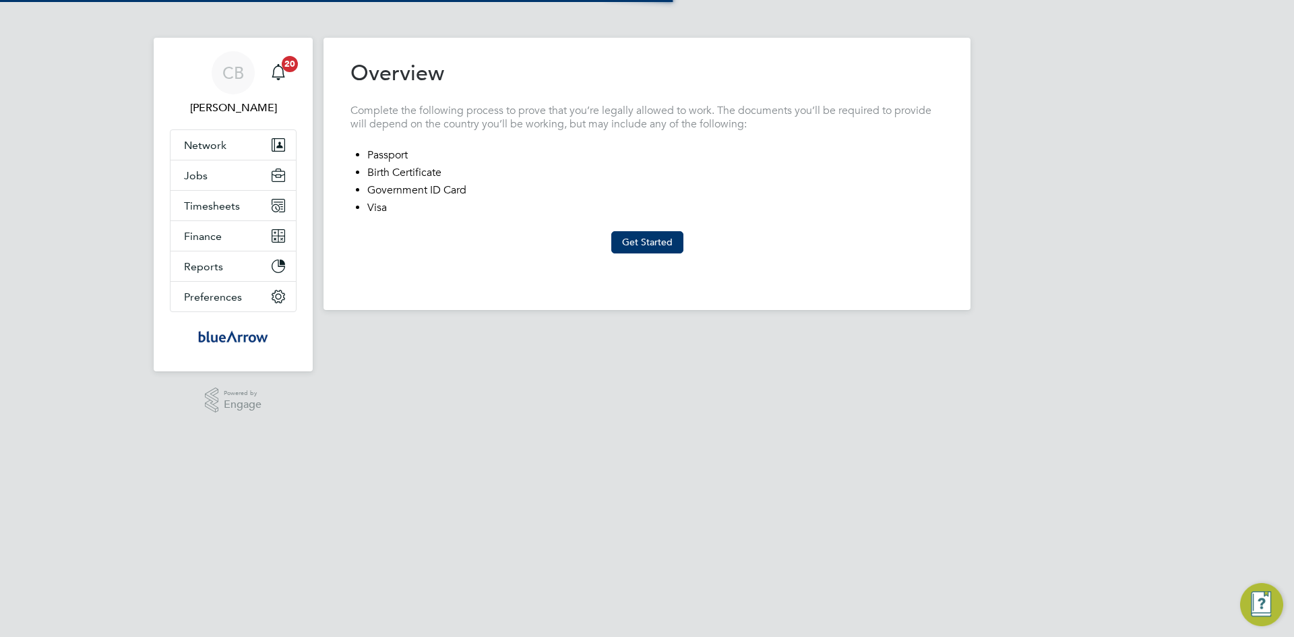
type input "United Kingdom"
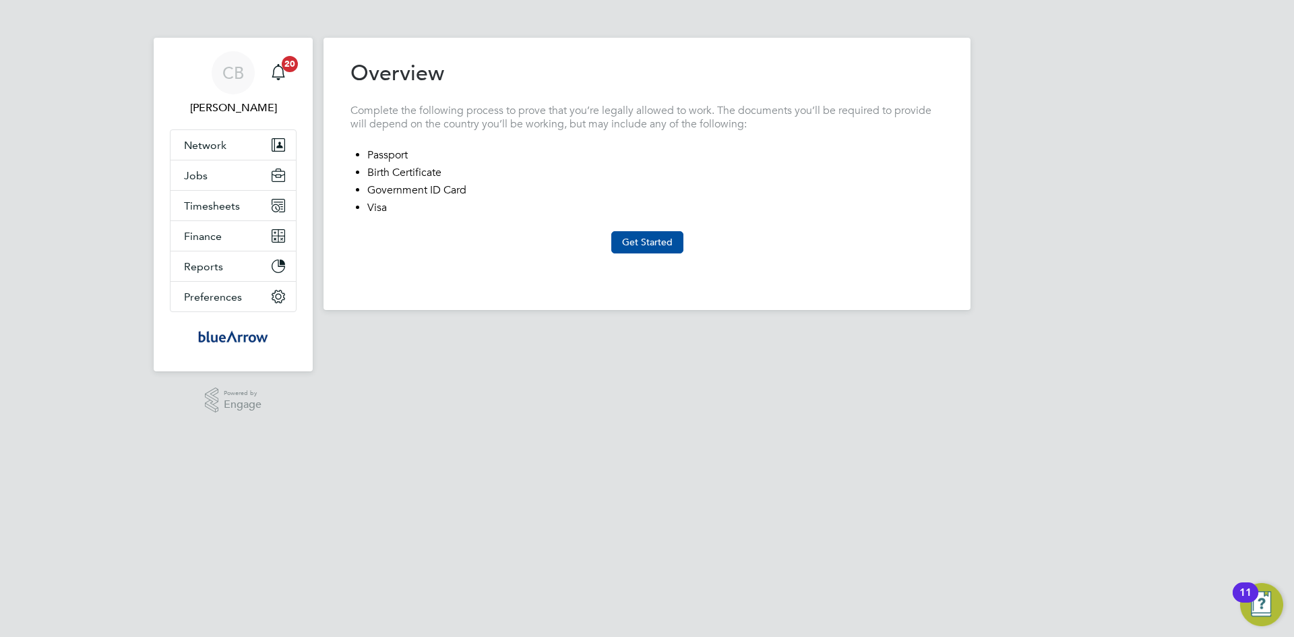
click at [633, 246] on button "Get Started" at bounding box center [647, 242] width 72 height 22
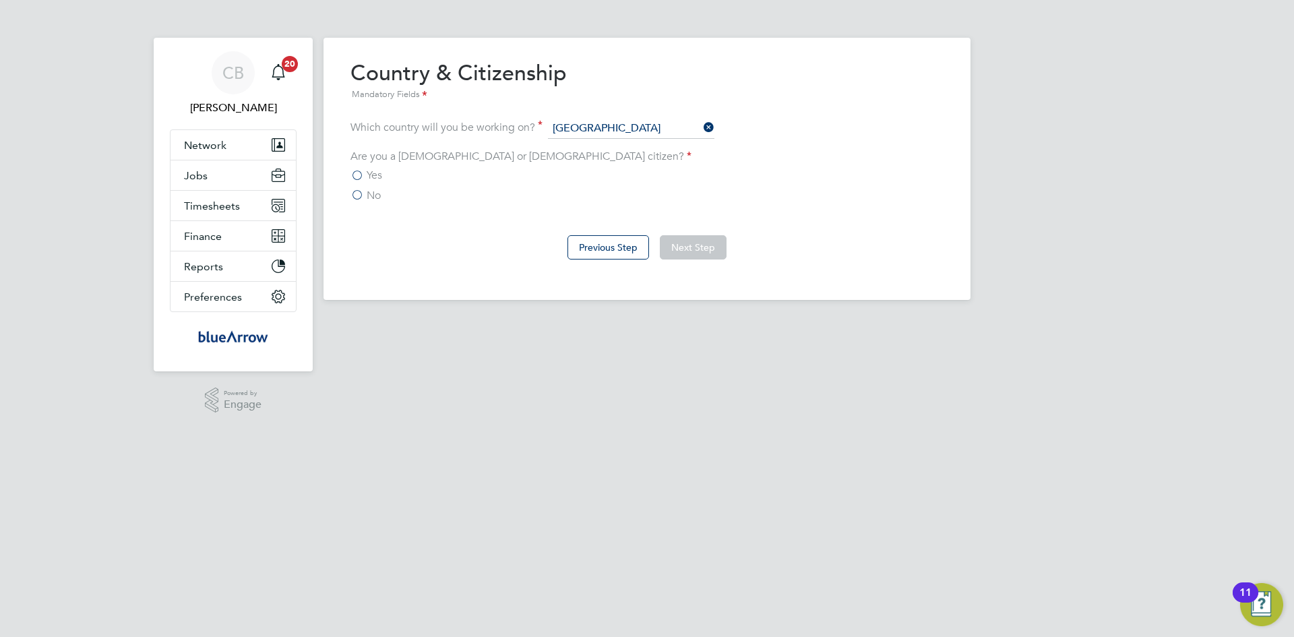
click at [358, 199] on label "No" at bounding box center [365, 195] width 30 height 13
click at [0, 0] on input "No" at bounding box center [0, 0] width 0 height 0
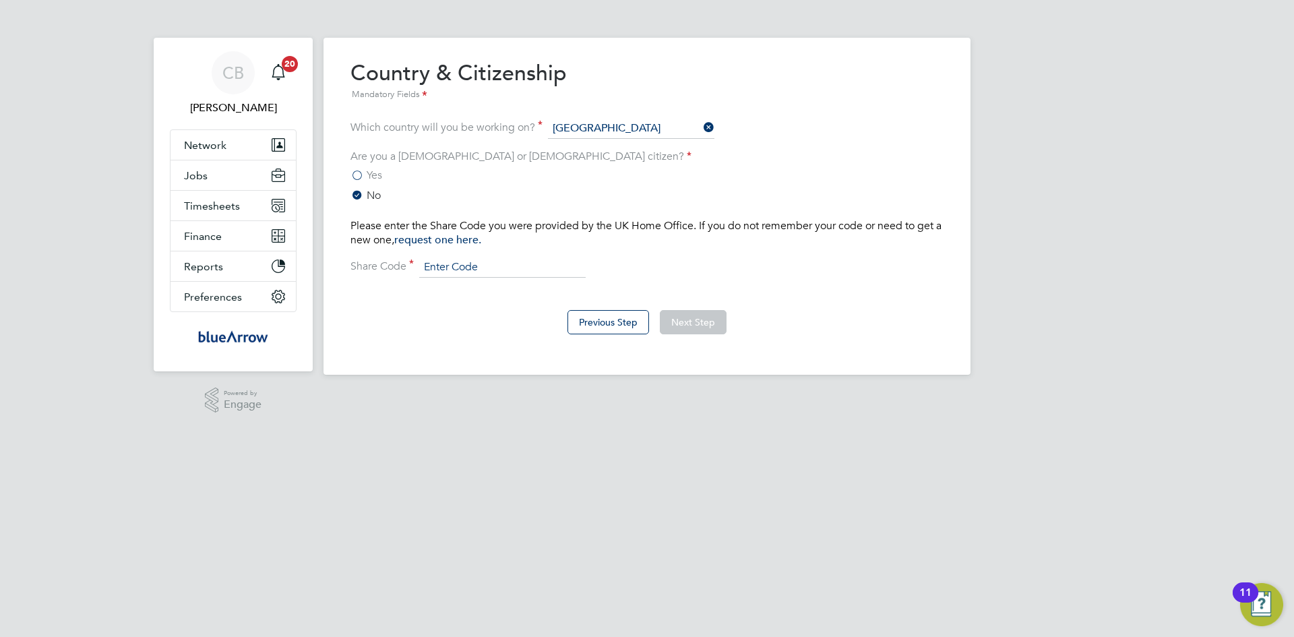
click at [489, 270] on input at bounding box center [502, 267] width 166 height 20
paste input "WFA LAD 6YL"
type input "WFA LAD 6YL"
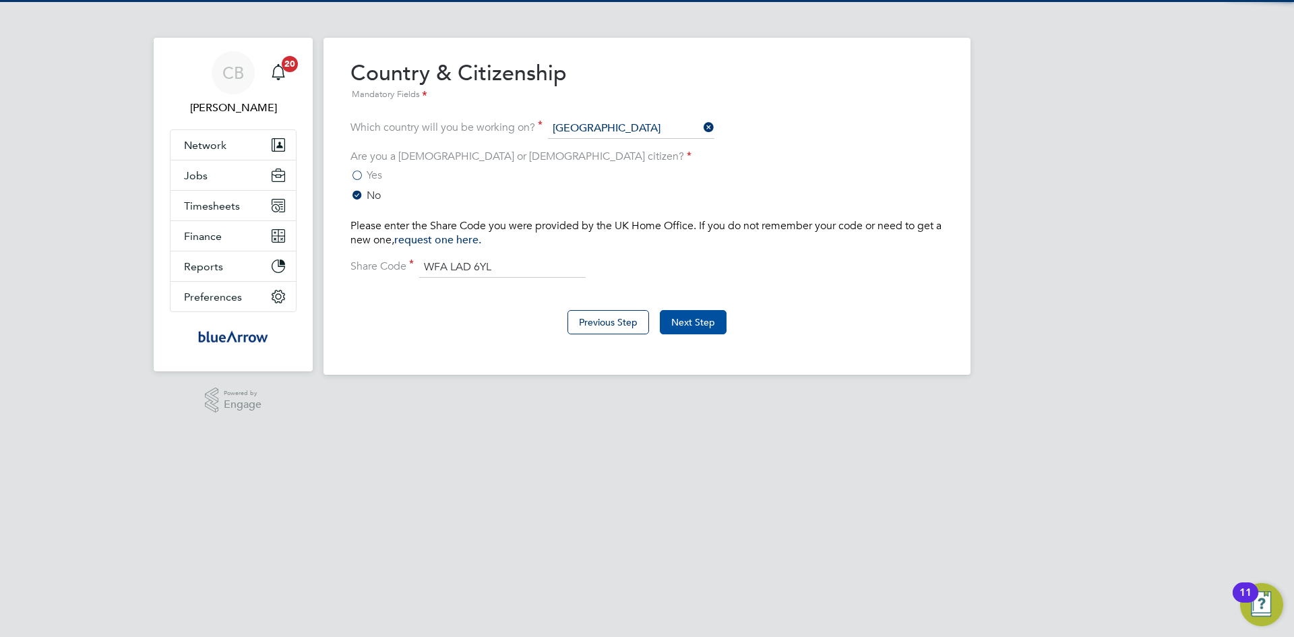
click at [683, 321] on button "Next Step" at bounding box center [693, 322] width 67 height 24
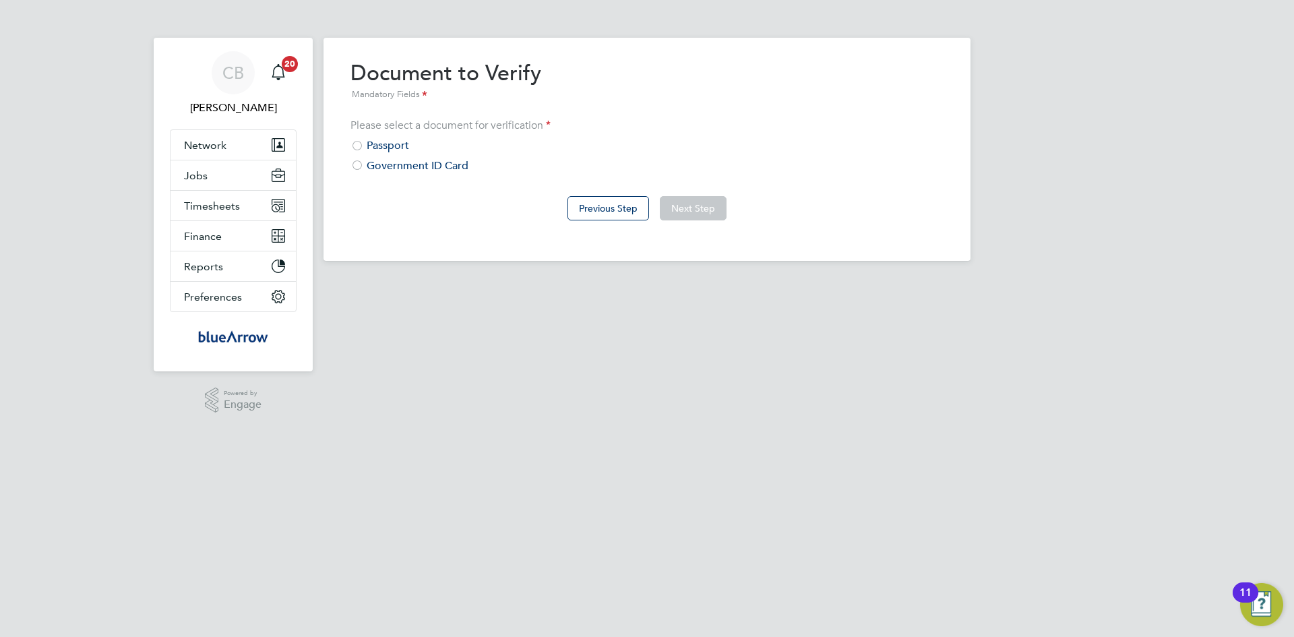
click at [360, 164] on div at bounding box center [356, 166] width 13 height 13
click at [707, 204] on button "Next Step" at bounding box center [693, 208] width 67 height 24
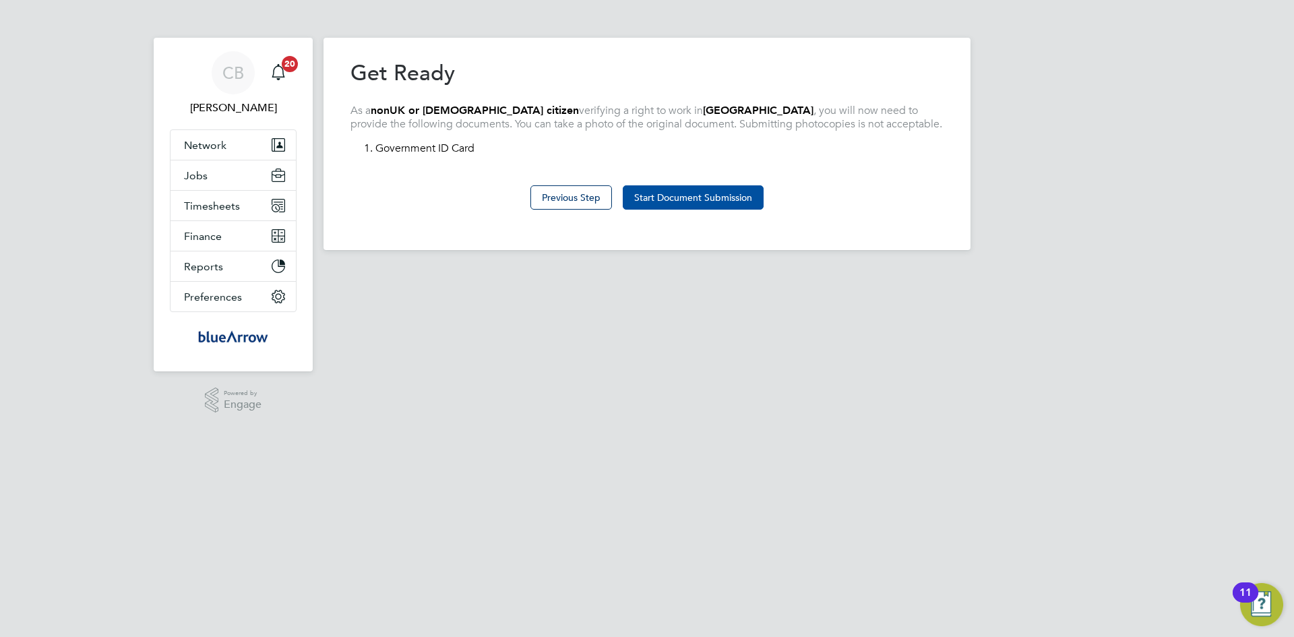
click at [702, 193] on button "Start Document Submission" at bounding box center [693, 197] width 141 height 24
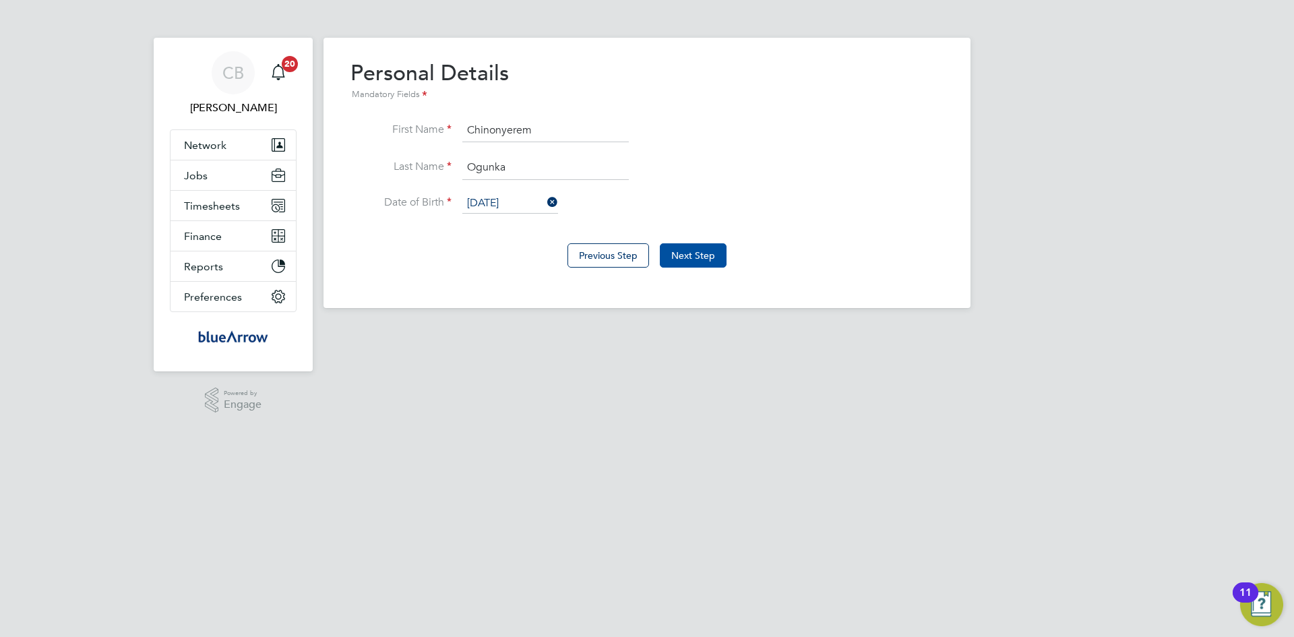
click at [695, 249] on button "Next Step" at bounding box center [693, 255] width 67 height 24
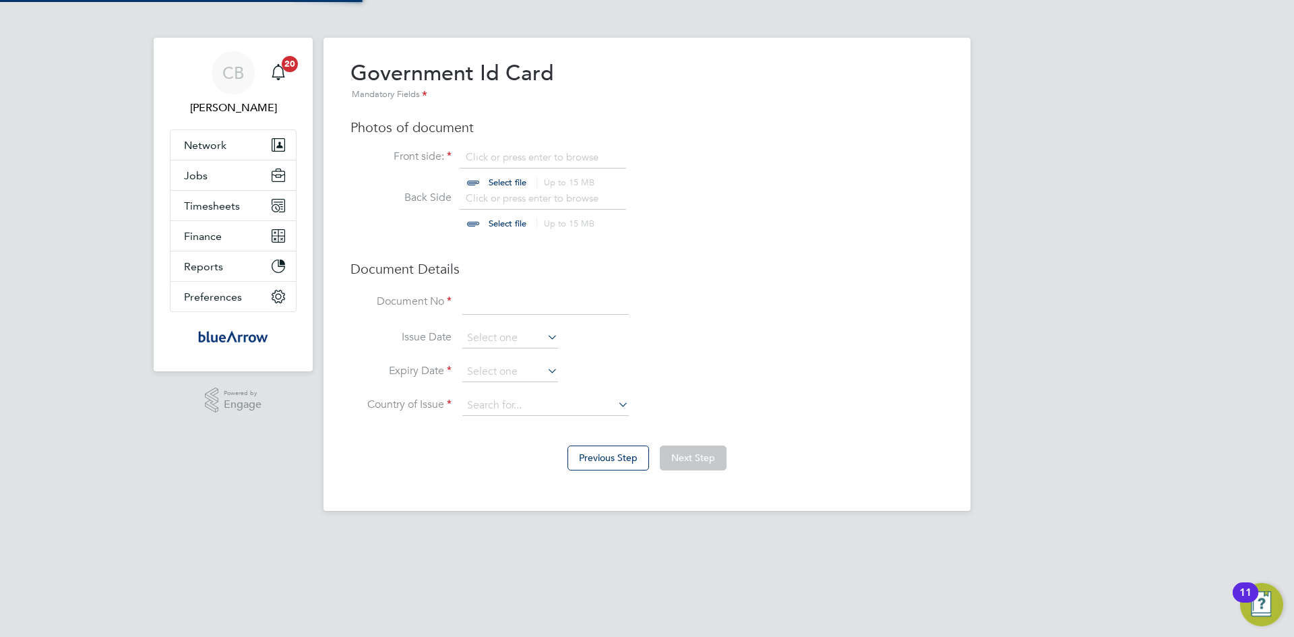
scroll to position [18, 167]
click at [491, 179] on input "file" at bounding box center [521, 170] width 212 height 40
type input "C:\fakepath\right_to_work_check - Chin.pdf"
click at [487, 219] on input "file" at bounding box center [521, 211] width 212 height 40
type input "C:\fakepath\right_to_work_check - Chin.pdf"
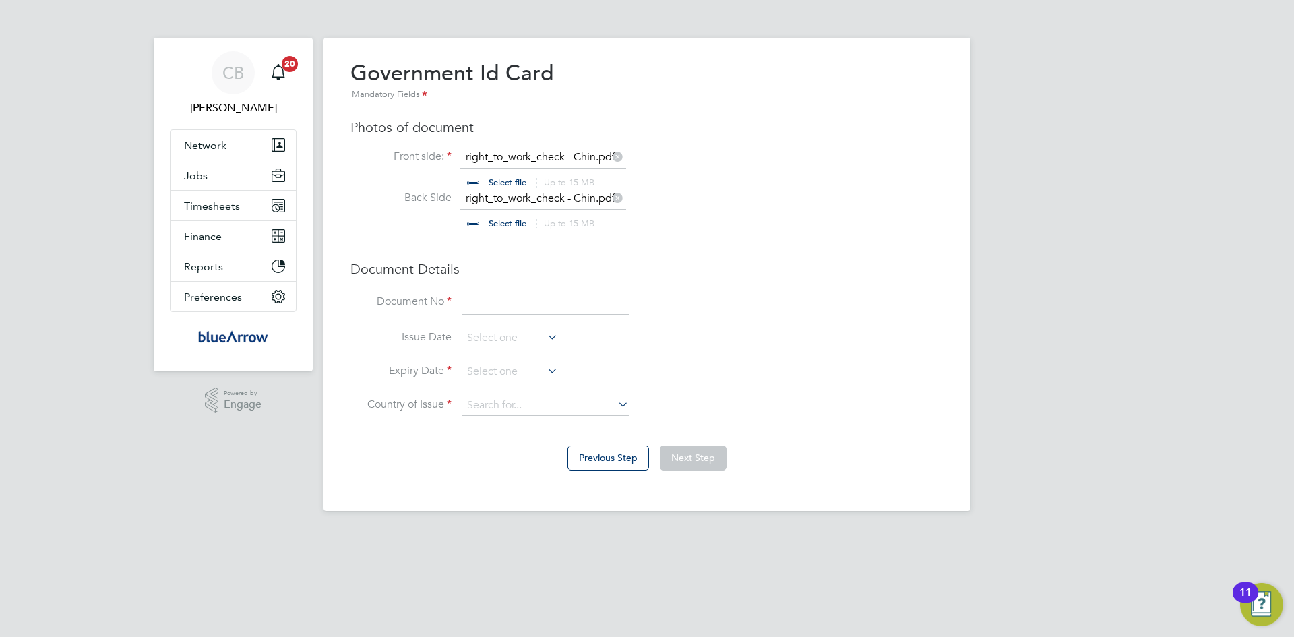
click at [503, 311] on input at bounding box center [545, 303] width 166 height 24
click at [512, 307] on input "WE-" at bounding box center [545, 303] width 166 height 24
type input "WE-S779E63-C8"
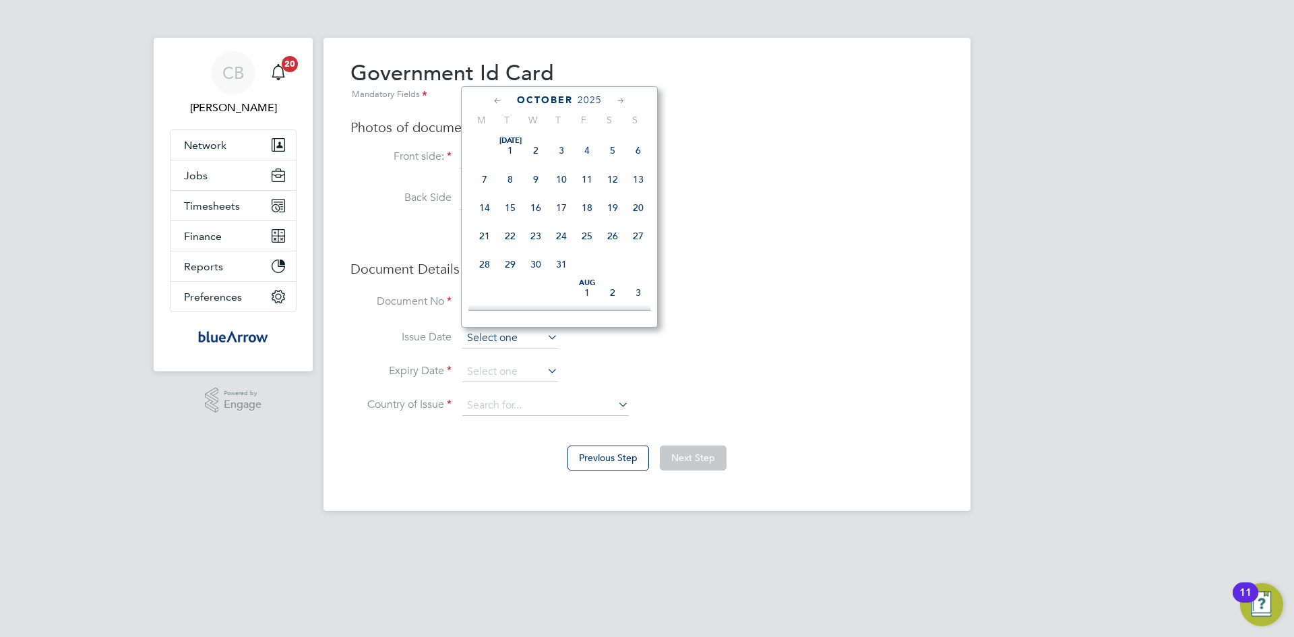
scroll to position [379, 0]
click at [541, 336] on input at bounding box center [510, 338] width 96 height 20
click at [508, 226] on span "9" at bounding box center [510, 219] width 26 height 26
type input "09 Sep 2025"
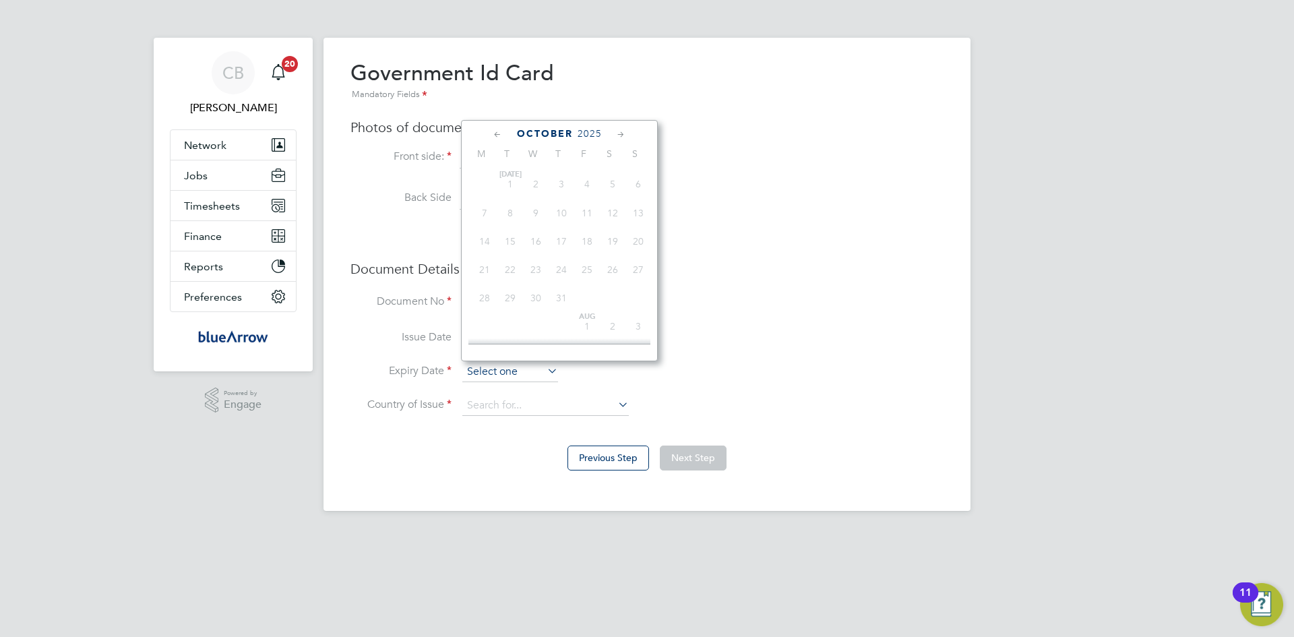
scroll to position [379, 0]
click at [514, 373] on input at bounding box center [510, 372] width 96 height 20
click at [599, 133] on span "2025" at bounding box center [590, 133] width 24 height 11
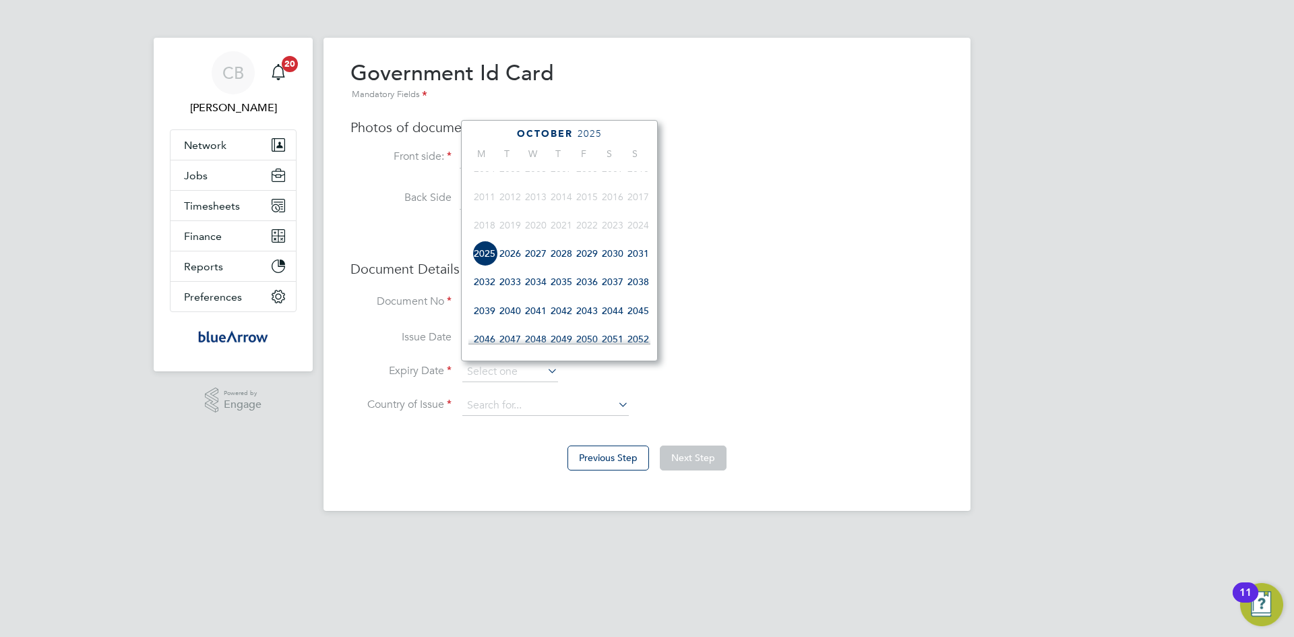
click at [541, 257] on span "2027" at bounding box center [536, 254] width 26 height 26
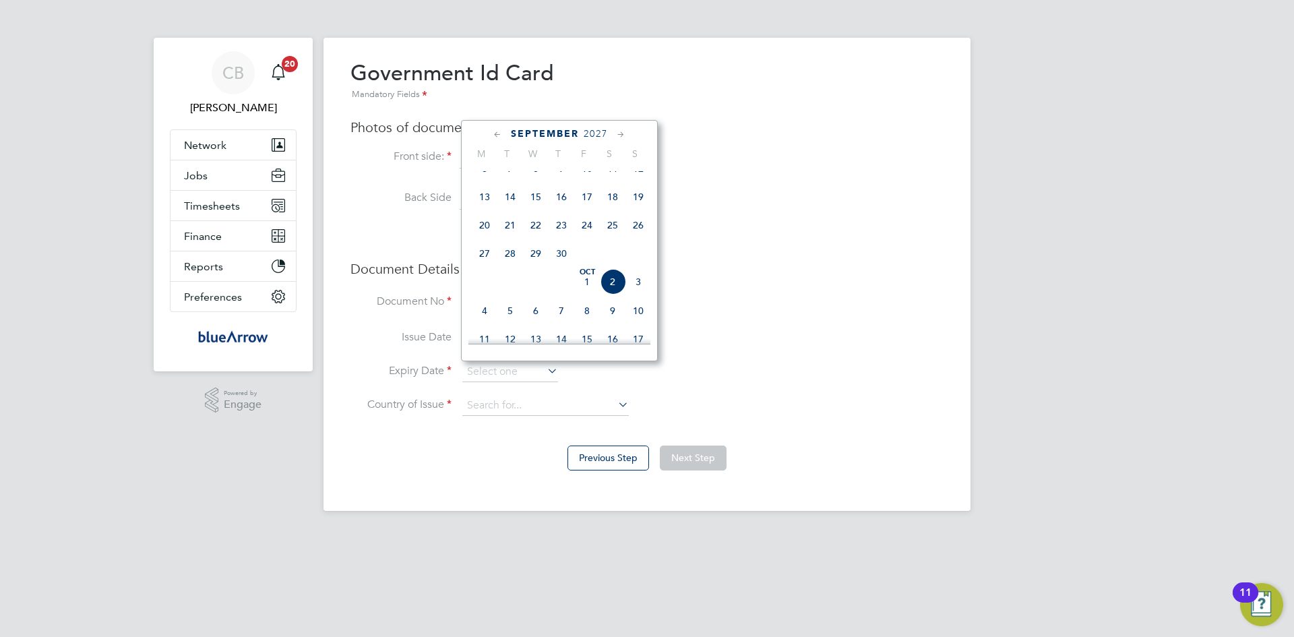
click at [497, 131] on icon at bounding box center [497, 134] width 13 height 15
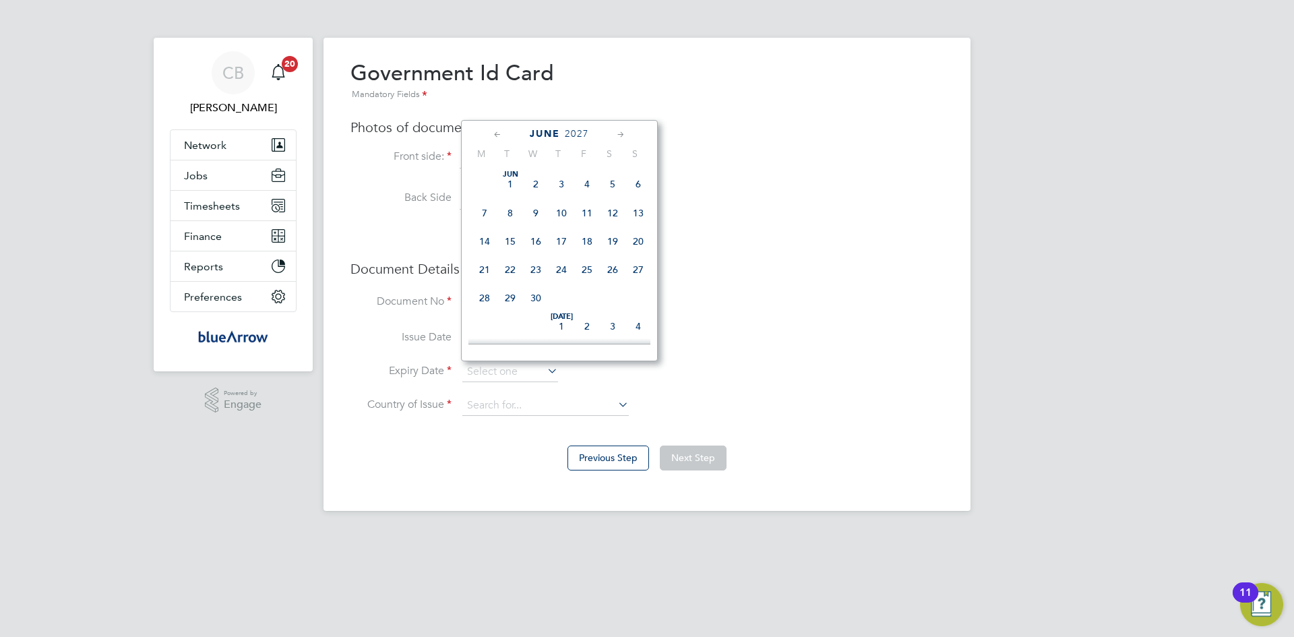
click at [497, 131] on icon at bounding box center [497, 134] width 13 height 15
click at [636, 243] on span "18" at bounding box center [638, 241] width 26 height 26
type input "18 Apr 2027"
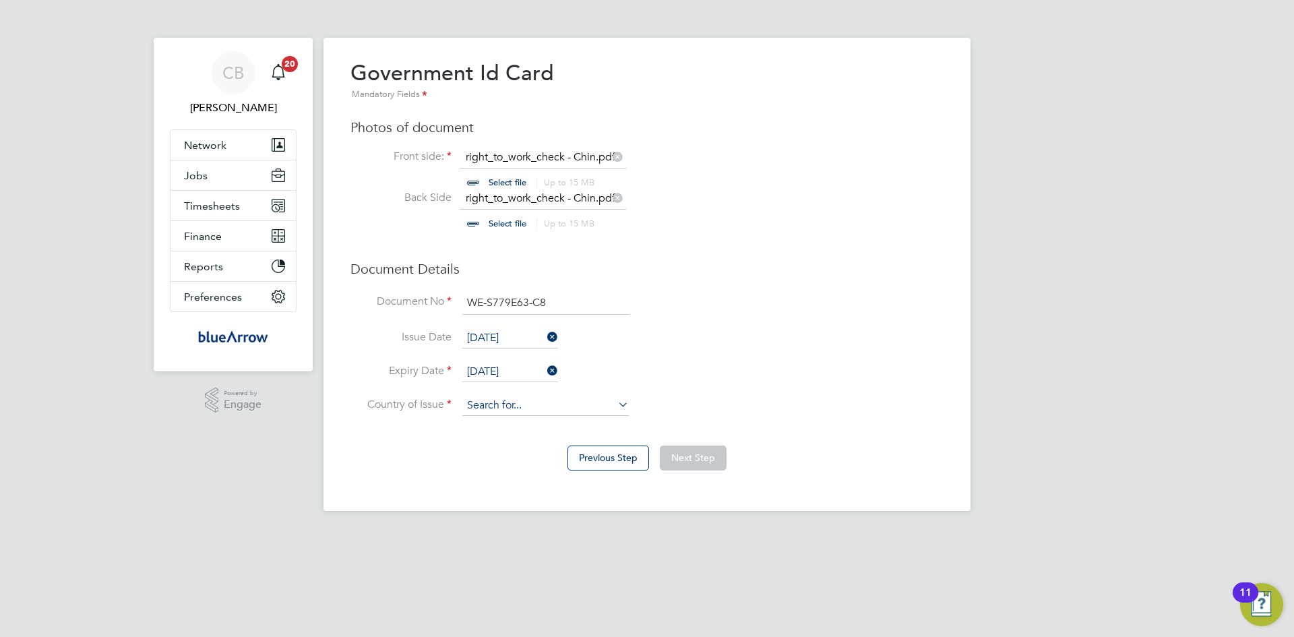
click at [572, 413] on input at bounding box center [545, 406] width 166 height 20
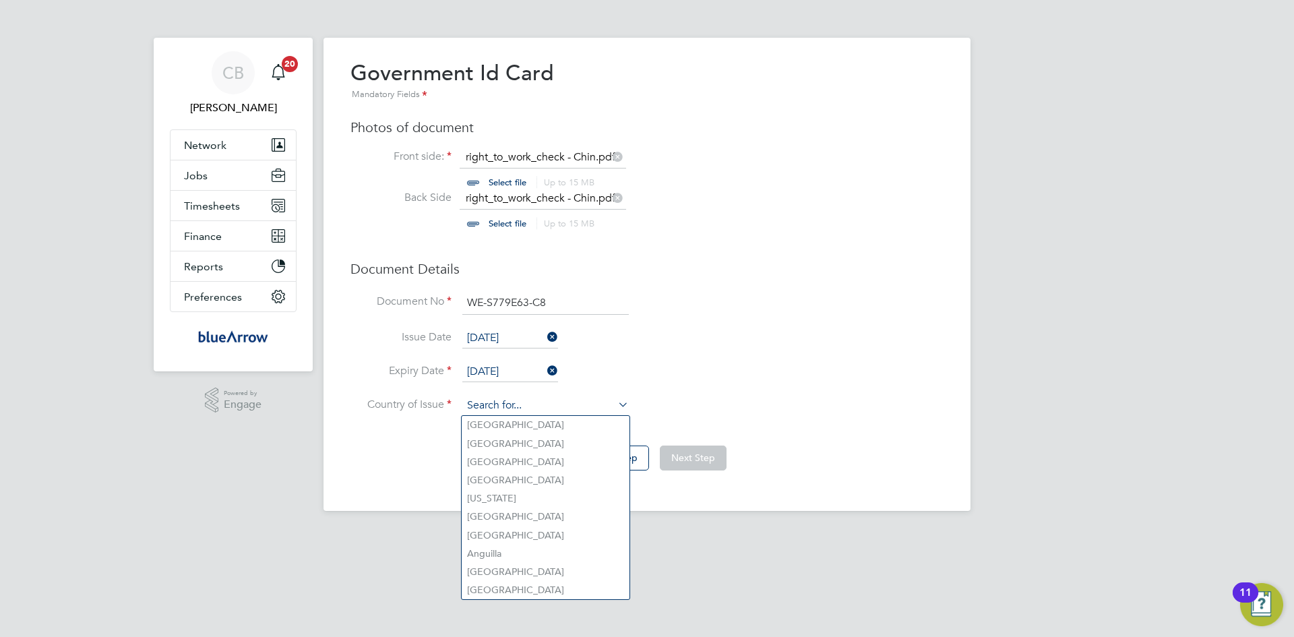
click at [559, 402] on input at bounding box center [545, 406] width 166 height 20
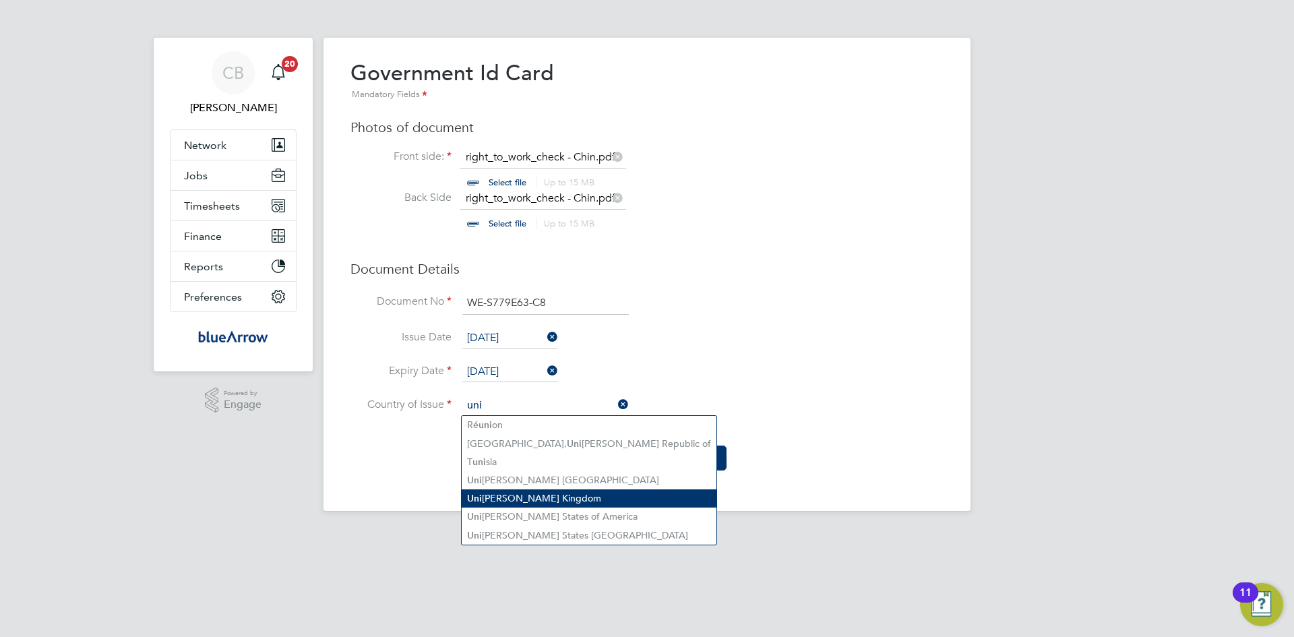
click at [545, 497] on li "Uni ted Kingdom" at bounding box center [589, 498] width 255 height 18
type input "United Kingdom"
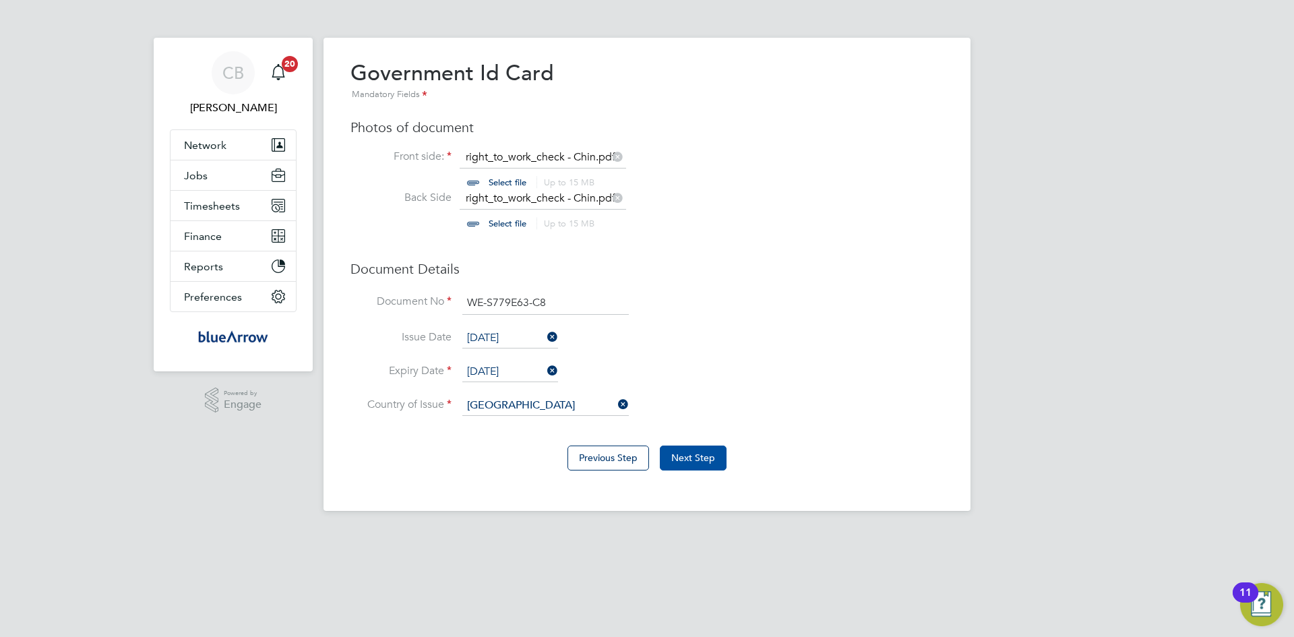
click at [701, 461] on button "Next Step" at bounding box center [693, 458] width 67 height 24
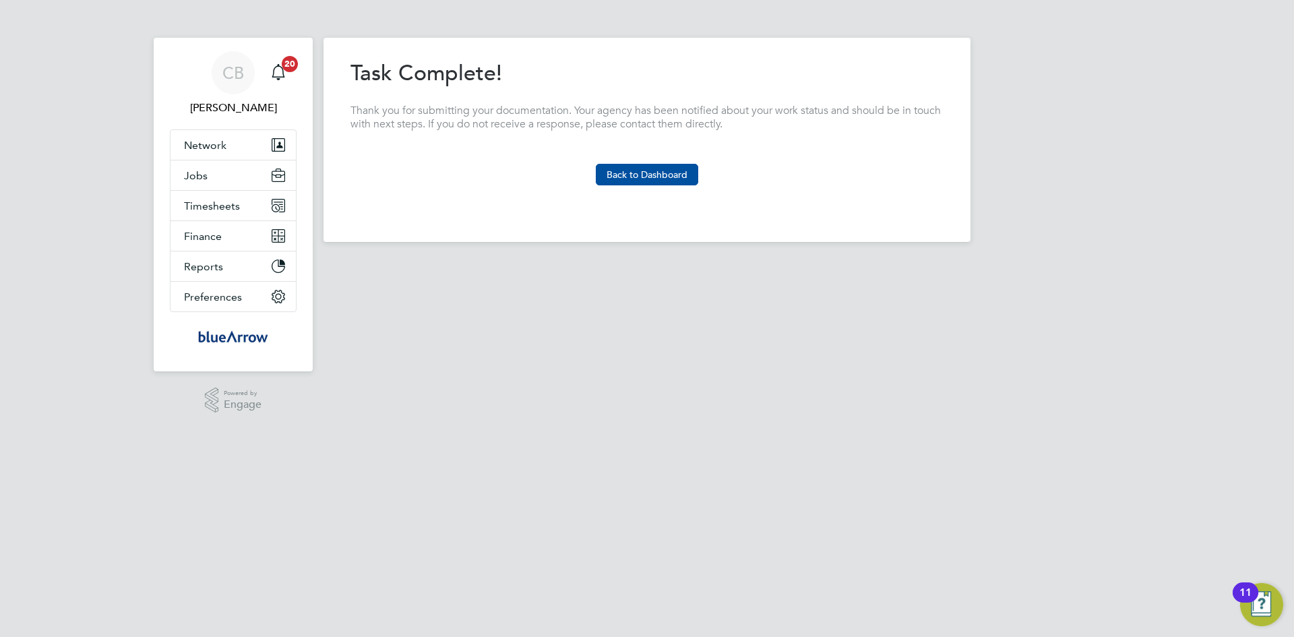
click at [656, 175] on button "Back to Dashboard" at bounding box center [647, 175] width 102 height 22
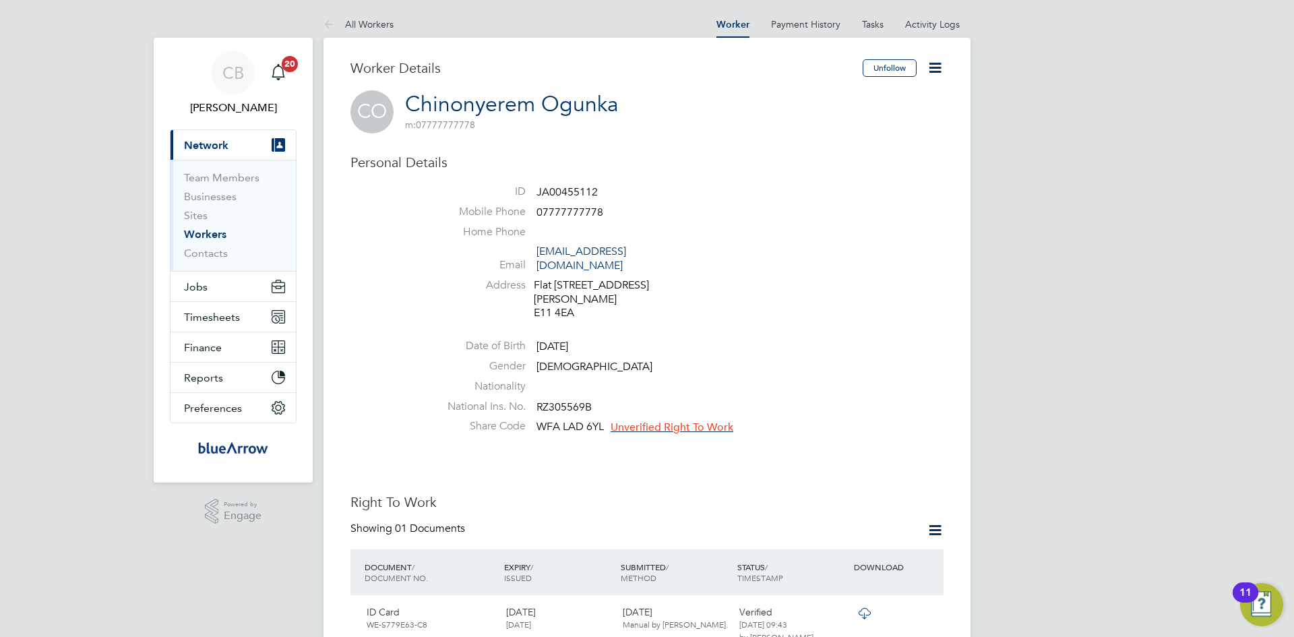
click at [677, 421] on span "Unverified Right To Work" at bounding box center [672, 427] width 123 height 13
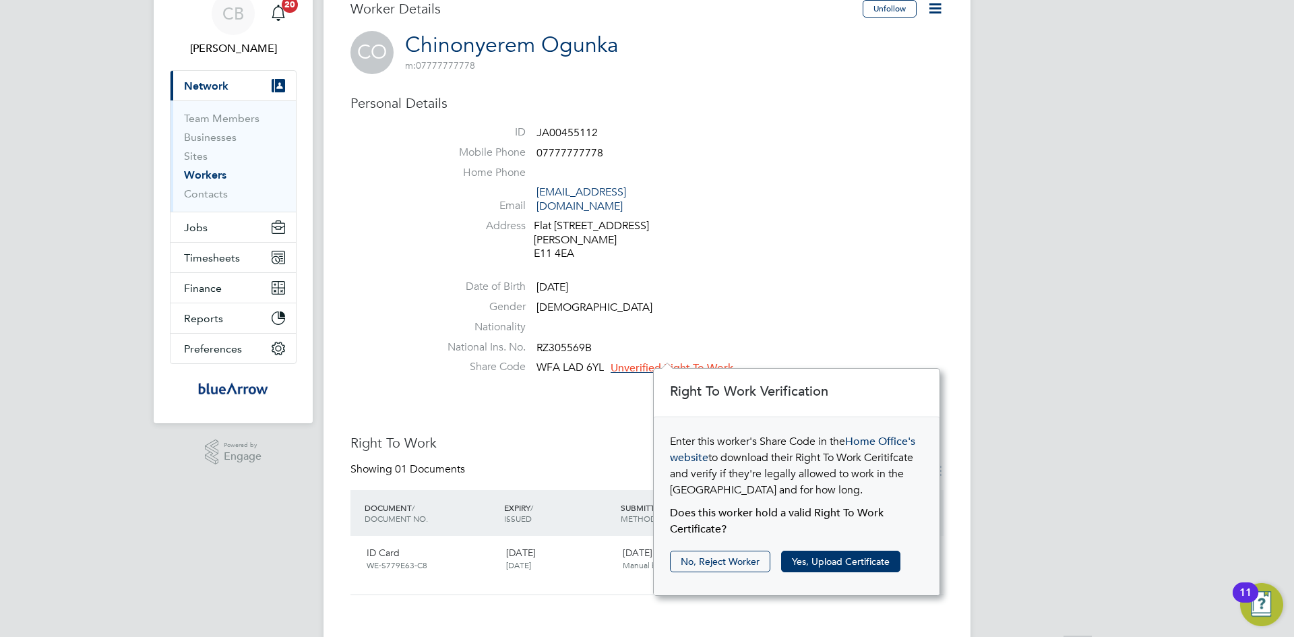
scroll to position [135, 0]
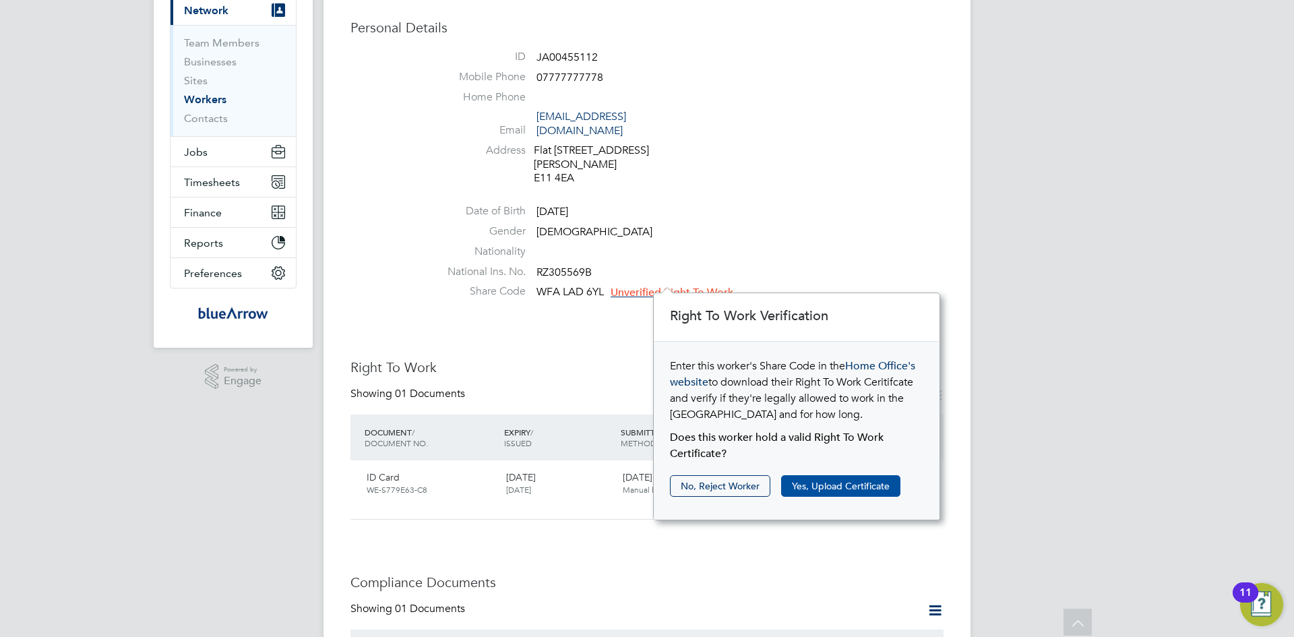
click at [846, 483] on button "Yes, Upload Certificate" at bounding box center [840, 486] width 119 height 22
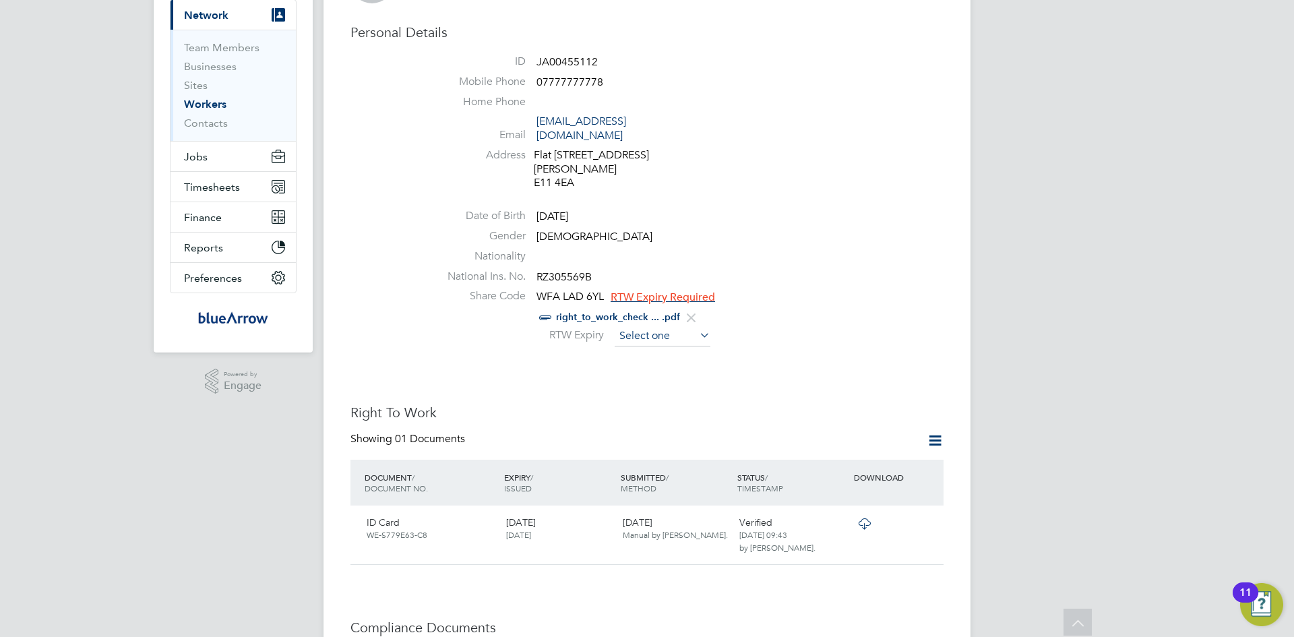
scroll to position [379, 0]
click at [682, 326] on input at bounding box center [663, 336] width 96 height 20
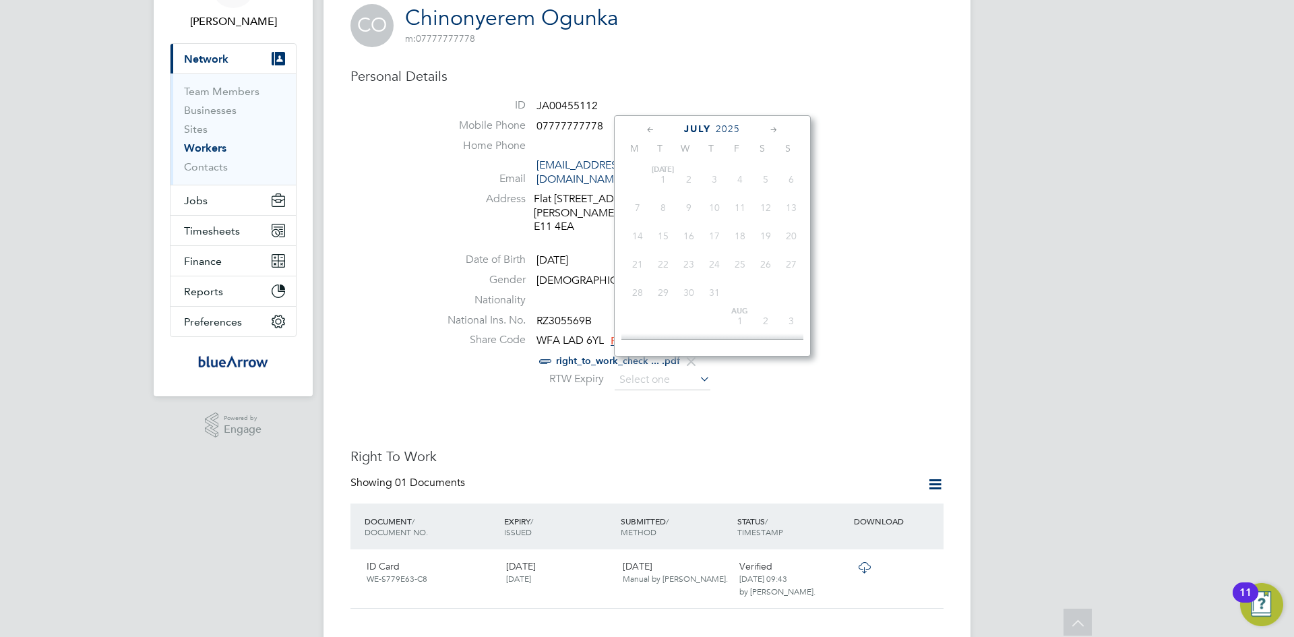
scroll to position [63, 0]
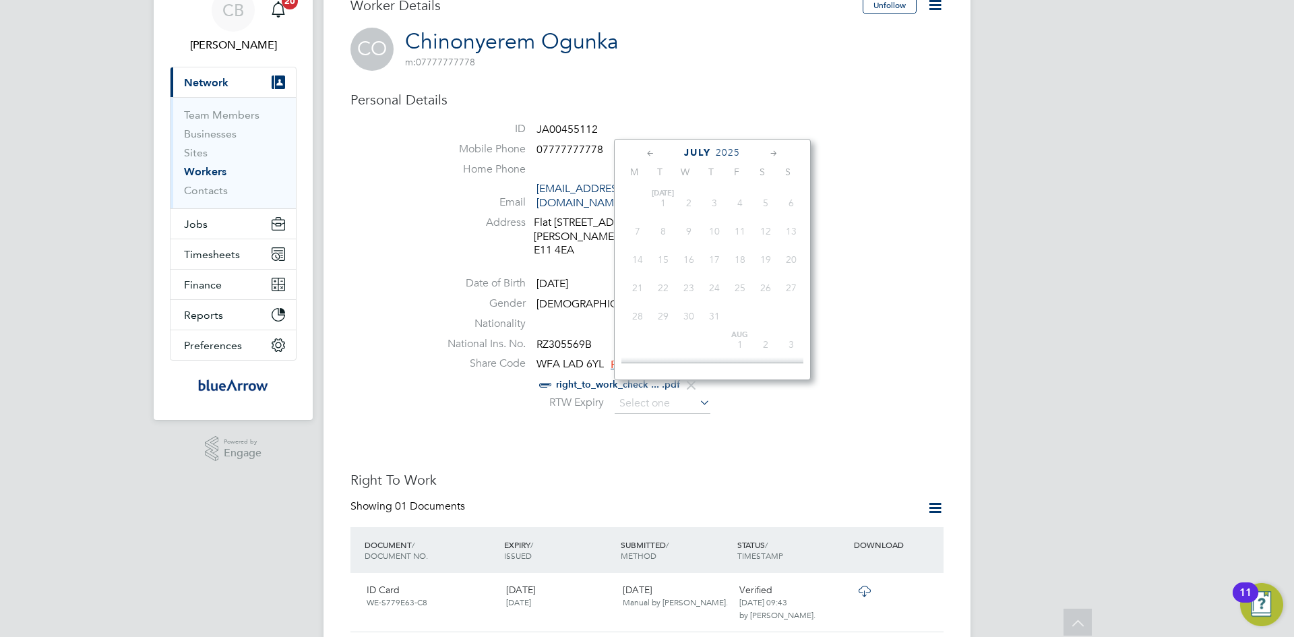
click at [727, 155] on span "2025" at bounding box center [728, 152] width 24 height 11
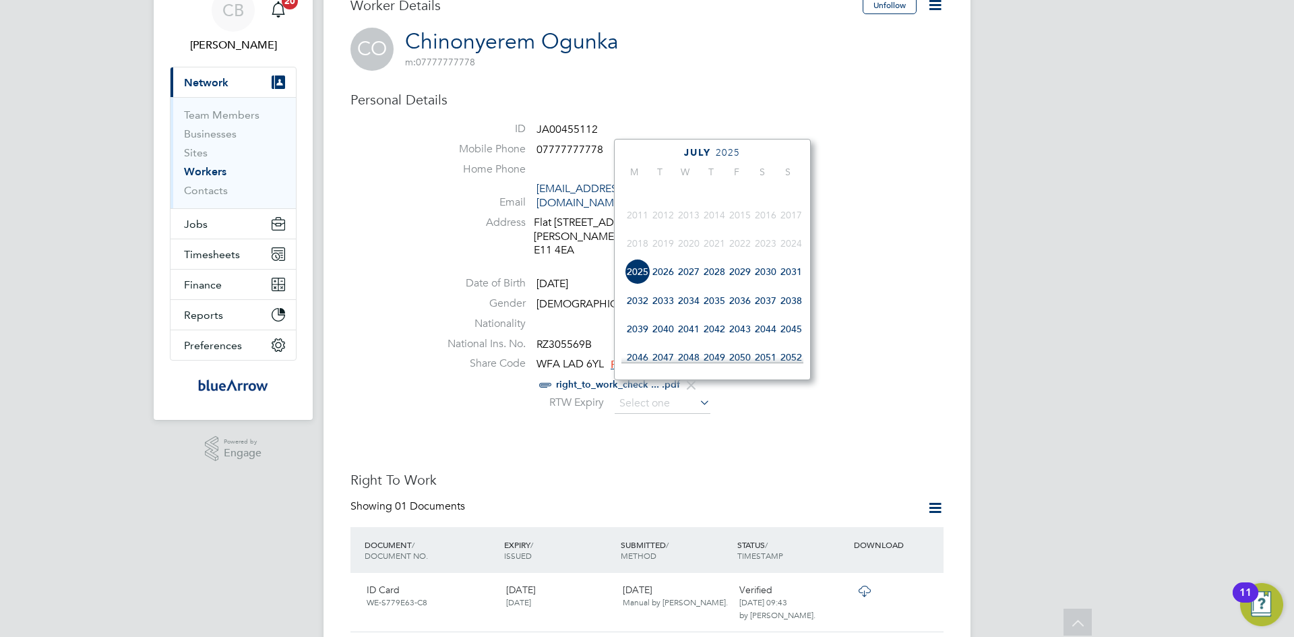
click at [686, 282] on span "2027" at bounding box center [689, 272] width 26 height 26
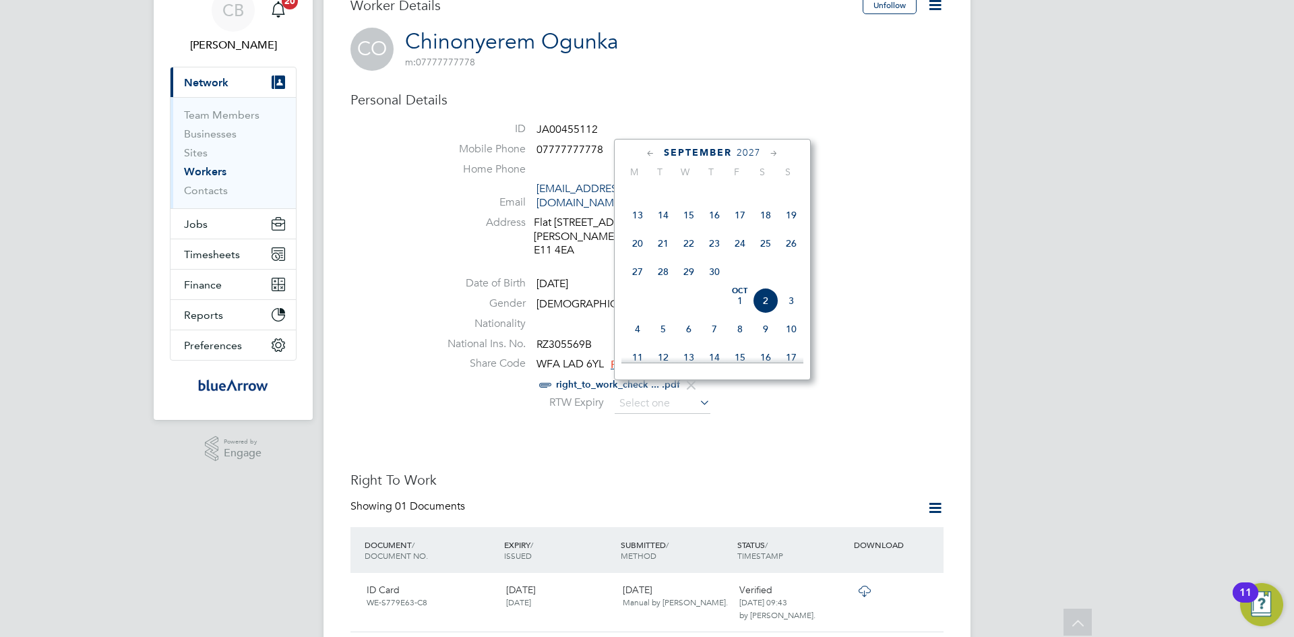
click at [652, 153] on icon at bounding box center [650, 153] width 13 height 15
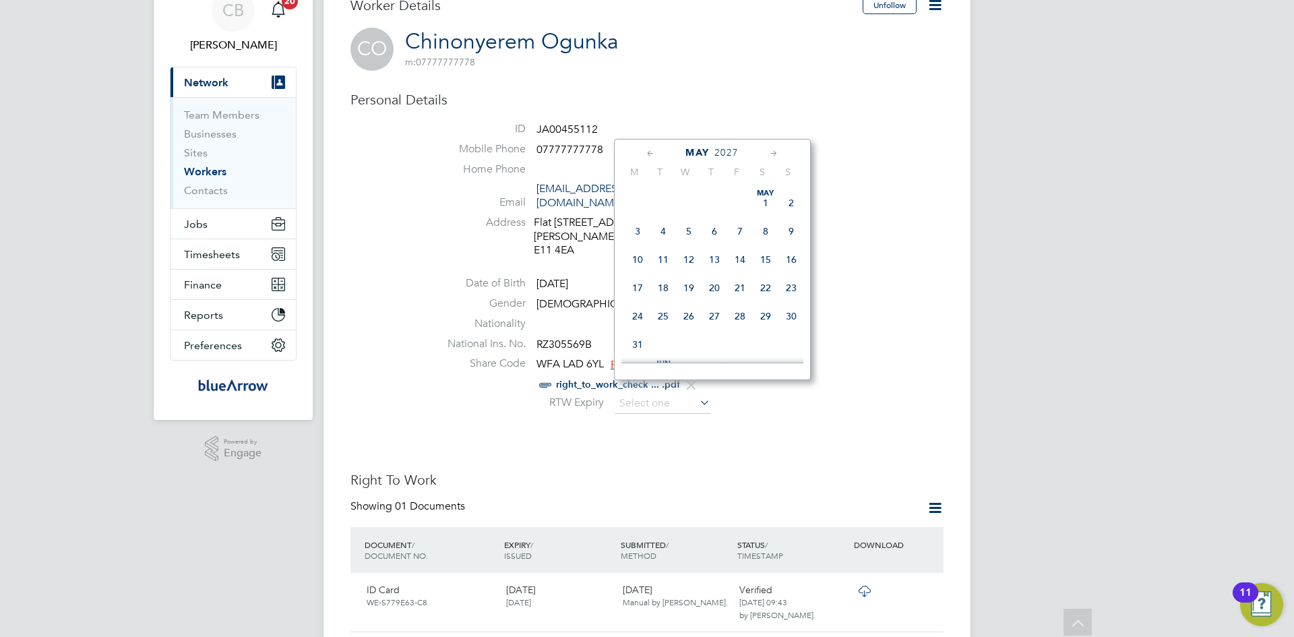
click at [652, 153] on icon at bounding box center [650, 153] width 13 height 15
click at [787, 266] on span "18" at bounding box center [791, 260] width 26 height 26
type input "18 Apr 2027"
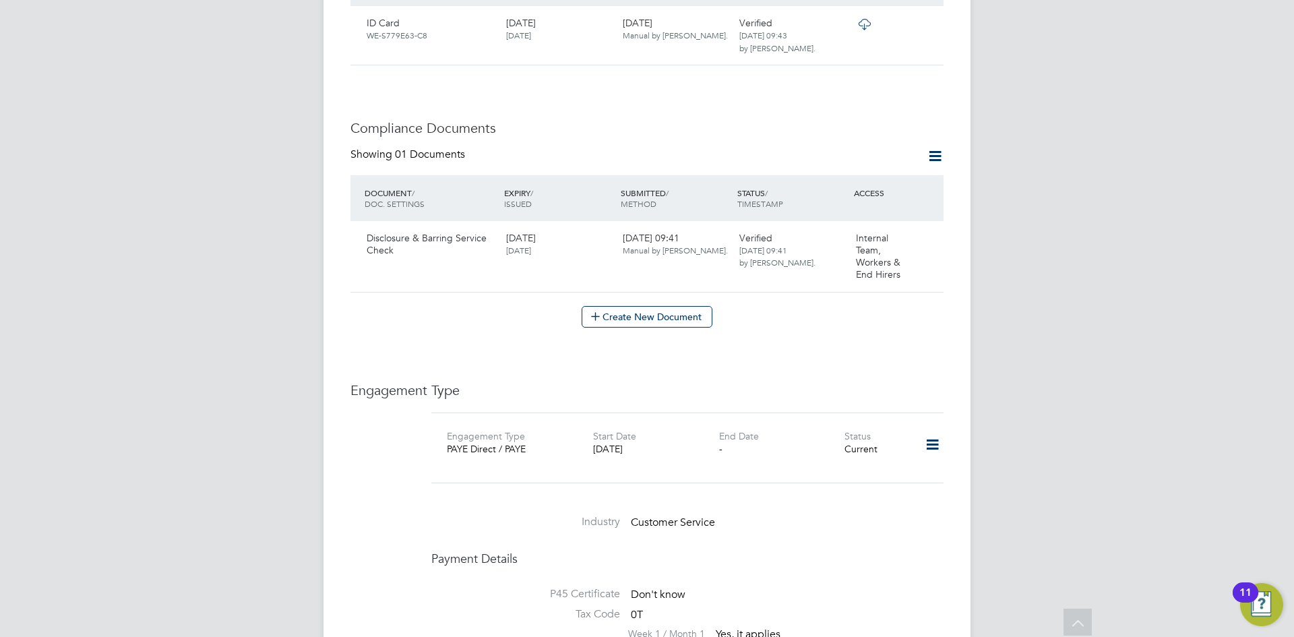
scroll to position [496, 0]
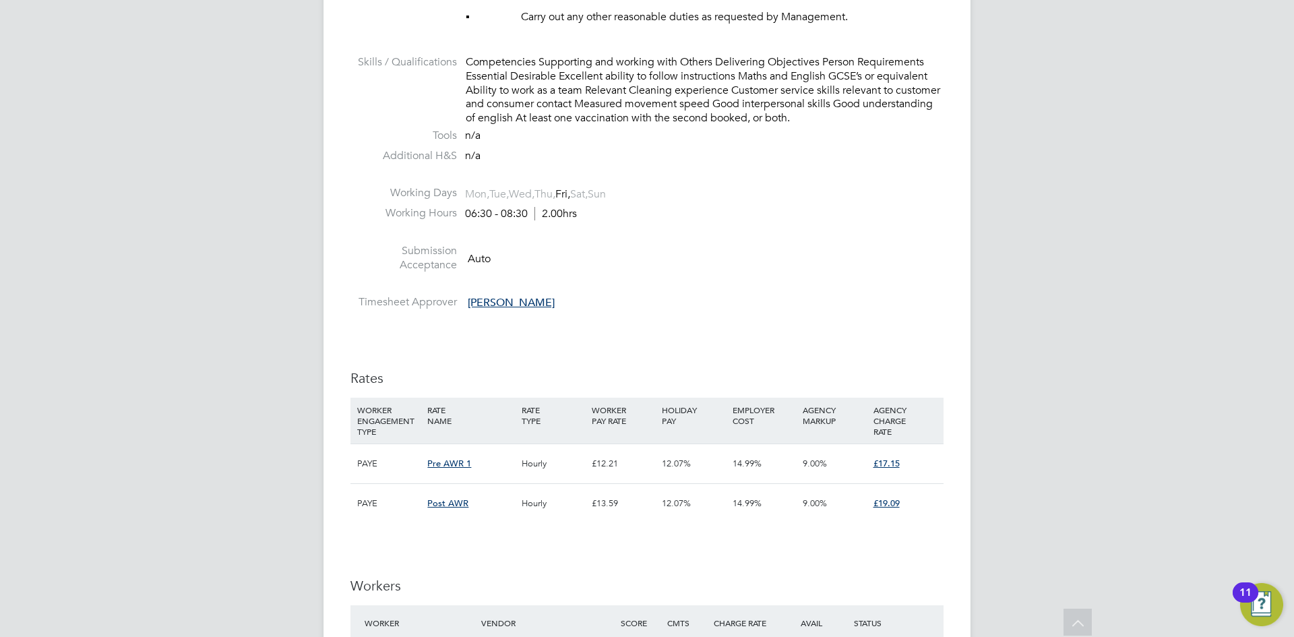
scroll to position [1348, 0]
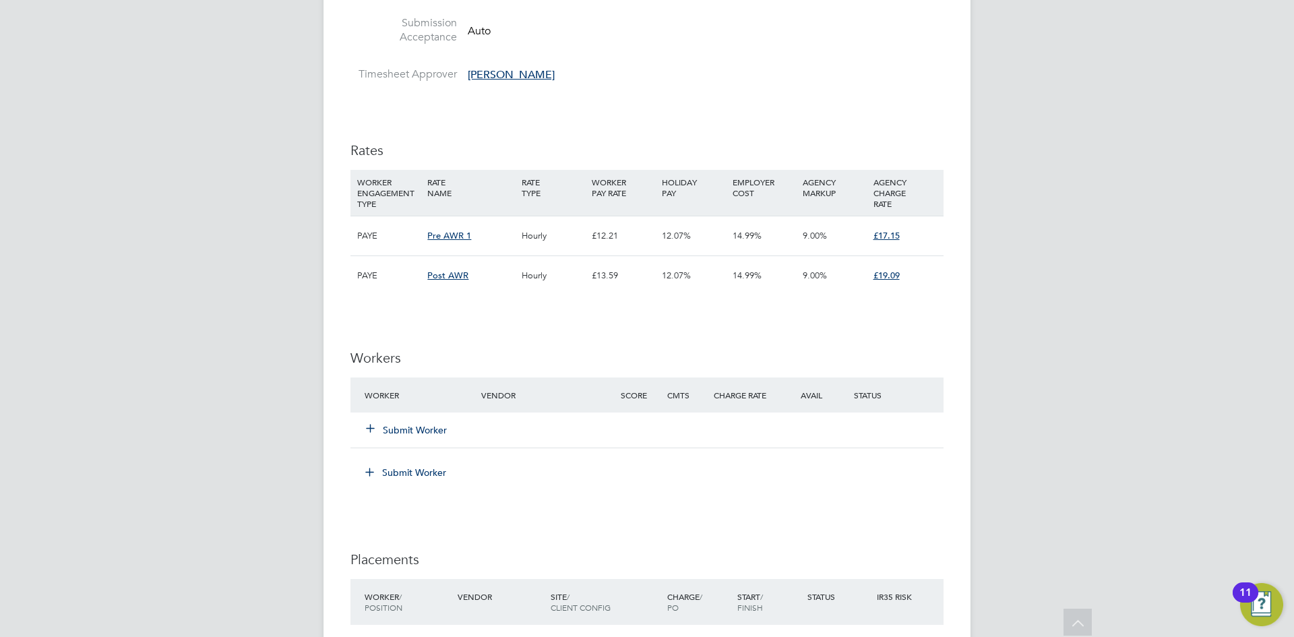
click at [371, 426] on icon at bounding box center [370, 428] width 10 height 10
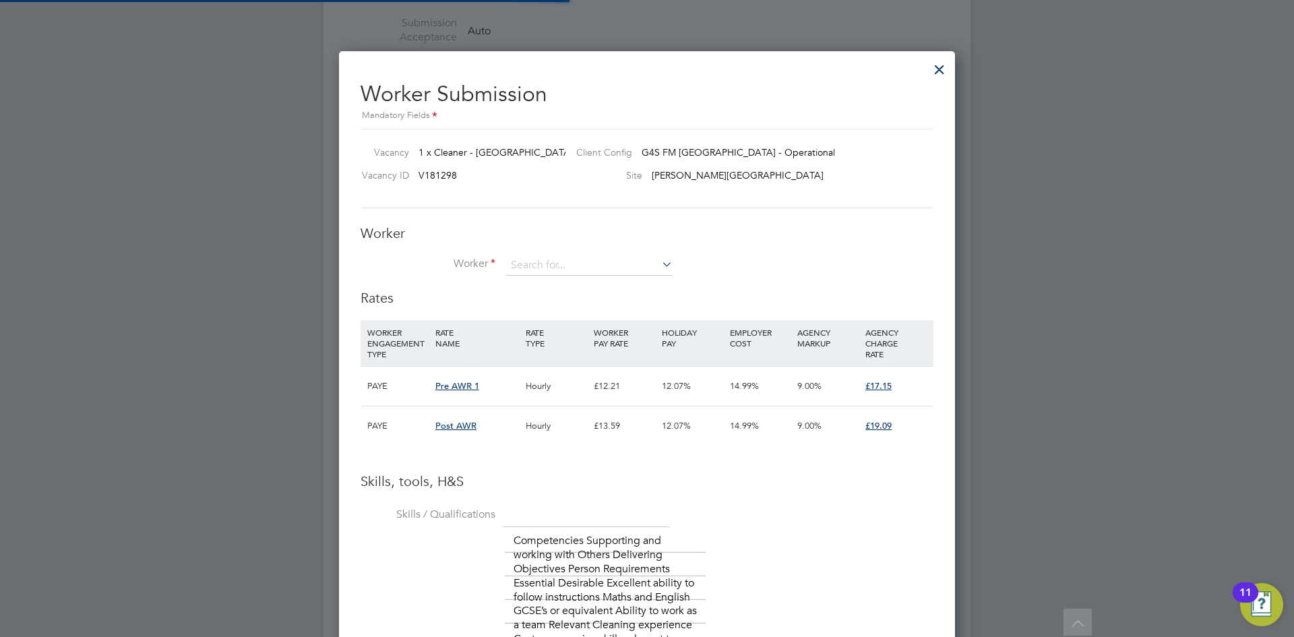
scroll to position [20, 350]
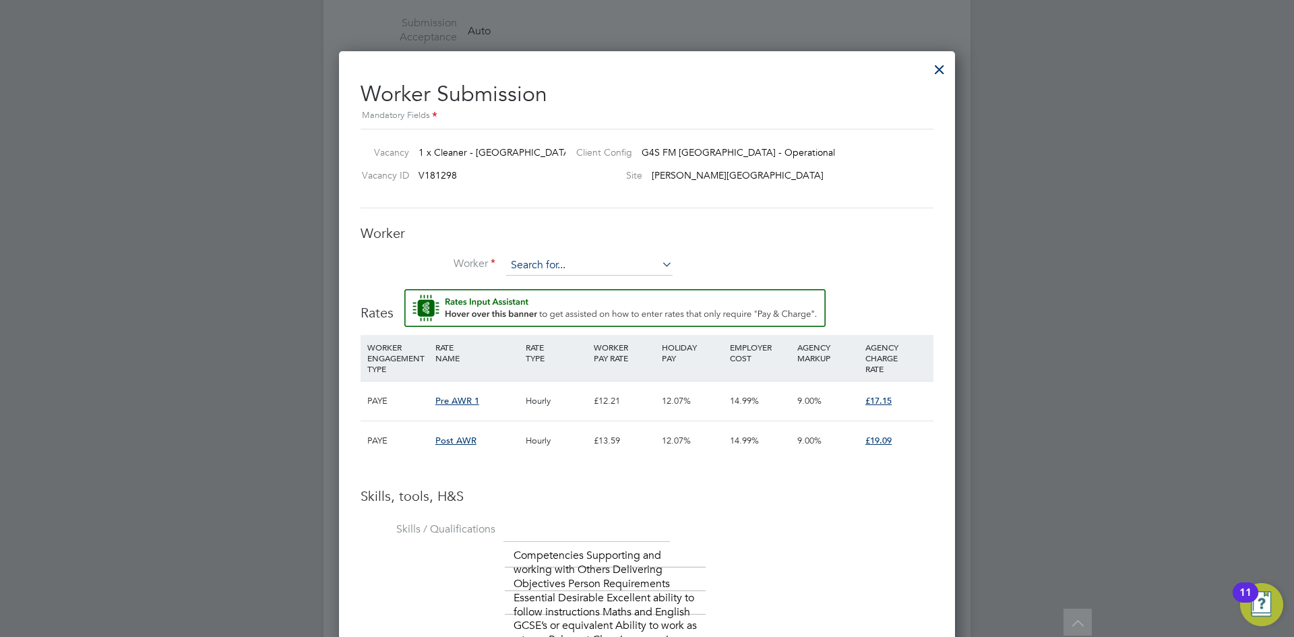
click at [542, 265] on input at bounding box center [589, 265] width 166 height 20
click at [588, 305] on li "Chinon [PERSON_NAME] (JA00455112)" at bounding box center [597, 303] width 183 height 18
type input "Chinonyerem Ogunka (JA00455112)"
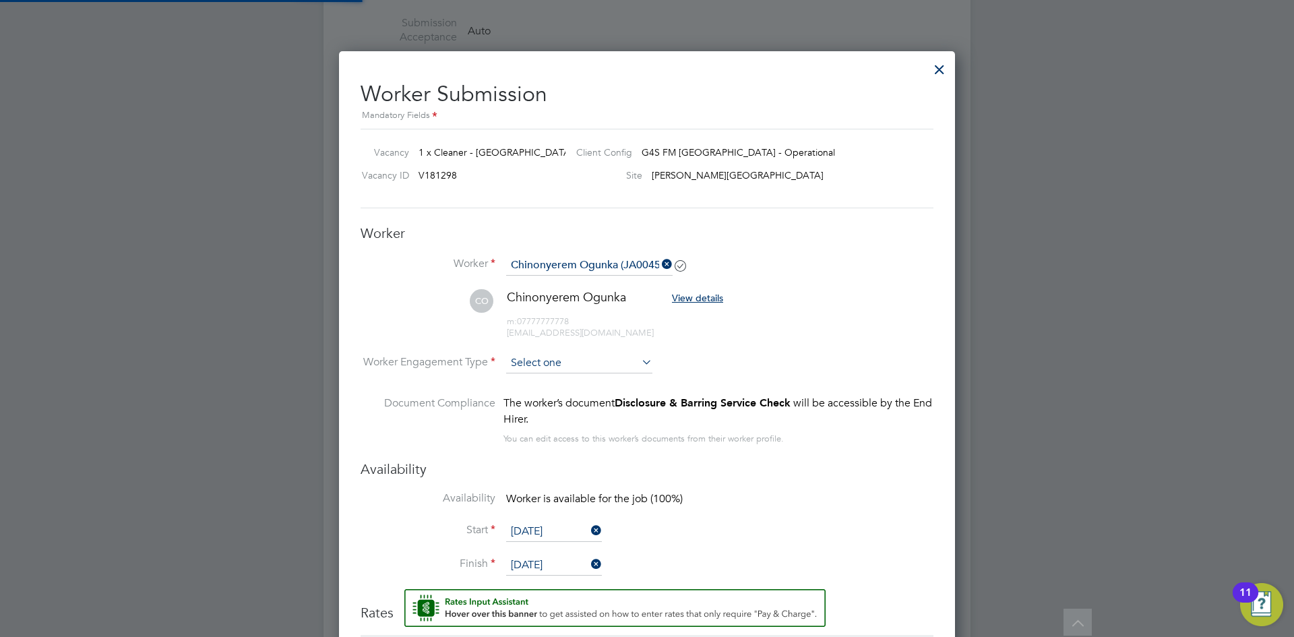
click at [569, 365] on input at bounding box center [579, 363] width 146 height 20
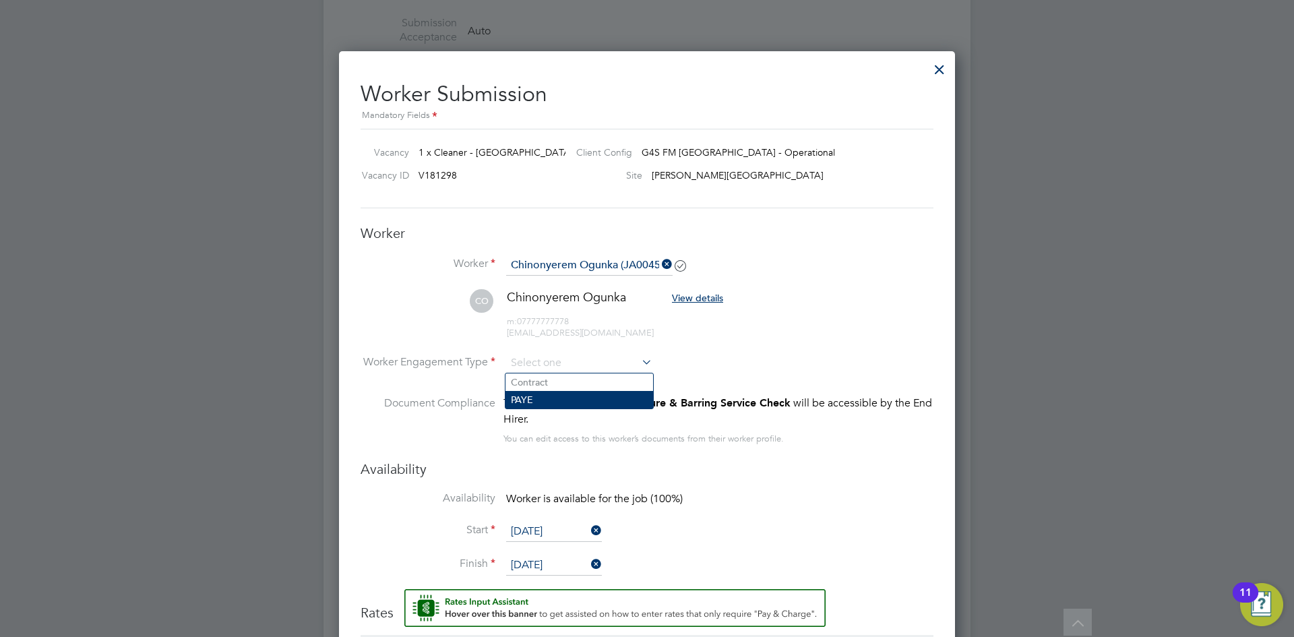
click at [525, 391] on li "PAYE" at bounding box center [580, 400] width 148 height 18
type input "PAYE"
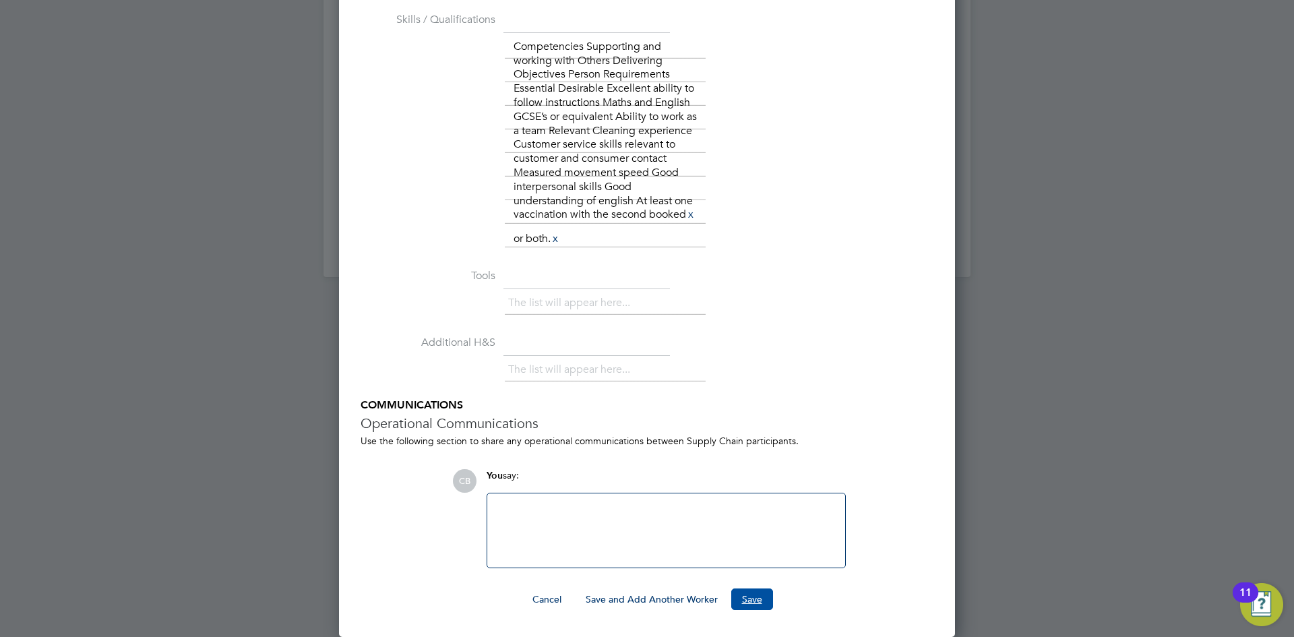
click at [758, 598] on button "Save" at bounding box center [752, 599] width 42 height 22
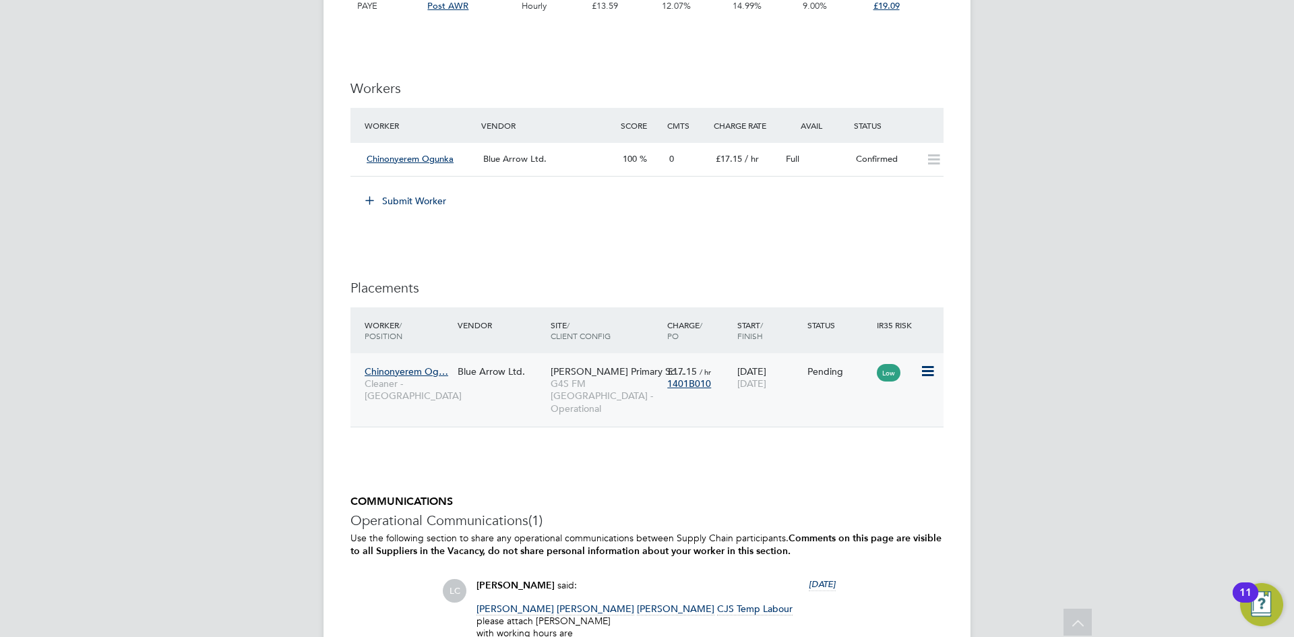
click at [923, 370] on icon at bounding box center [926, 371] width 13 height 16
click at [839, 452] on li "Start" at bounding box center [866, 454] width 138 height 19
type input "[PERSON_NAME]"
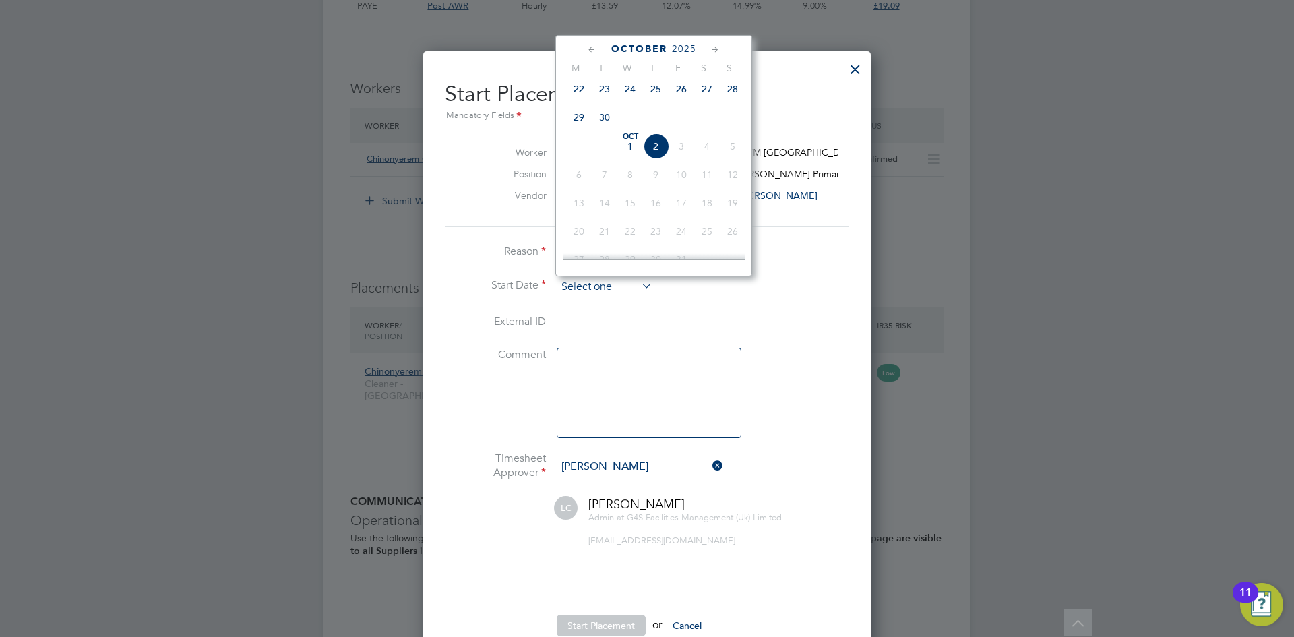
click at [580, 283] on input at bounding box center [605, 287] width 96 height 20
drag, startPoint x: 666, startPoint y: 156, endPoint x: 656, endPoint y: 156, distance: 10.1
click at [662, 156] on span "2" at bounding box center [656, 146] width 26 height 26
type input "02 Oct 2025"
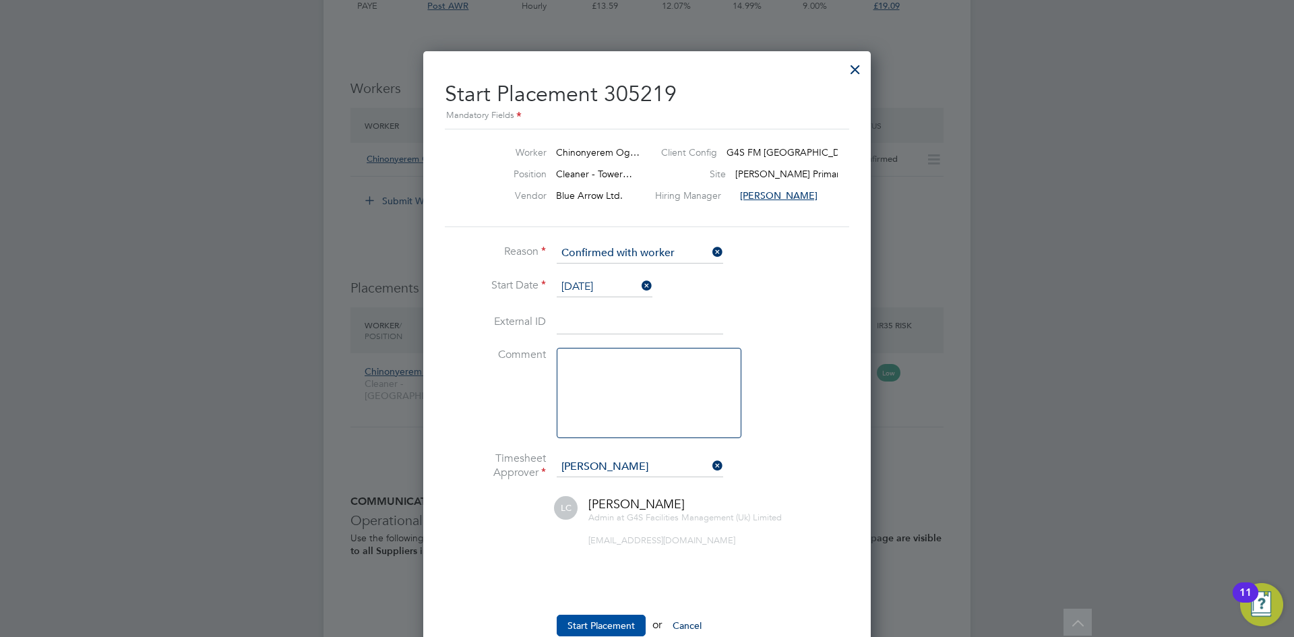
click at [607, 617] on button "Start Placement" at bounding box center [601, 626] width 89 height 22
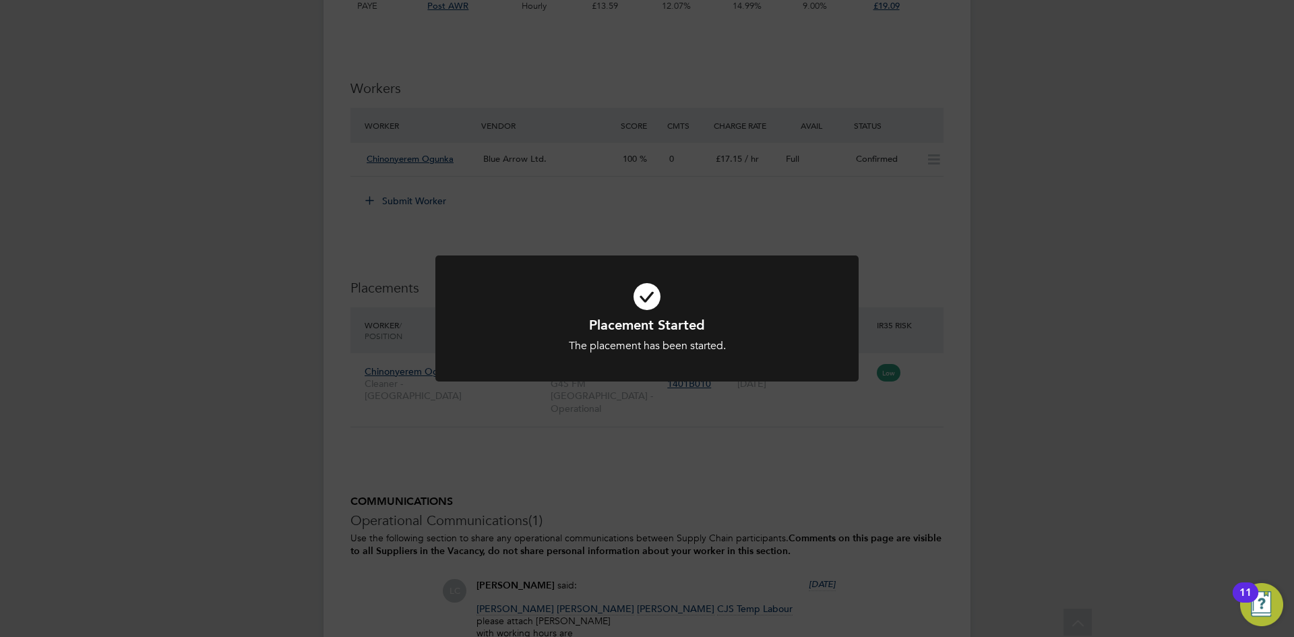
click at [684, 508] on div "Placement Started The placement has been started. Cancel Okay" at bounding box center [647, 318] width 1294 height 637
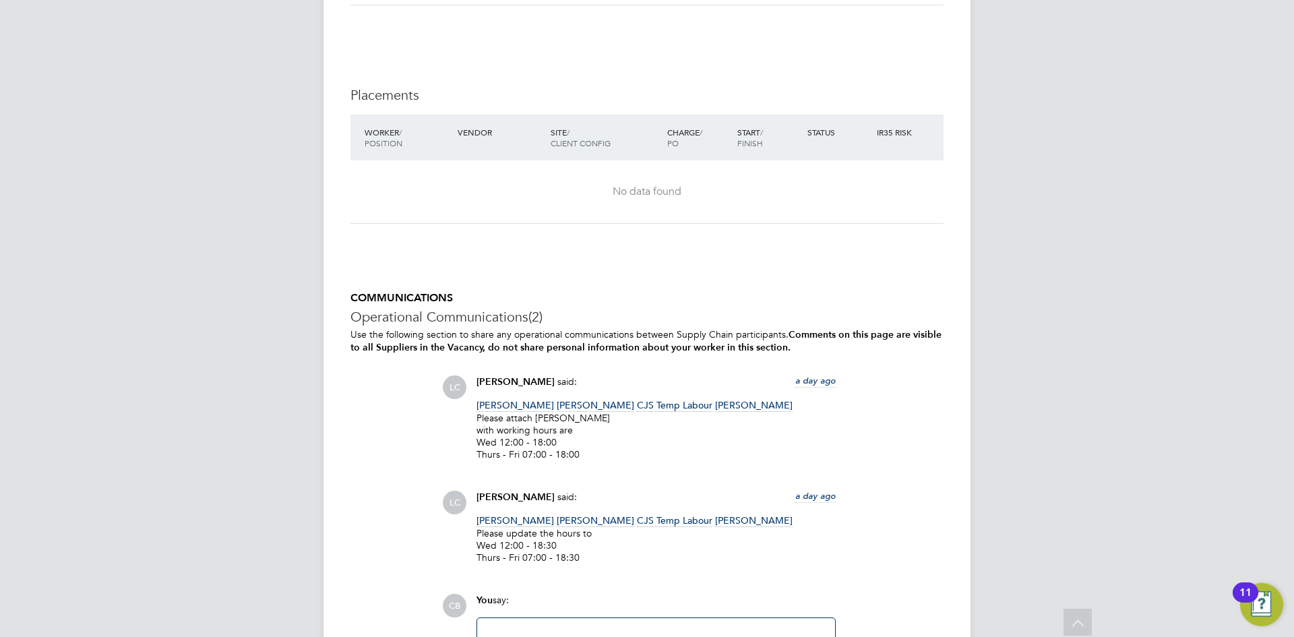
scroll to position [3370, 0]
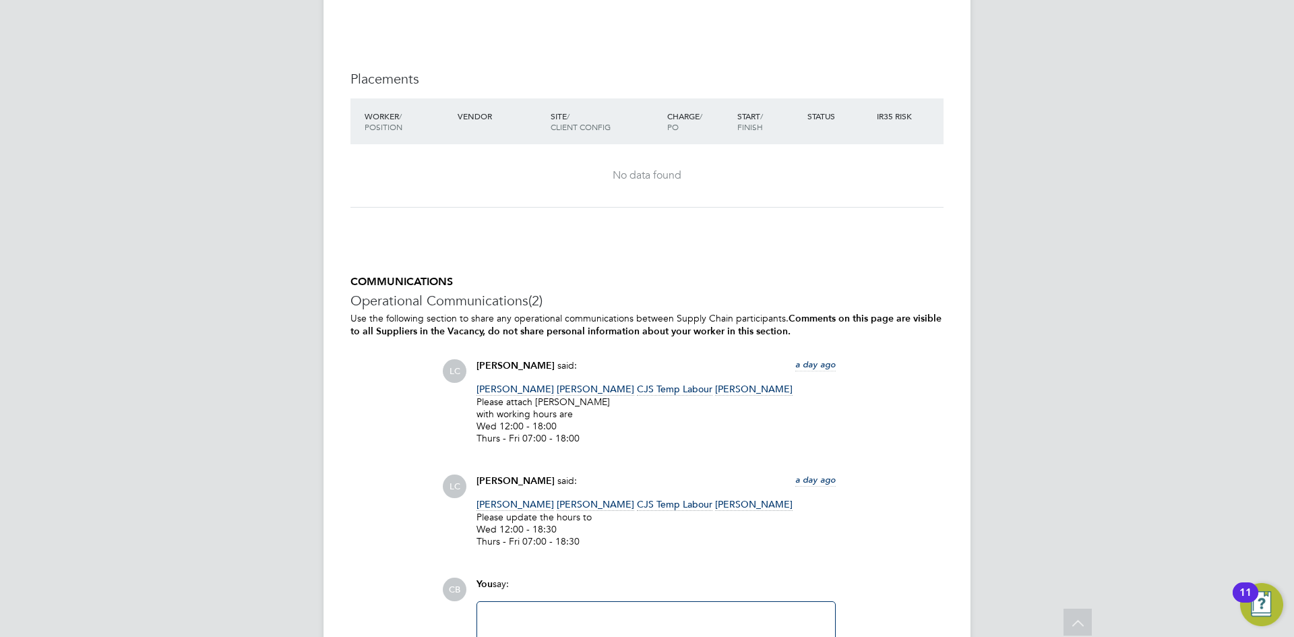
click at [605, 610] on div at bounding box center [656, 639] width 342 height 58
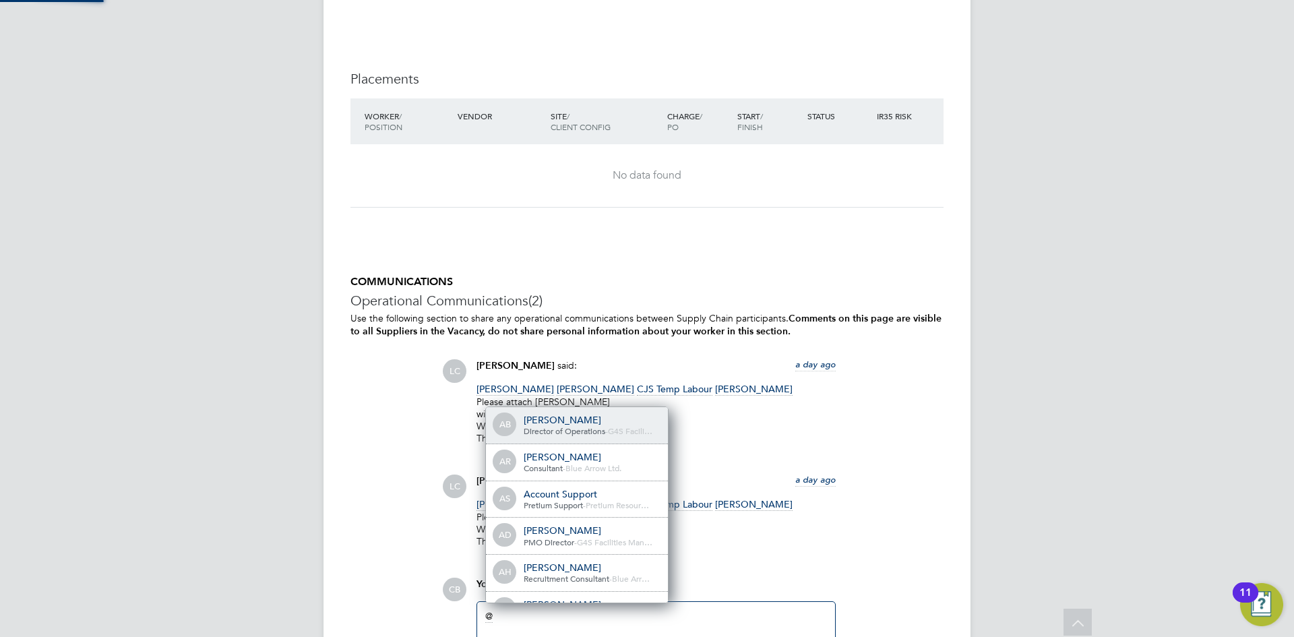
scroll to position [11, 135]
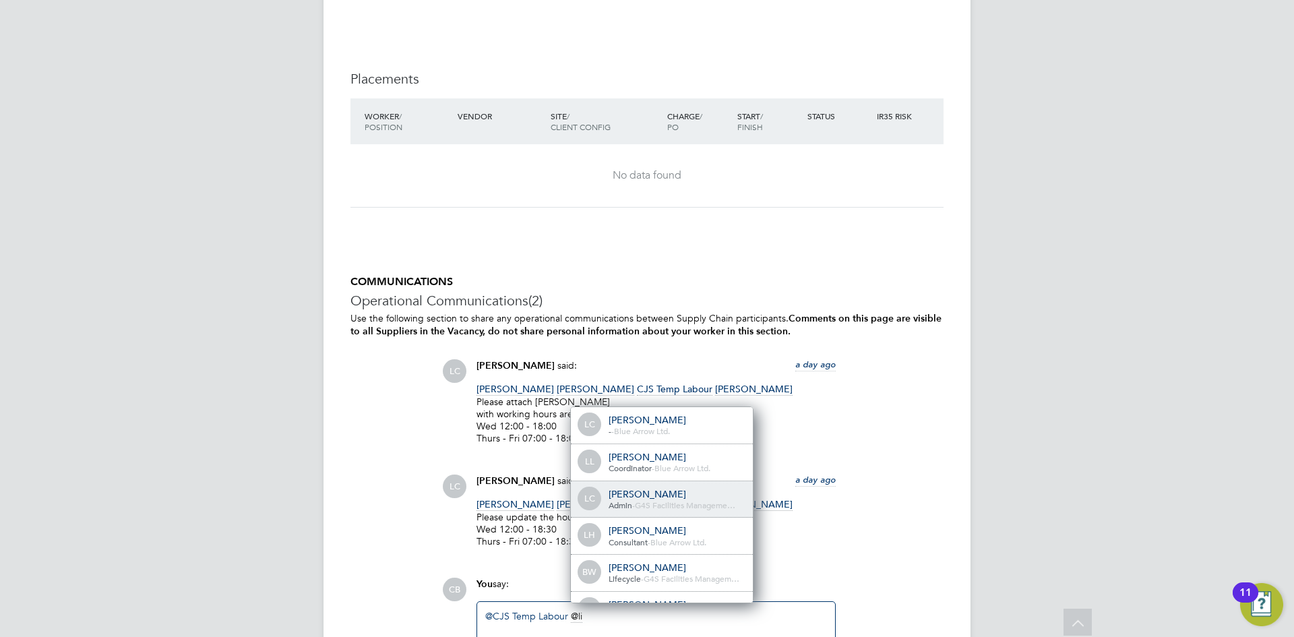
click at [652, 488] on div "[PERSON_NAME]" at bounding box center [676, 494] width 135 height 12
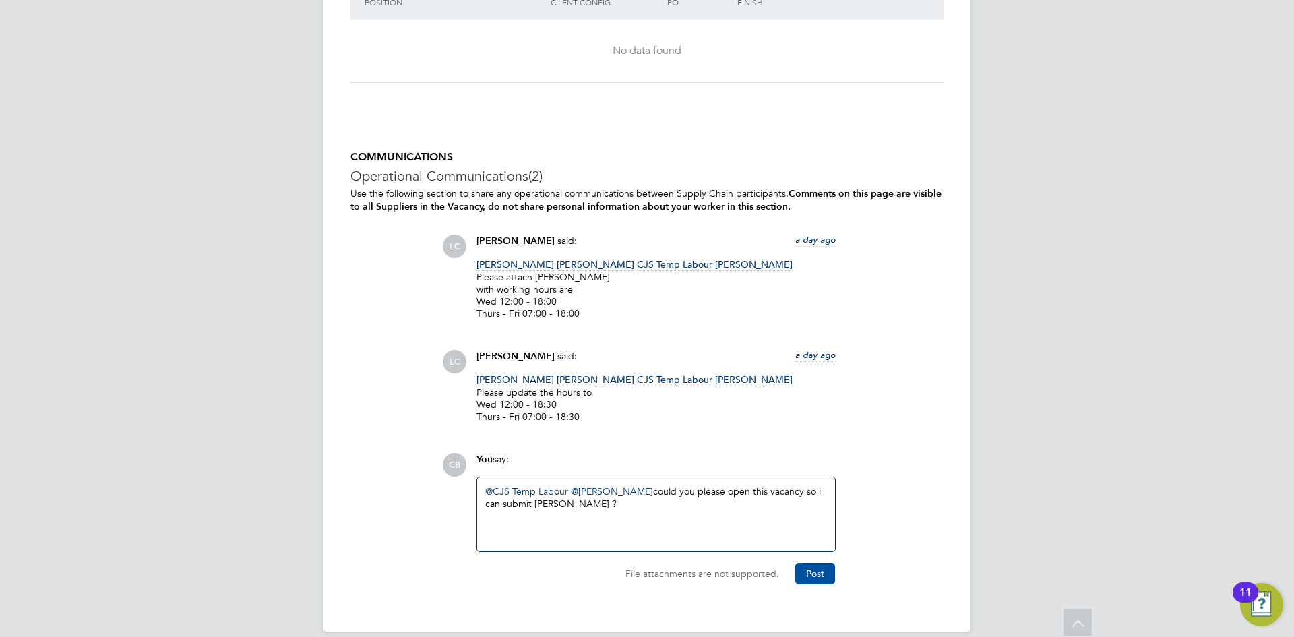
click at [814, 563] on button "Post" at bounding box center [815, 574] width 40 height 22
